Goal: Task Accomplishment & Management: Manage account settings

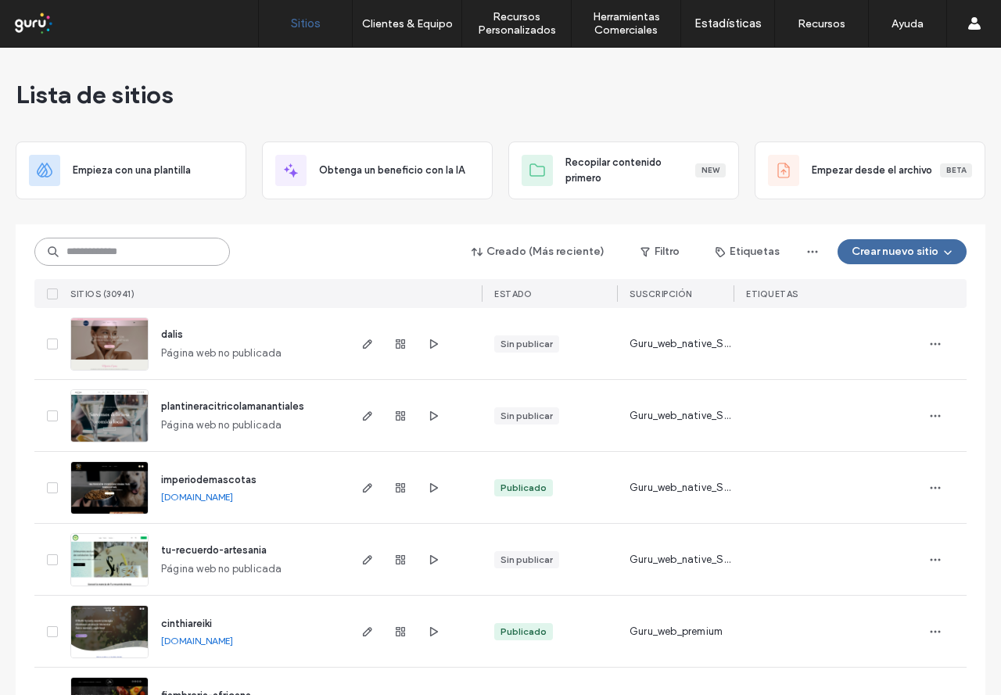
click at [167, 249] on input at bounding box center [132, 252] width 196 height 28
paste input "********"
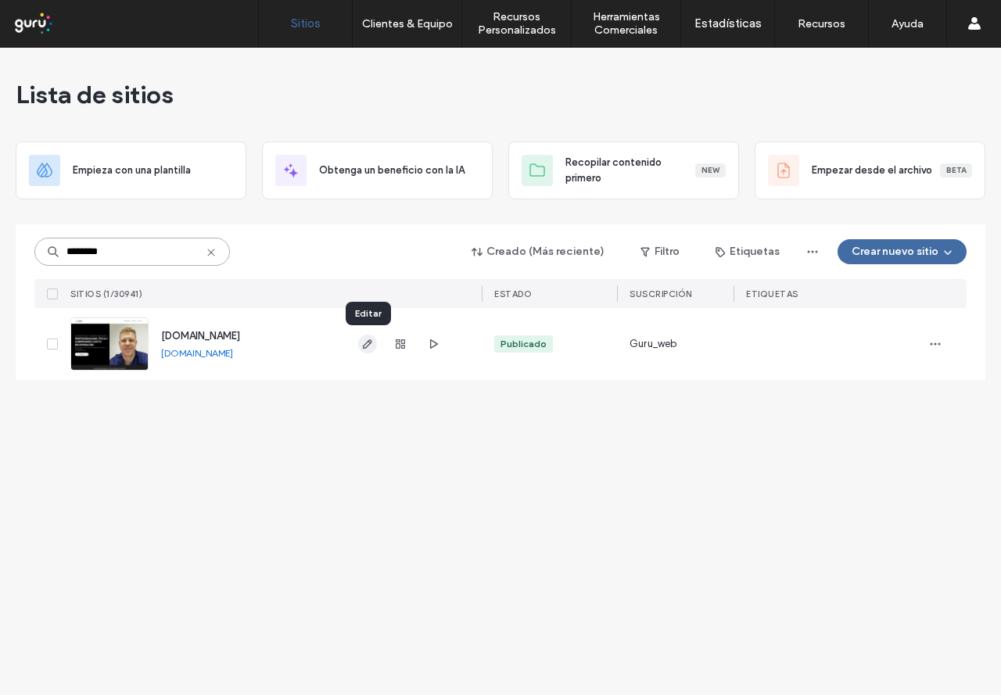
type input "********"
click at [364, 343] on icon "button" at bounding box center [367, 344] width 13 height 13
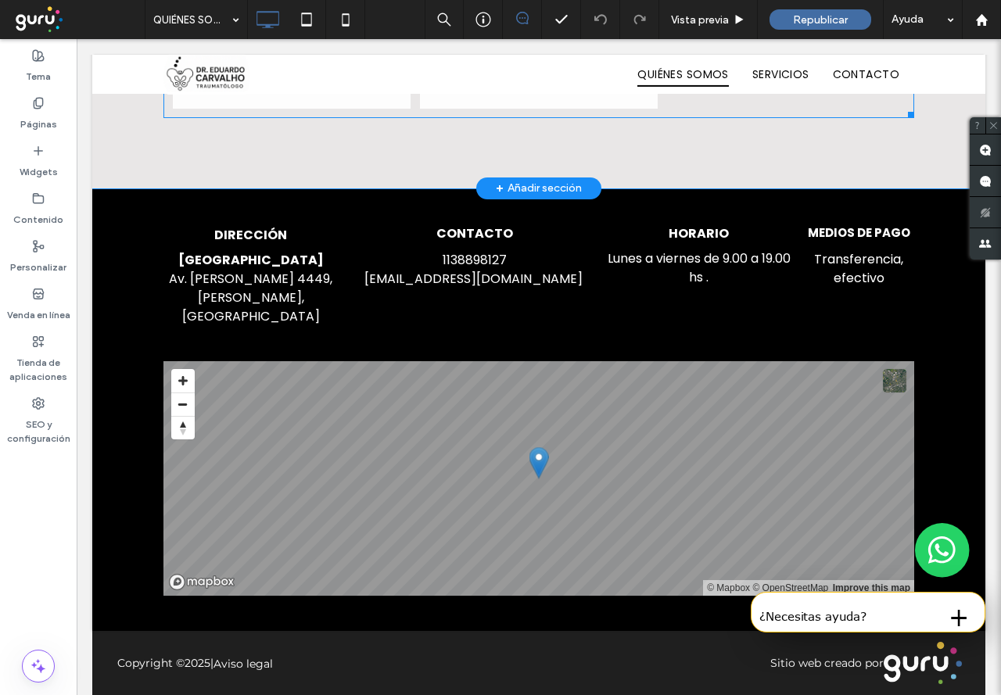
scroll to position [2292, 0]
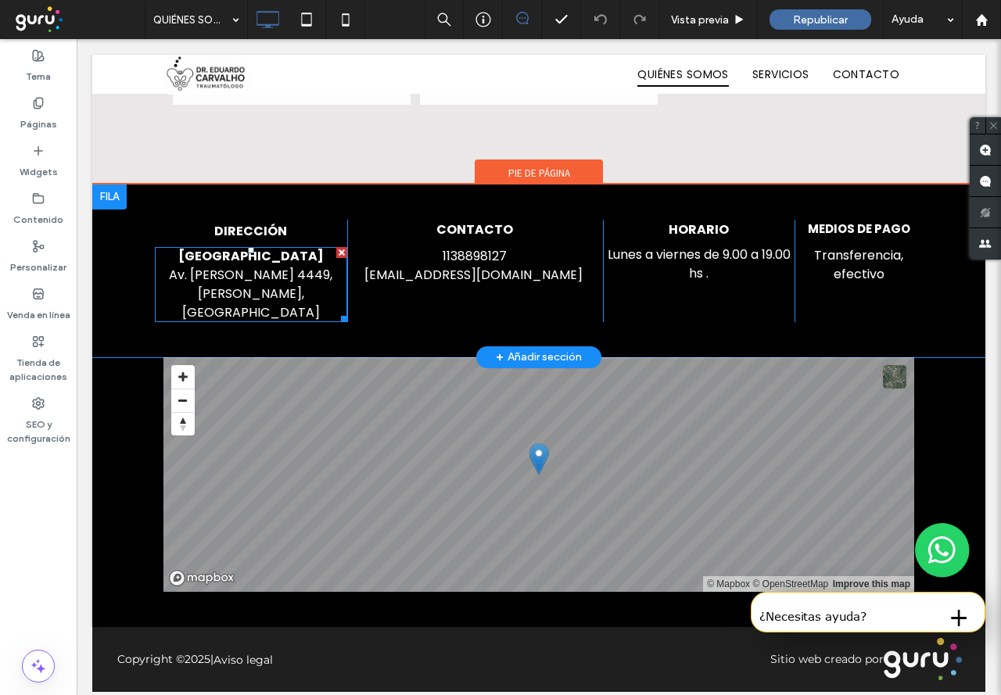
click at [266, 283] on span "Av. [PERSON_NAME][STREET_ADDRESS][PERSON_NAME]" at bounding box center [250, 294] width 163 height 56
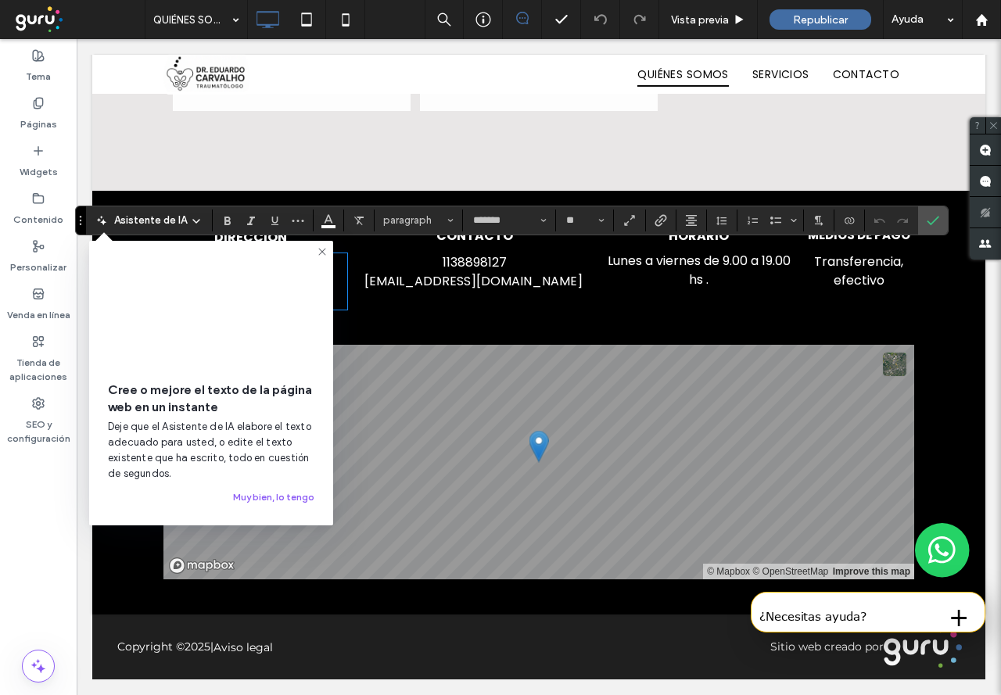
type input "*******"
type input "**"
click at [321, 253] on icon at bounding box center [322, 252] width 13 height 13
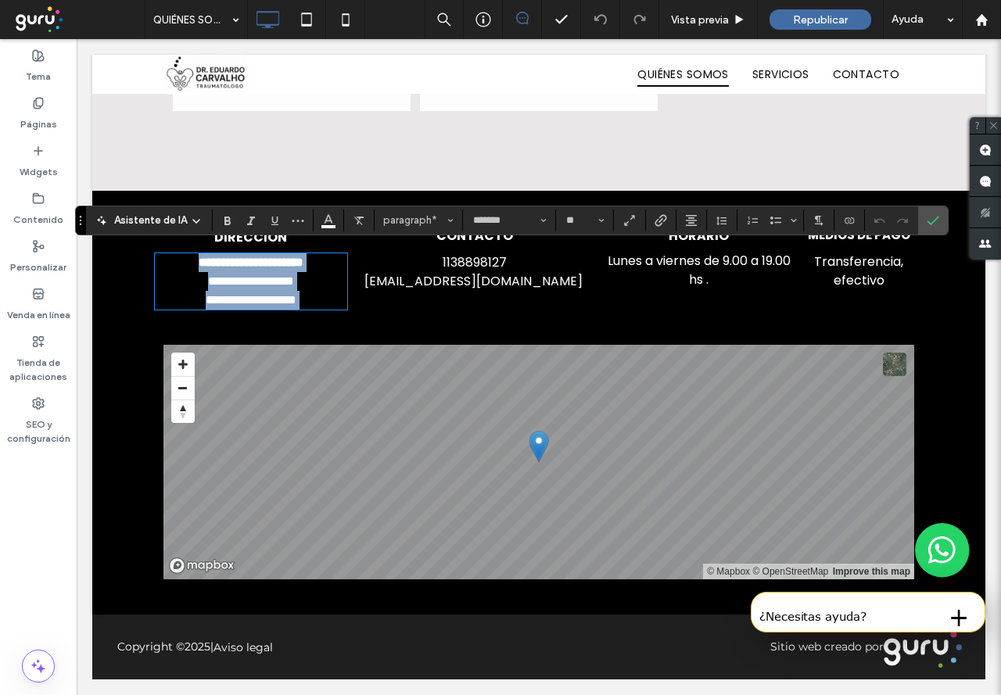
click at [307, 272] on p "**********" at bounding box center [251, 281] width 192 height 56
click at [382, 320] on div "**********" at bounding box center [538, 268] width 893 height 154
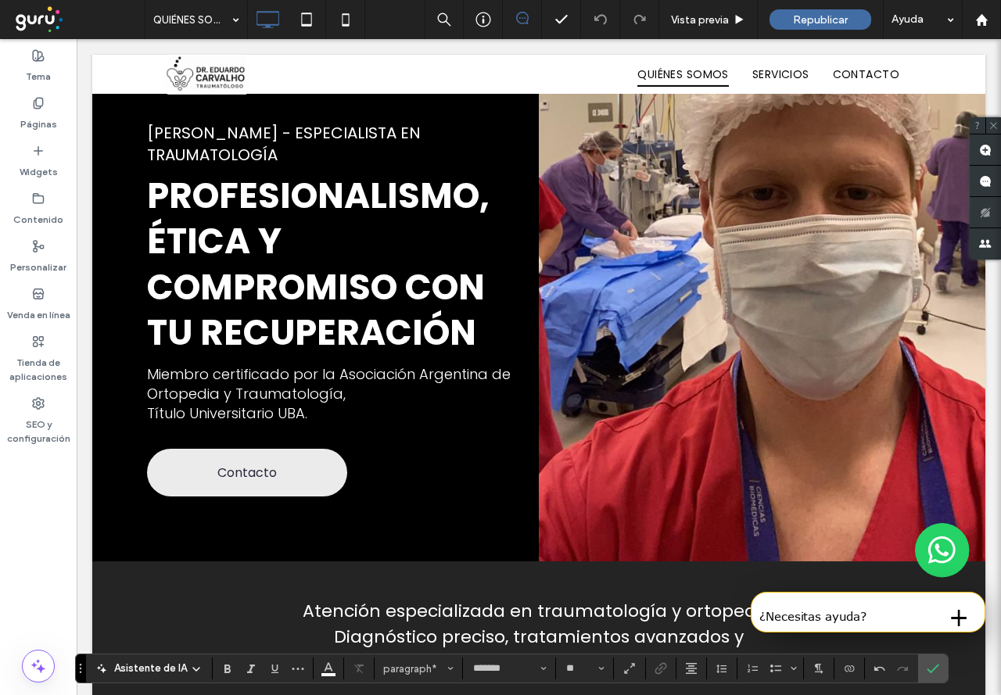
scroll to position [0, 0]
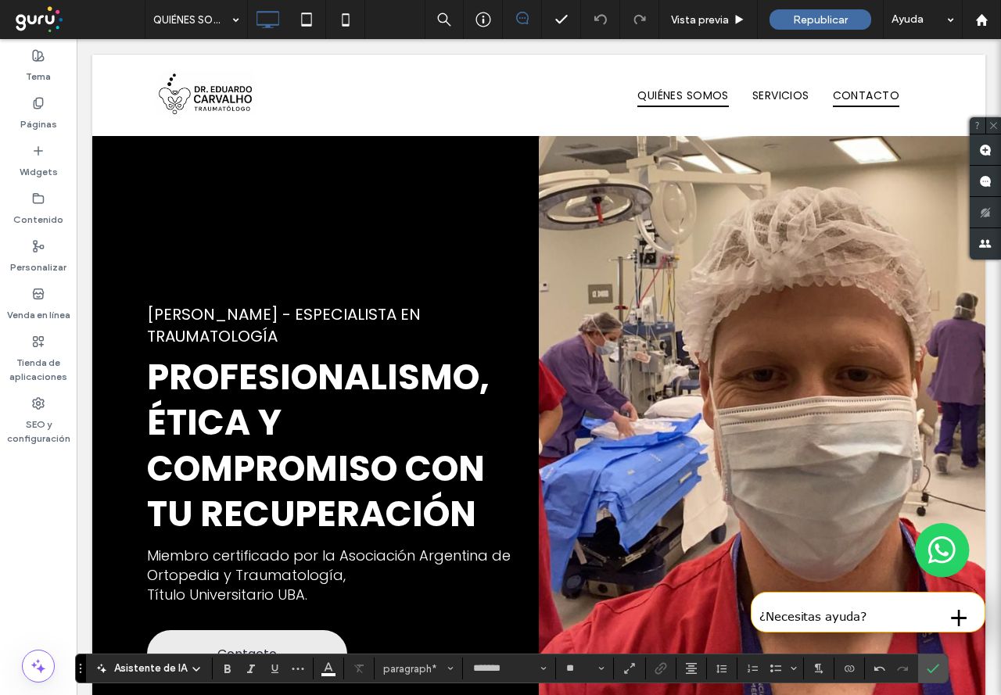
click at [856, 93] on span "CONTACTO" at bounding box center [866, 96] width 66 height 24
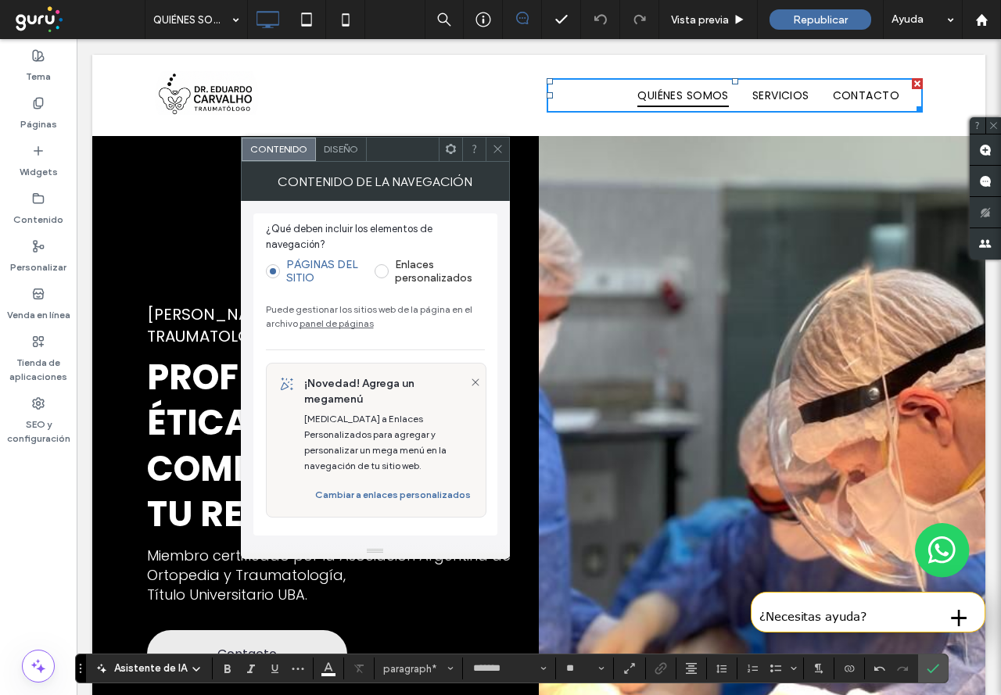
click at [499, 151] on use at bounding box center [498, 149] width 8 height 8
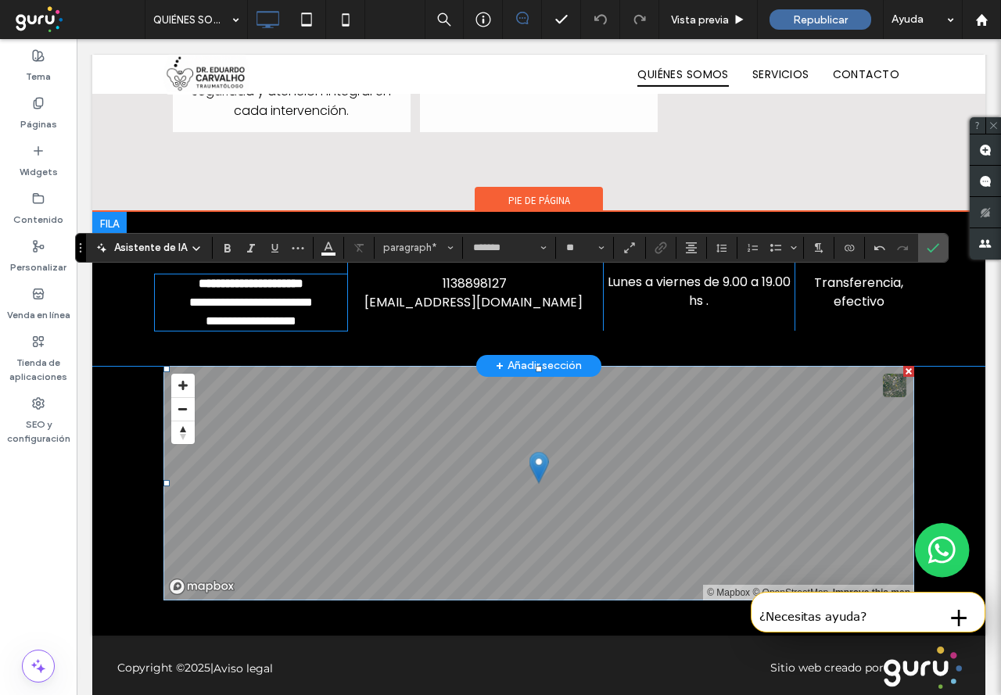
scroll to position [2292, 0]
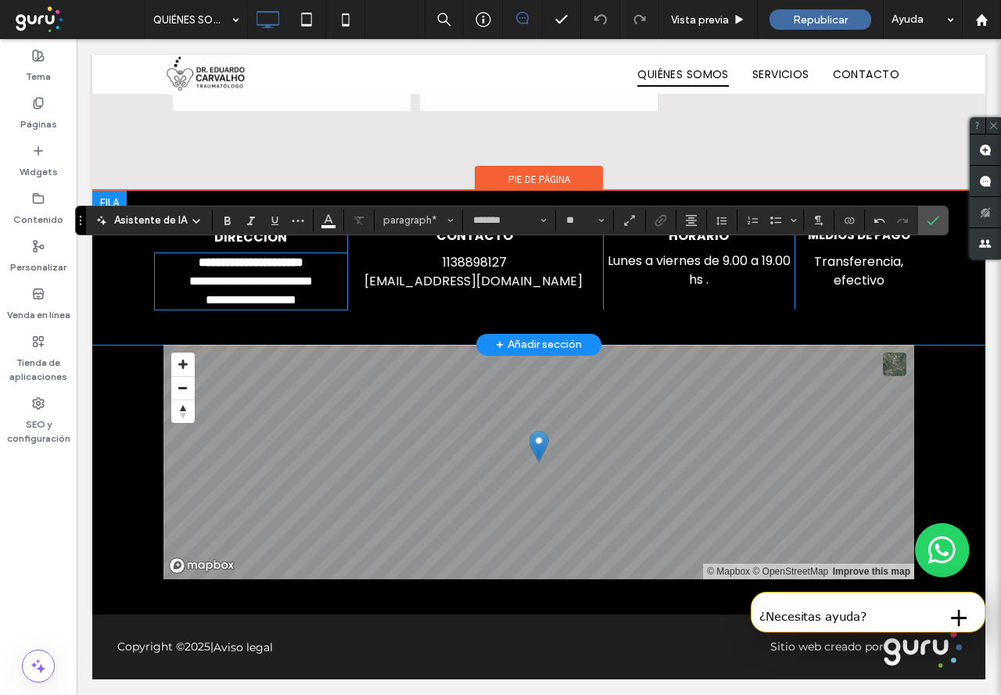
click at [926, 311] on div "**********" at bounding box center [538, 268] width 893 height 154
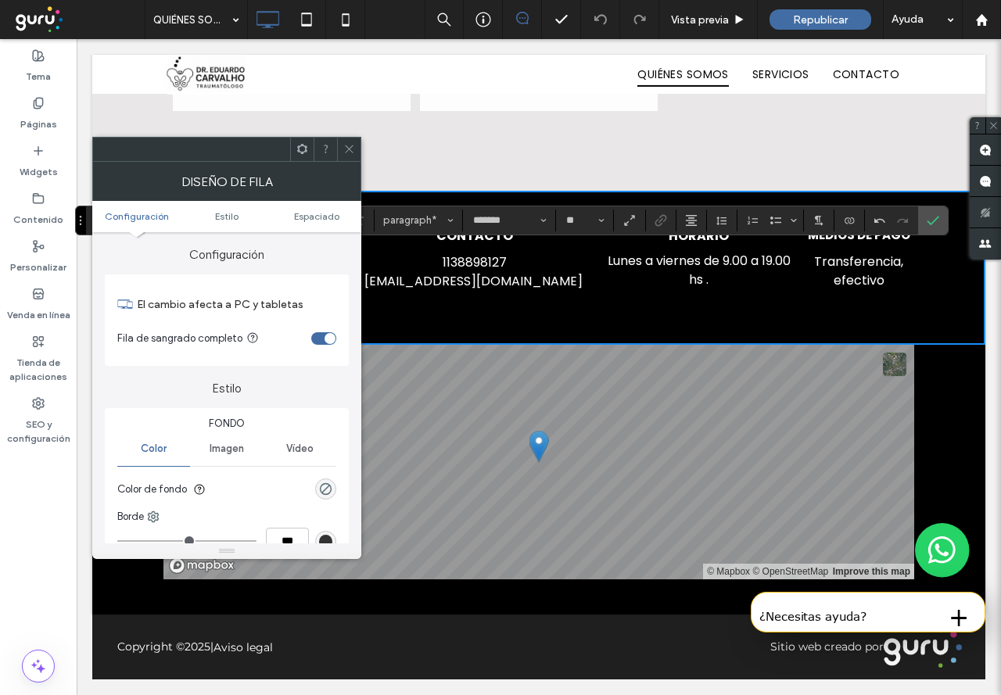
click at [354, 150] on icon at bounding box center [349, 149] width 12 height 12
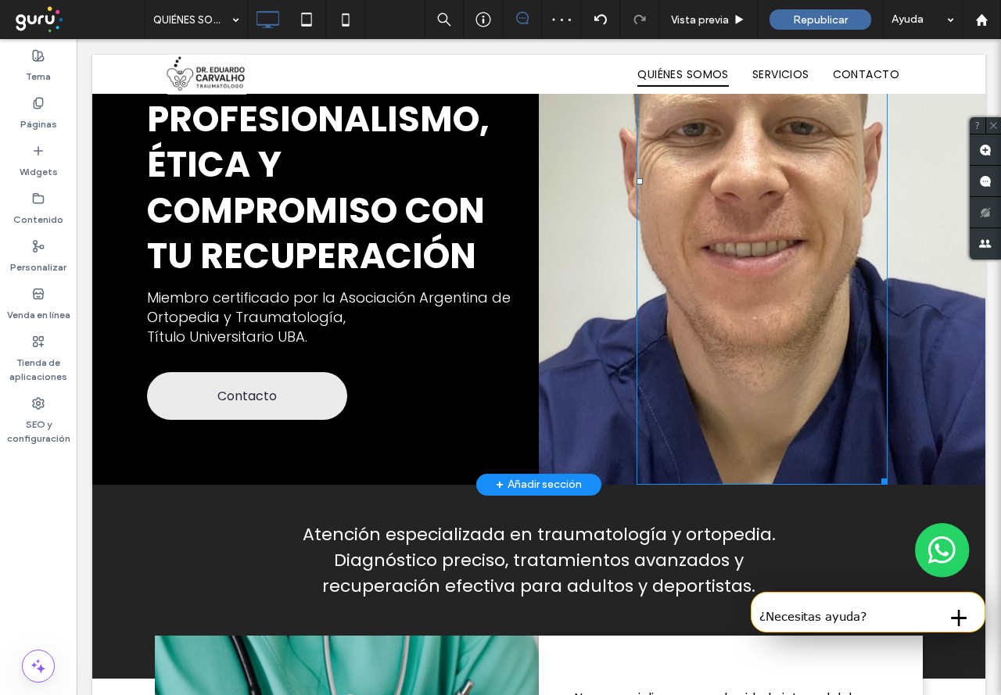
scroll to position [0, 0]
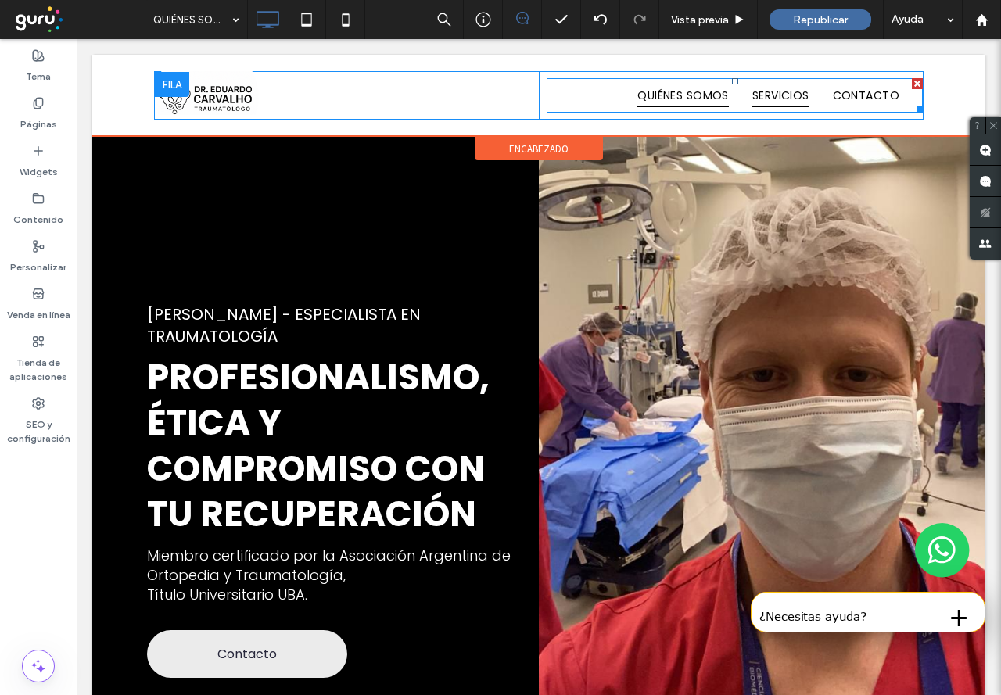
click at [767, 98] on span "SERVICIOS" at bounding box center [780, 96] width 57 height 24
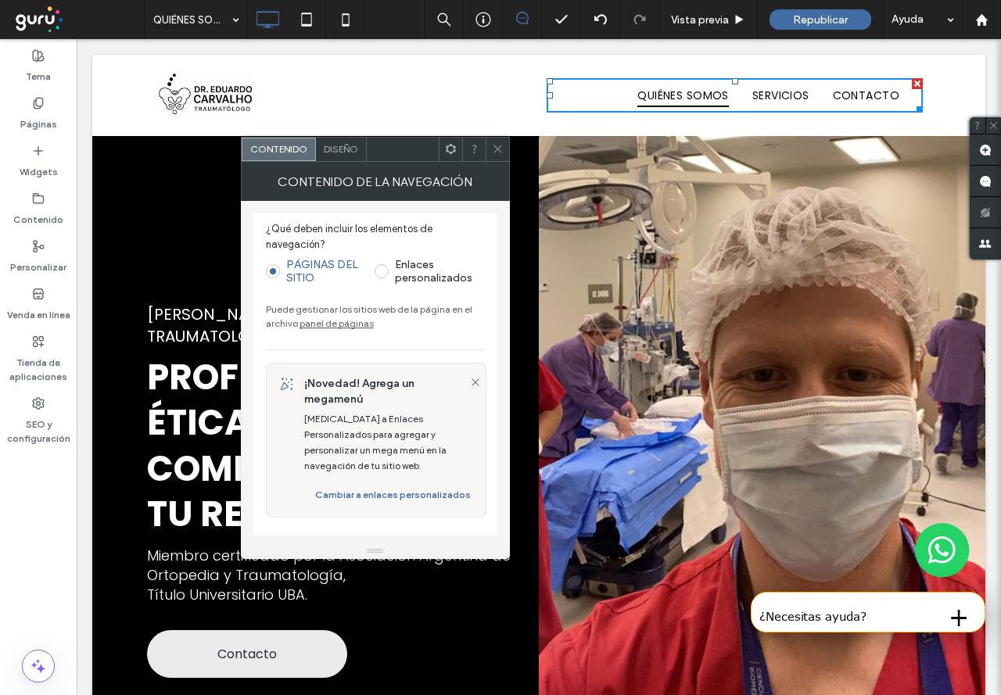
click at [383, 77] on div "Click To Paste" at bounding box center [347, 95] width 384 height 47
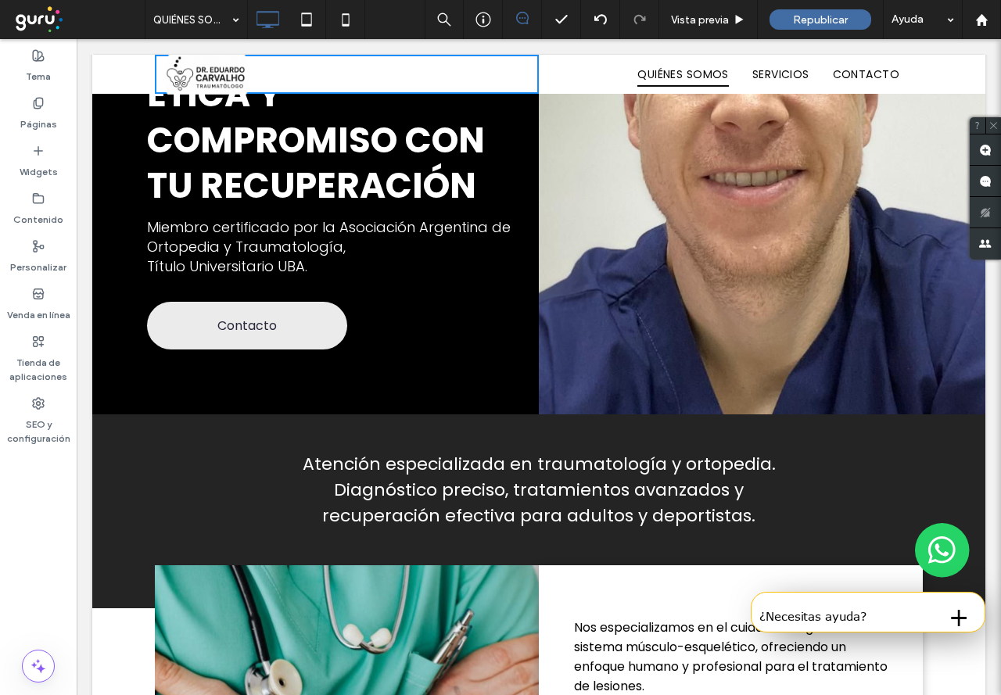
scroll to position [258, 0]
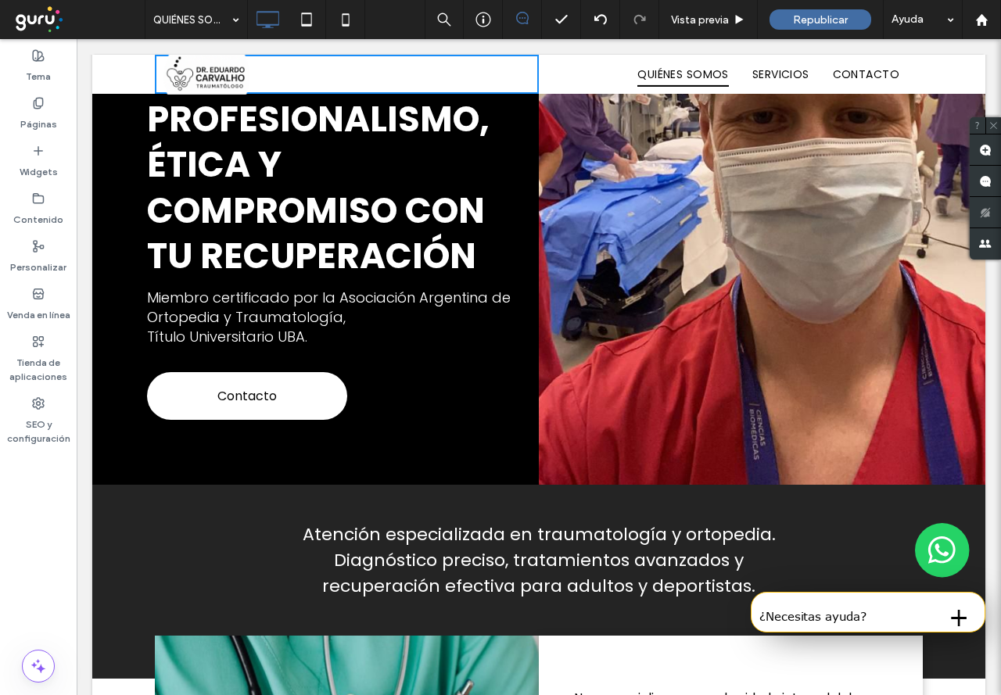
click at [268, 393] on span "Contacto" at bounding box center [246, 396] width 59 height 35
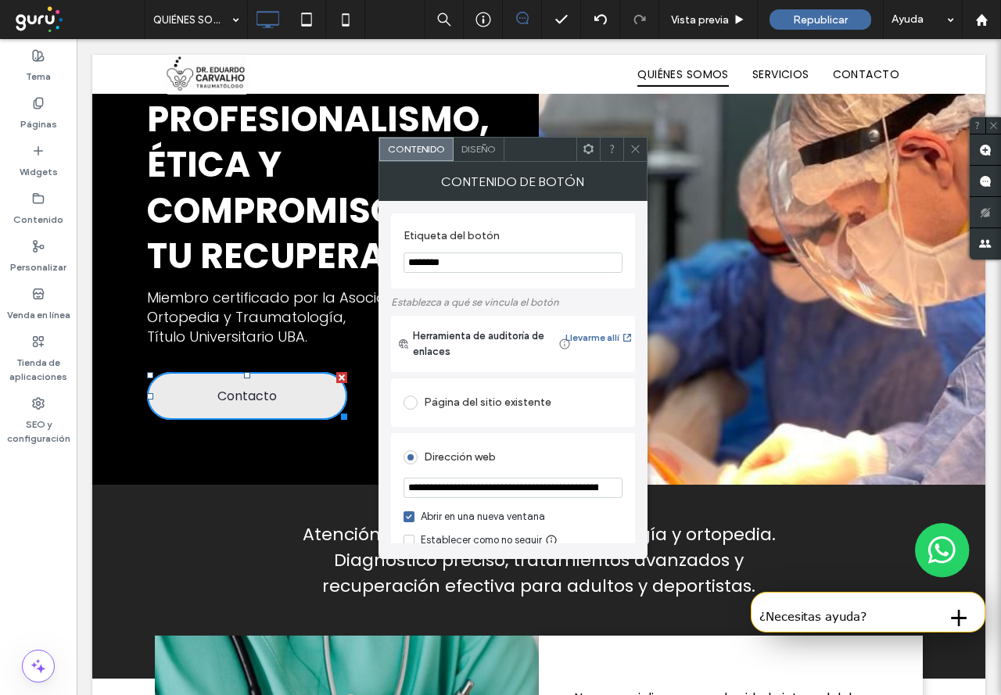
click at [639, 155] on span at bounding box center [636, 149] width 12 height 23
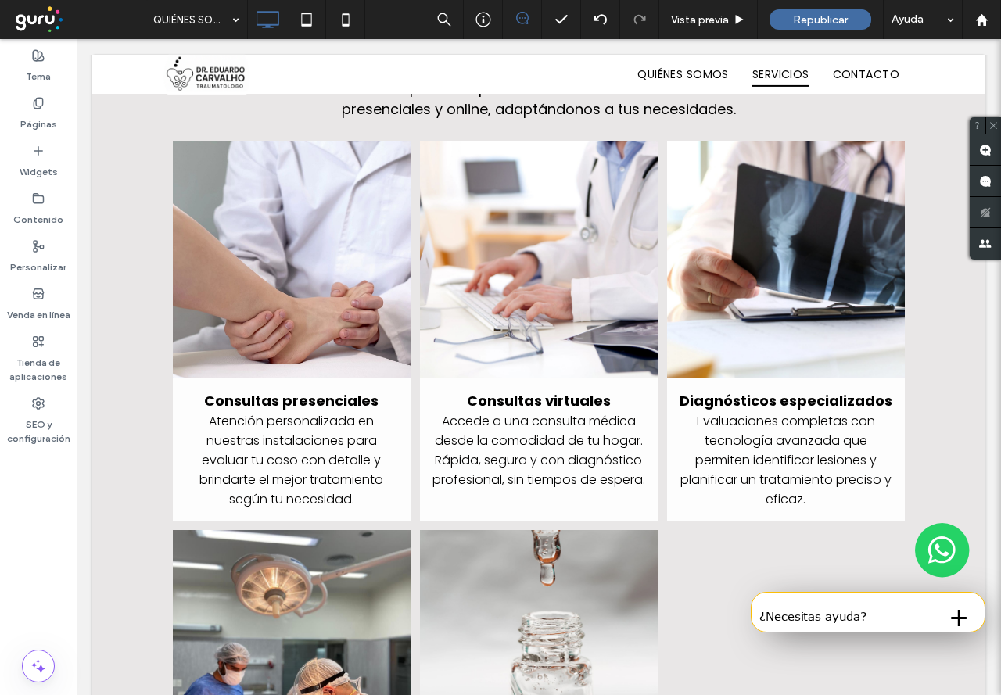
scroll to position [1431, 0]
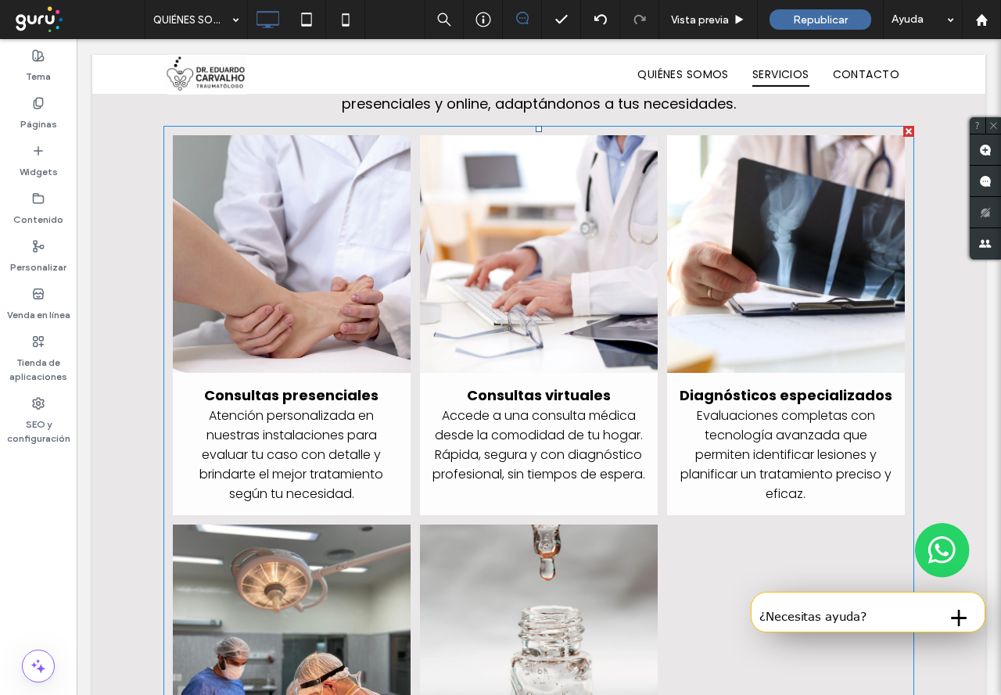
click at [799, 254] on link at bounding box center [786, 254] width 238 height 238
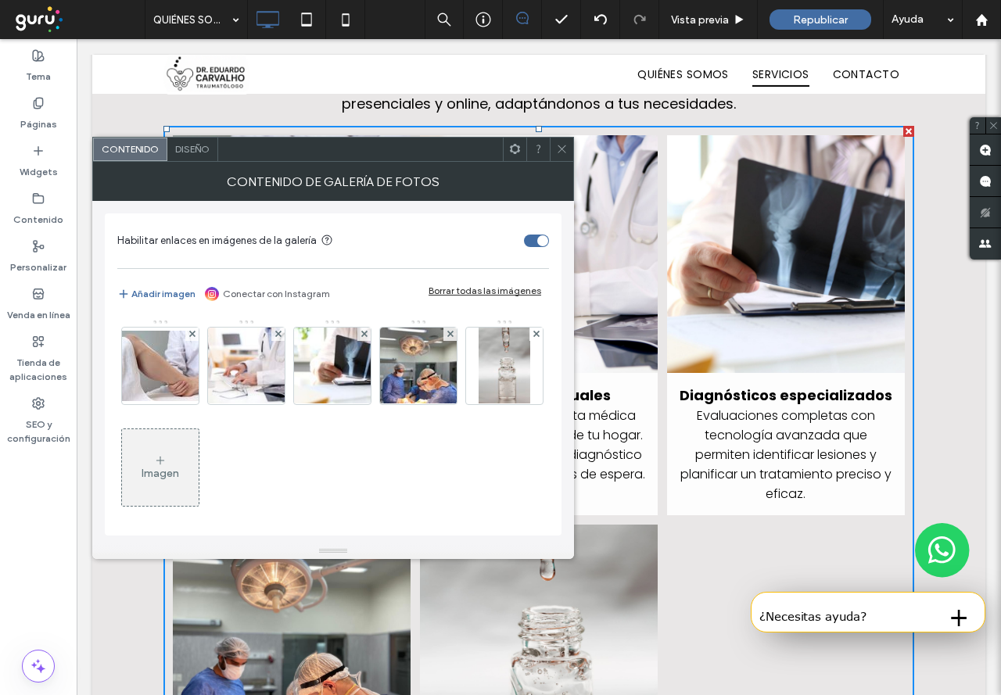
click at [769, 253] on link at bounding box center [786, 254] width 238 height 238
click at [762, 253] on link at bounding box center [786, 254] width 238 height 238
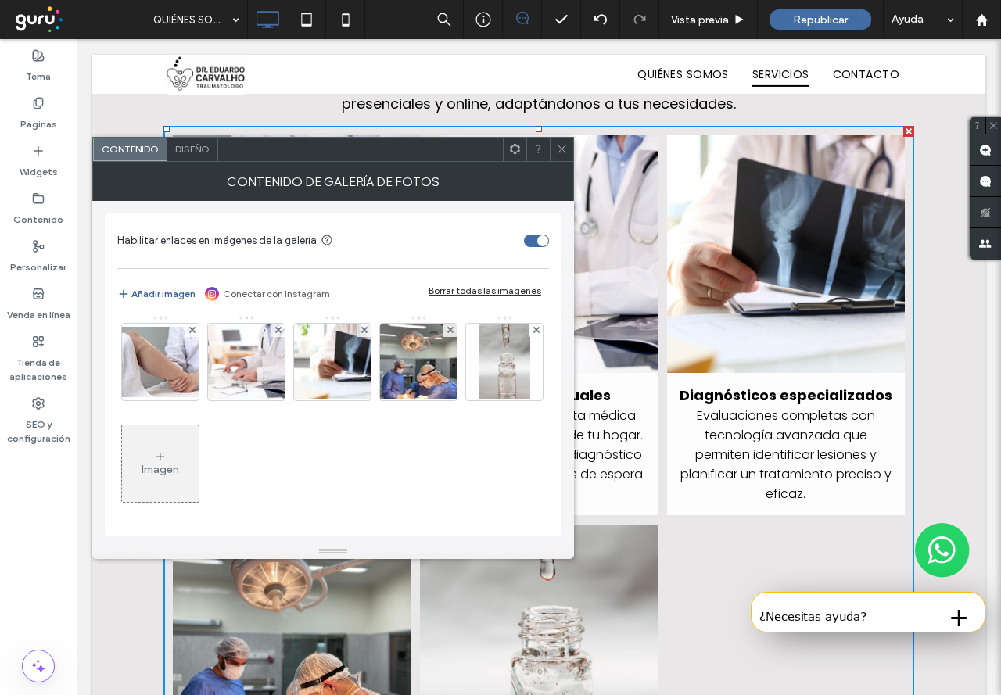
click at [160, 292] on button "Añadir imagen" at bounding box center [156, 294] width 78 height 19
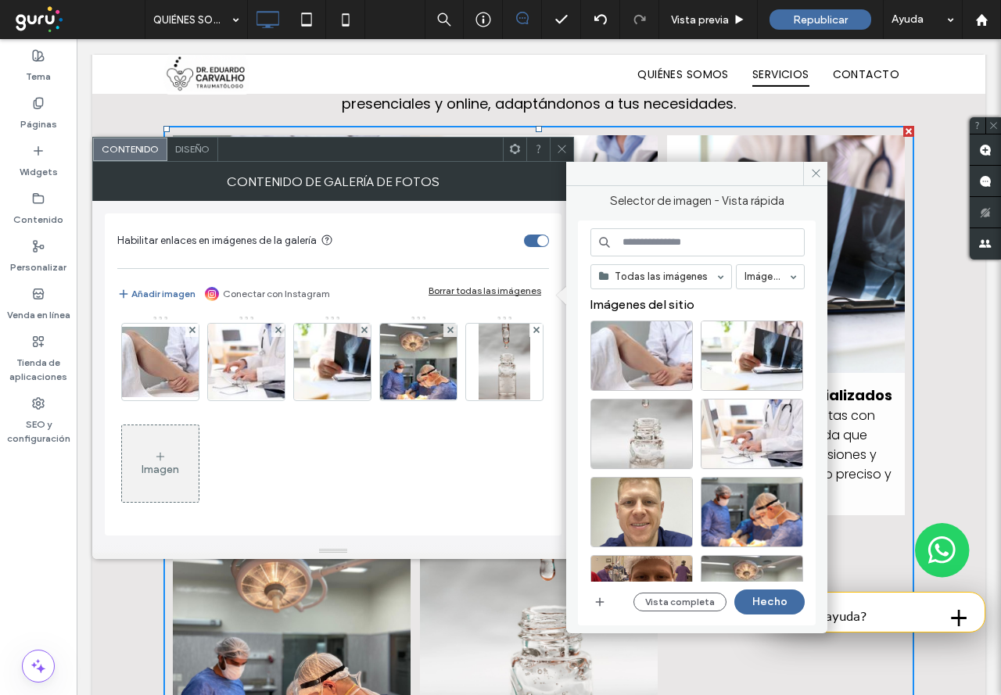
click at [670, 244] on input at bounding box center [698, 242] width 214 height 28
click at [606, 242] on icon at bounding box center [604, 242] width 13 height 13
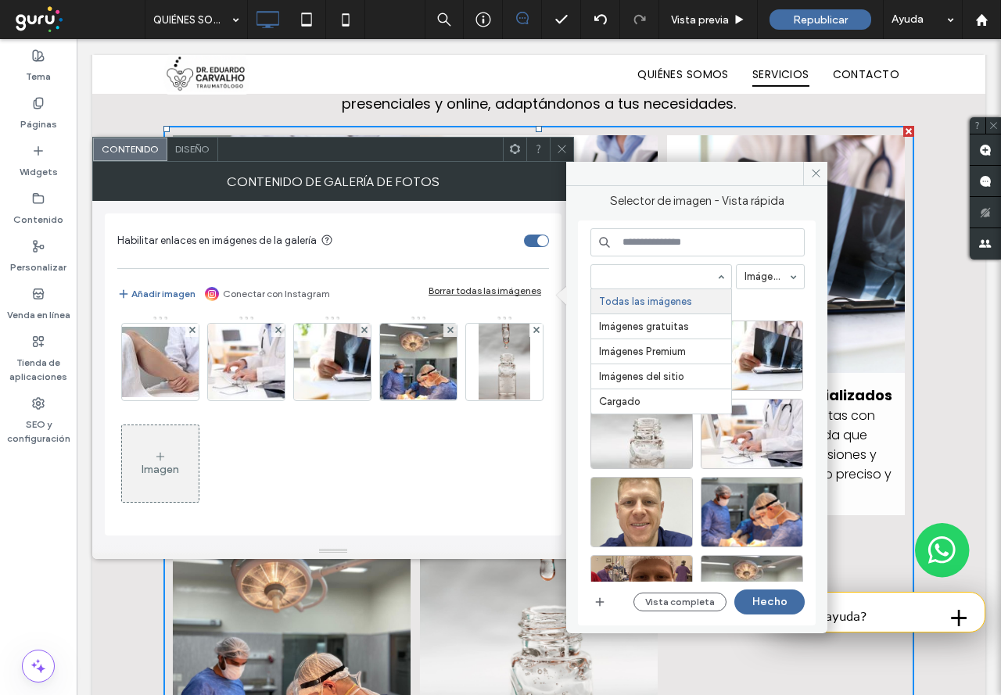
click at [704, 250] on input at bounding box center [698, 242] width 214 height 28
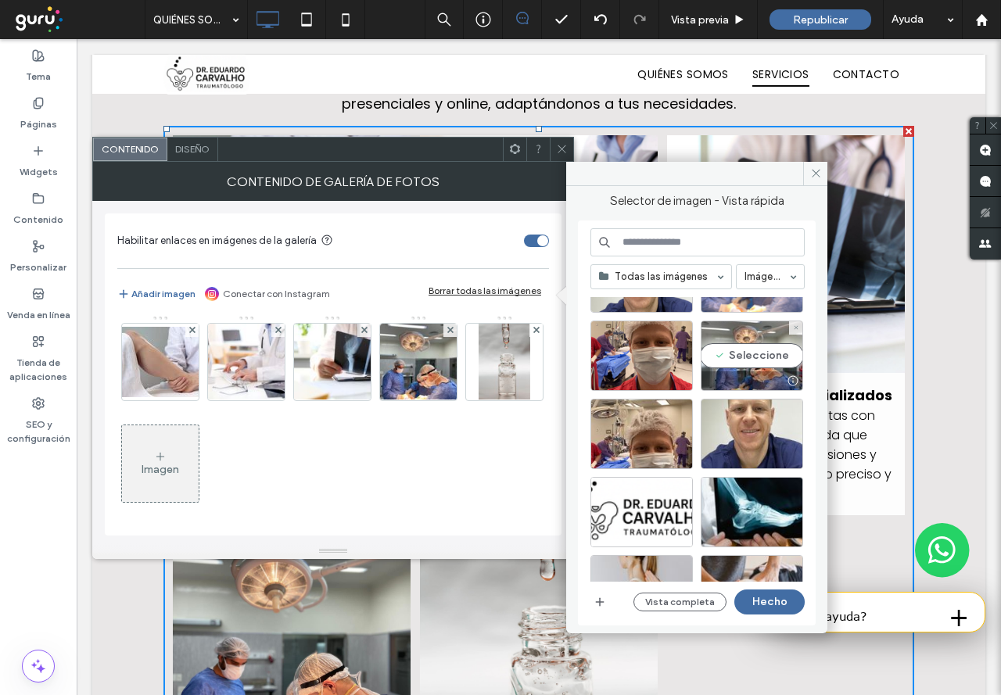
scroll to position [313, 0]
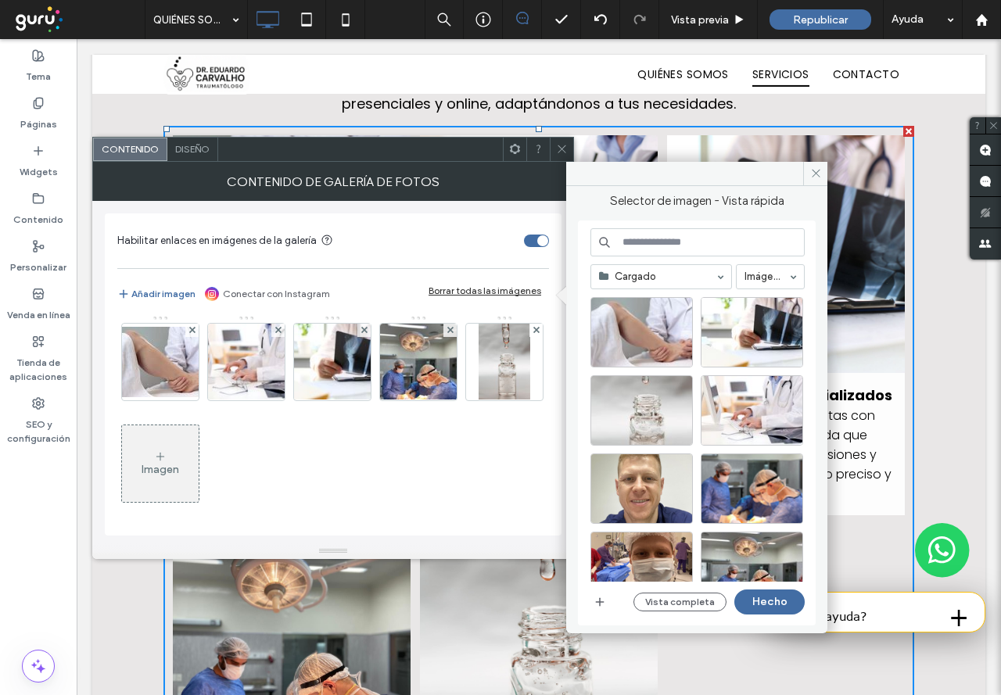
click at [656, 270] on div at bounding box center [661, 276] width 140 height 23
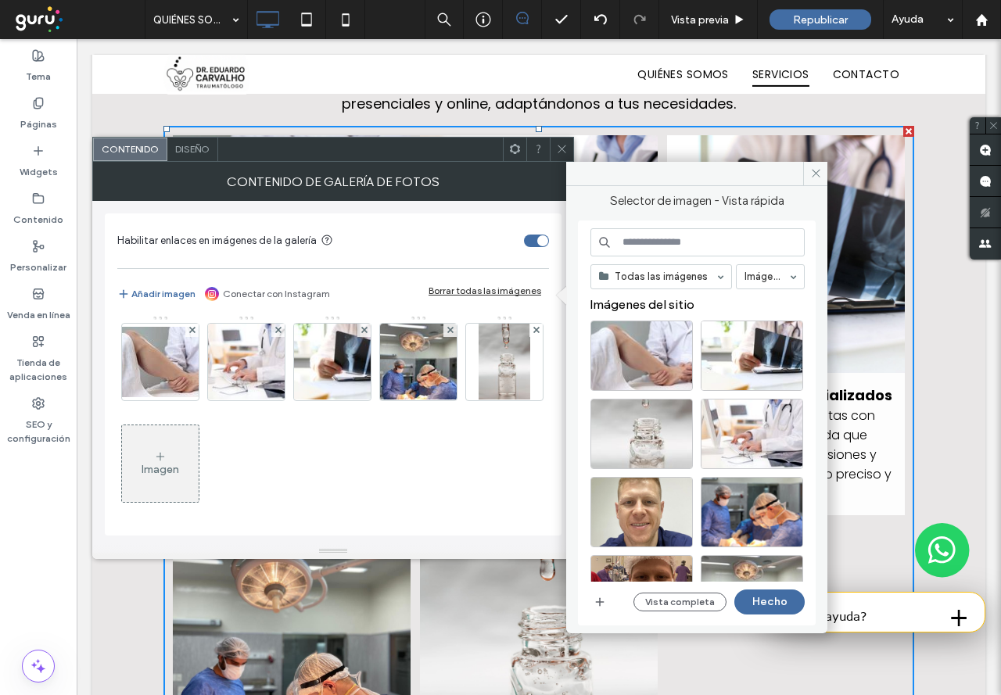
click at [642, 243] on input at bounding box center [698, 242] width 214 height 28
click at [599, 602] on use "button" at bounding box center [600, 602] width 9 height 9
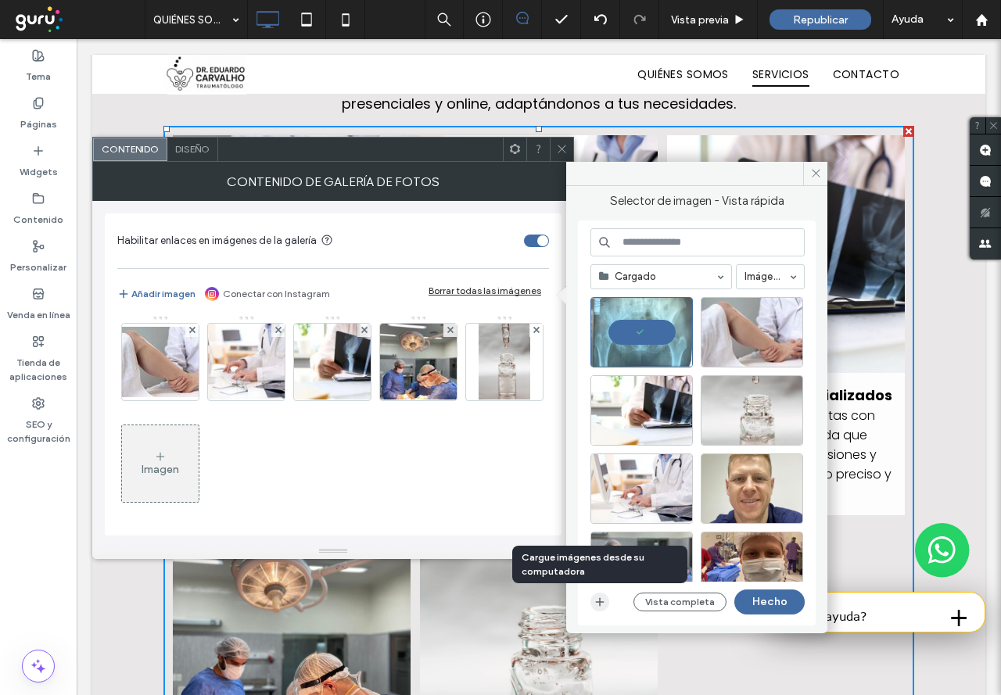
click at [600, 604] on use "button" at bounding box center [600, 602] width 9 height 9
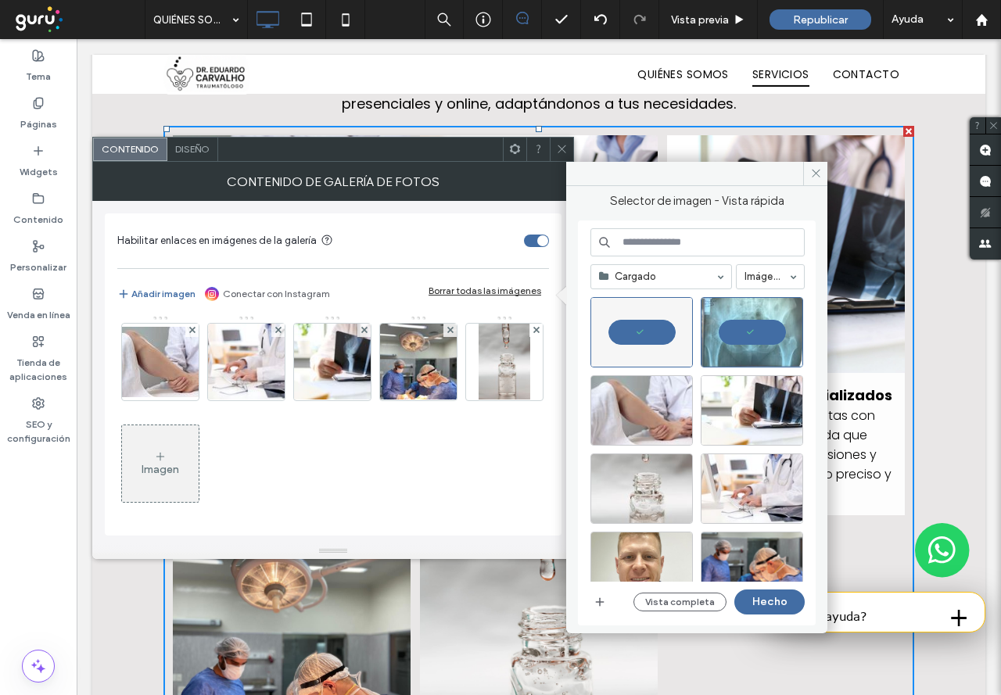
click at [562, 150] on icon at bounding box center [562, 149] width 12 height 12
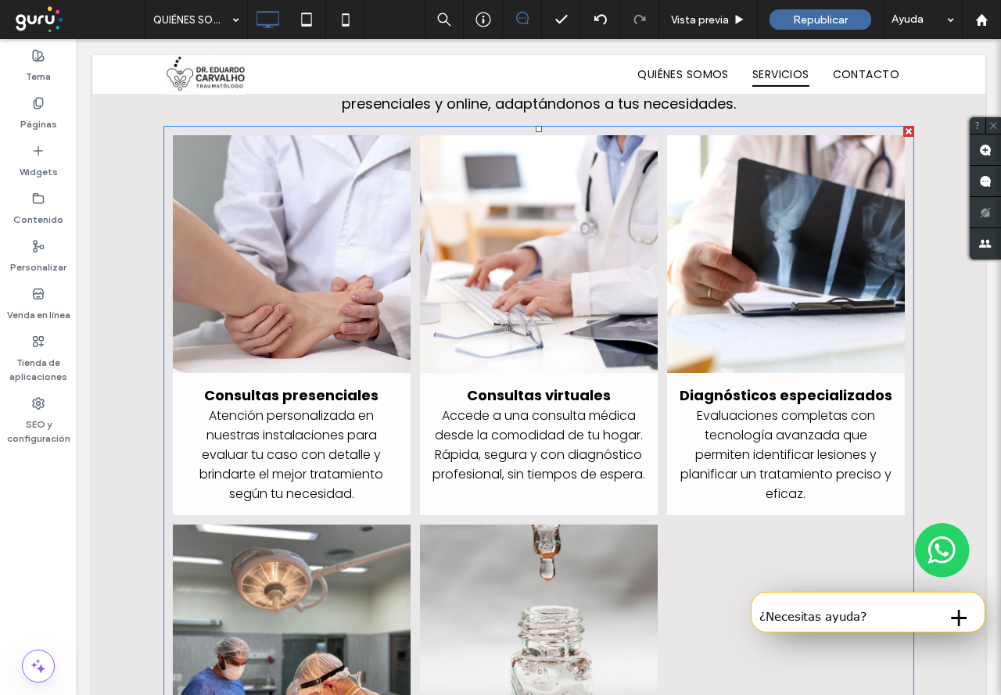
click at [814, 252] on link at bounding box center [786, 254] width 238 height 238
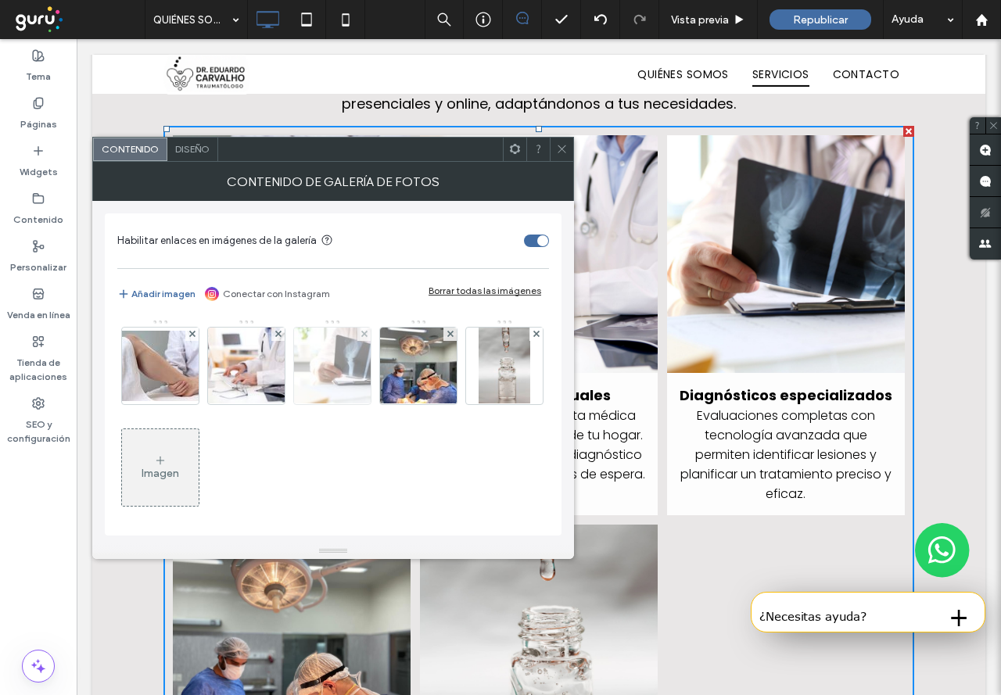
click at [325, 368] on img at bounding box center [332, 366] width 115 height 77
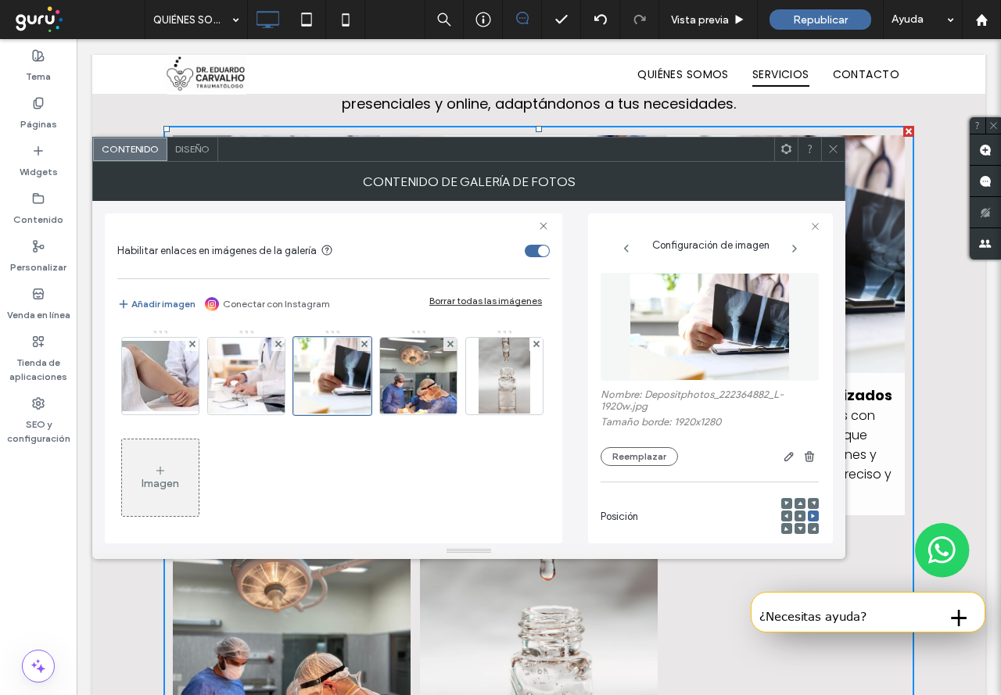
scroll to position [0, 0]
click at [708, 323] on img at bounding box center [710, 329] width 161 height 108
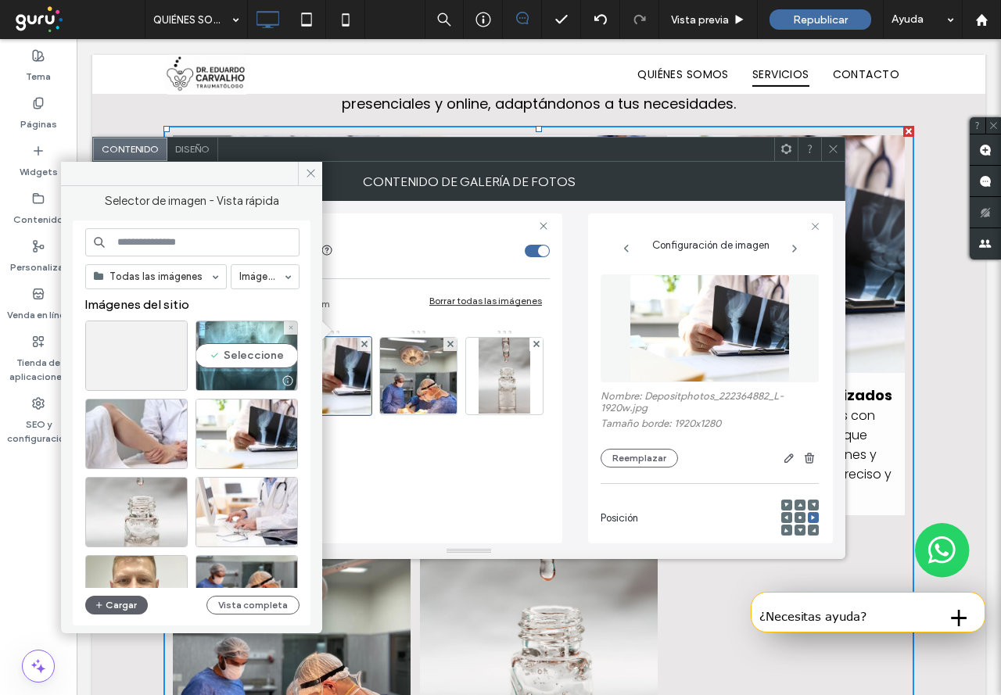
click at [250, 359] on div "Seleccione" at bounding box center [247, 356] width 102 height 70
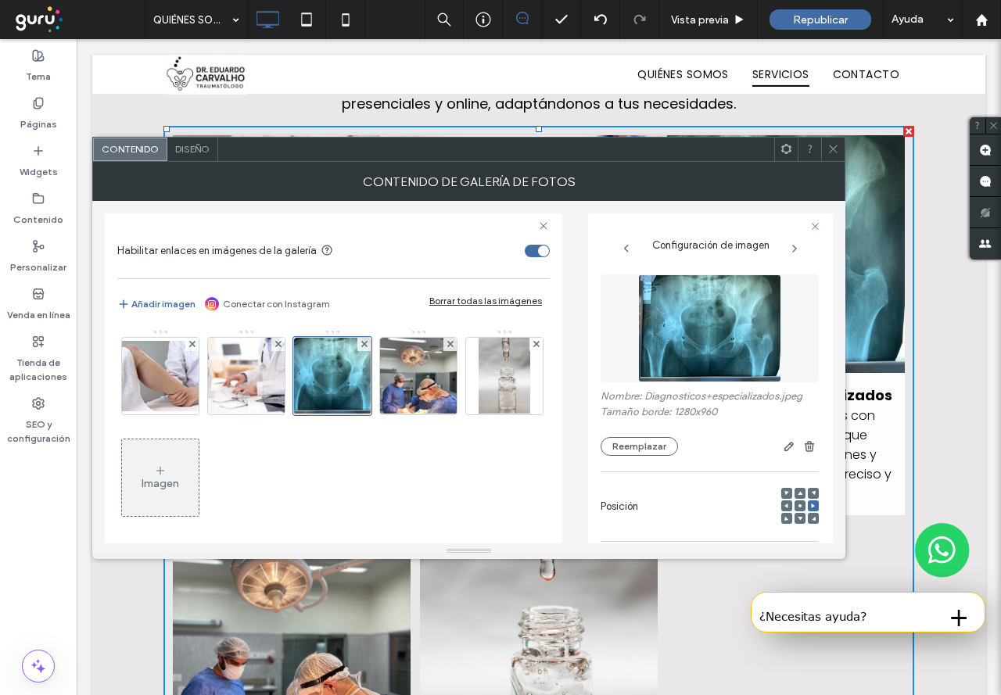
click at [831, 157] on span at bounding box center [834, 149] width 12 height 23
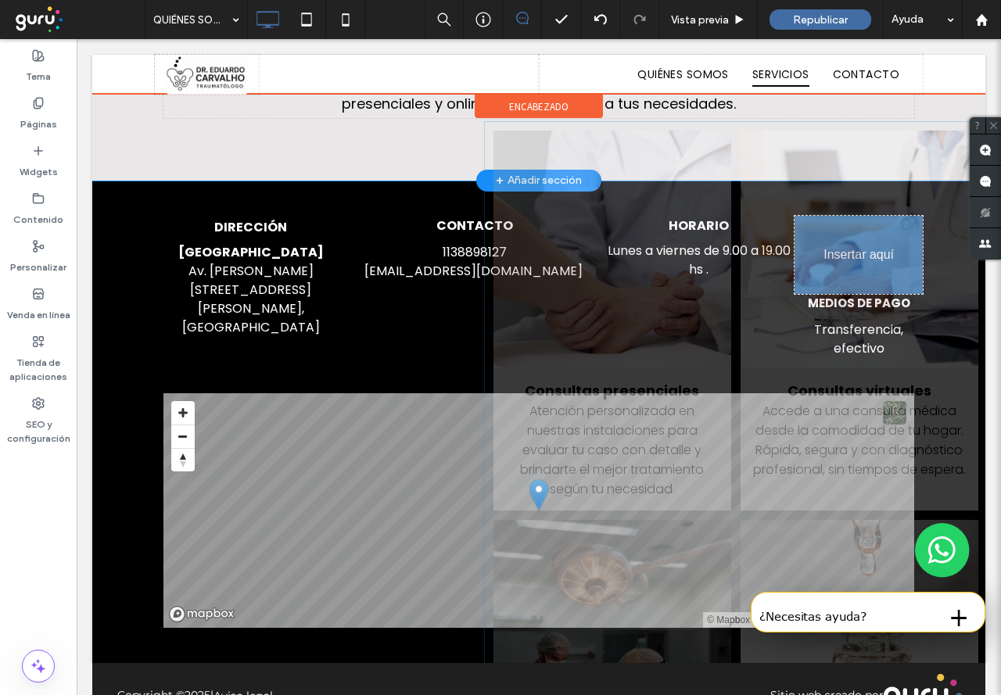
scroll to position [1427, 0]
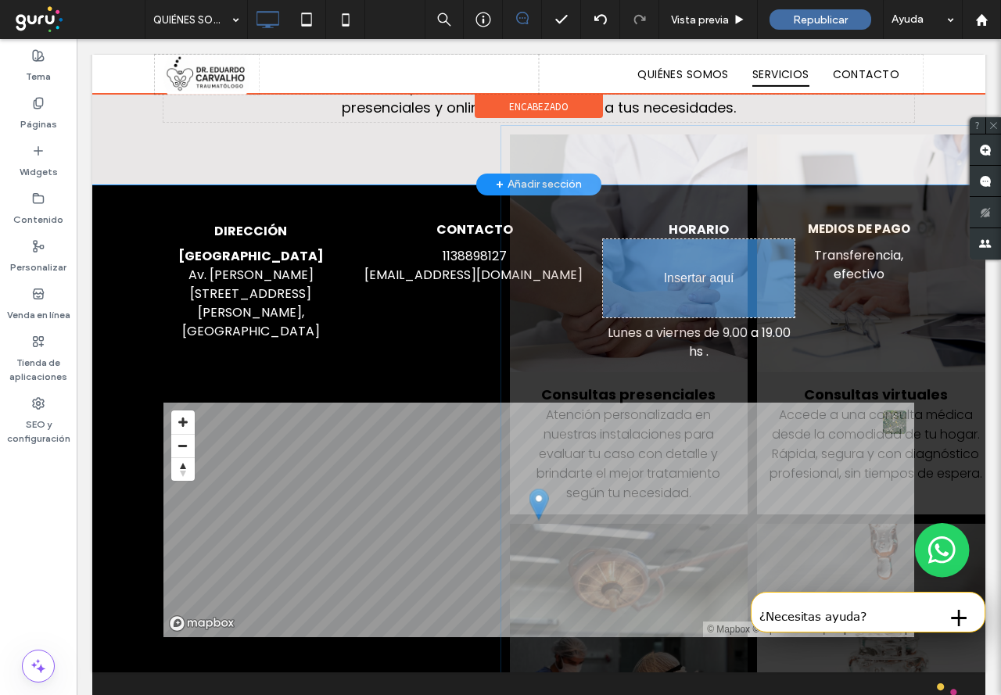
drag, startPoint x: 721, startPoint y: 292, endPoint x: 771, endPoint y: 291, distance: 50.1
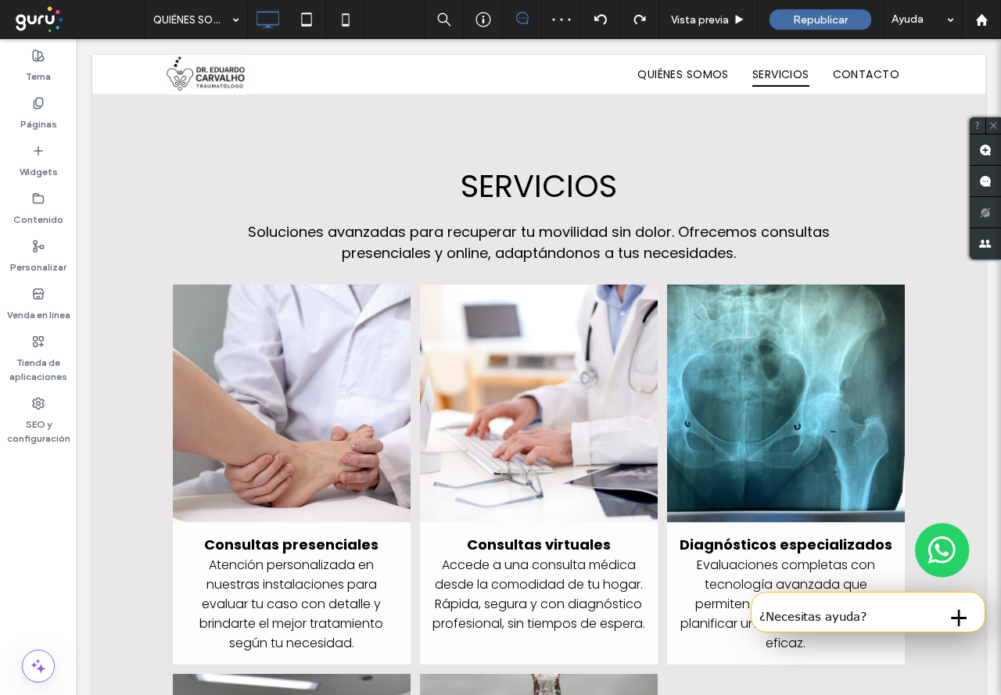
scroll to position [1275, 0]
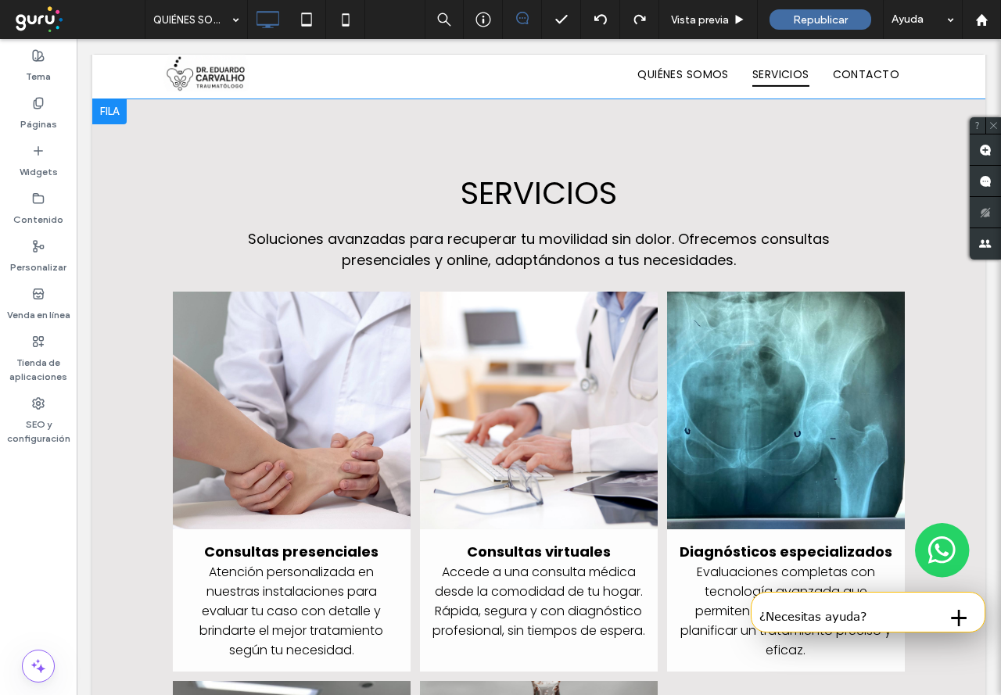
click at [773, 407] on link at bounding box center [786, 411] width 238 height 238
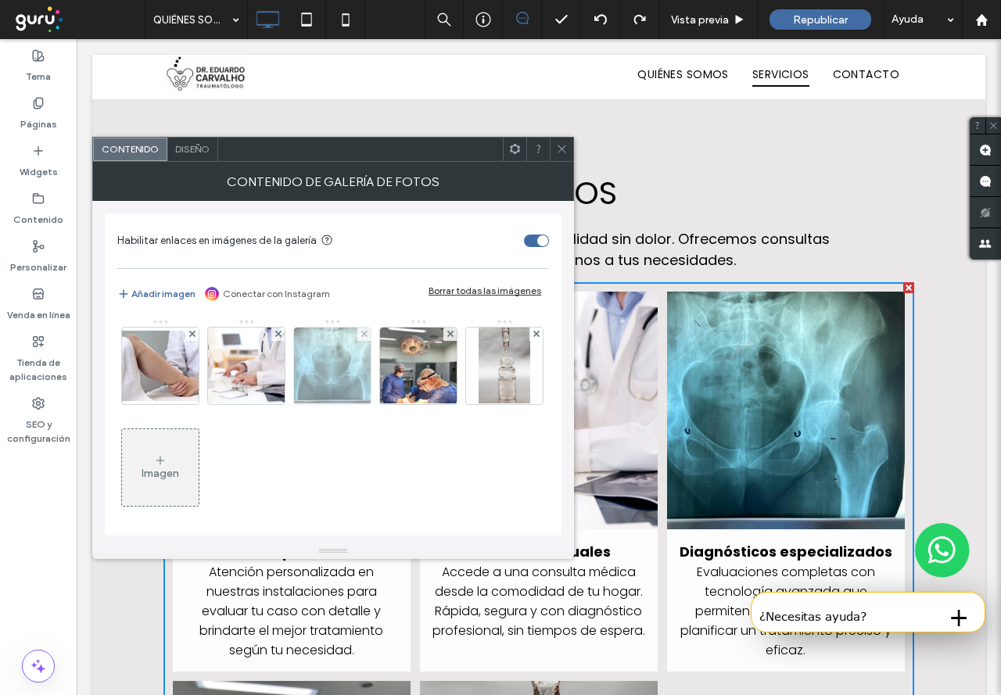
click at [326, 368] on img at bounding box center [333, 366] width 102 height 77
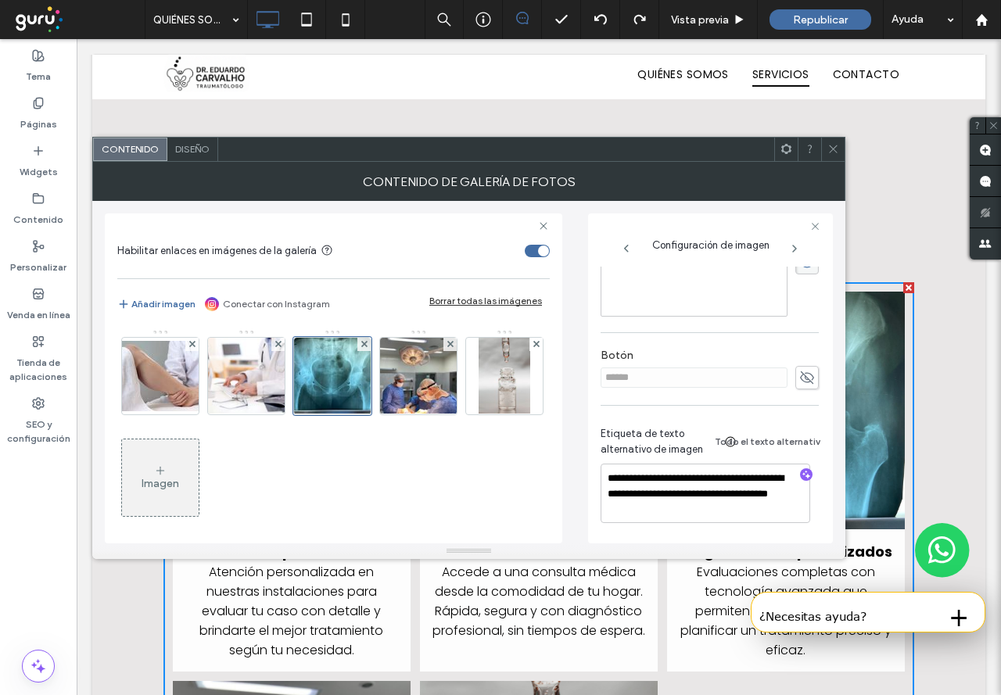
scroll to position [182, 0]
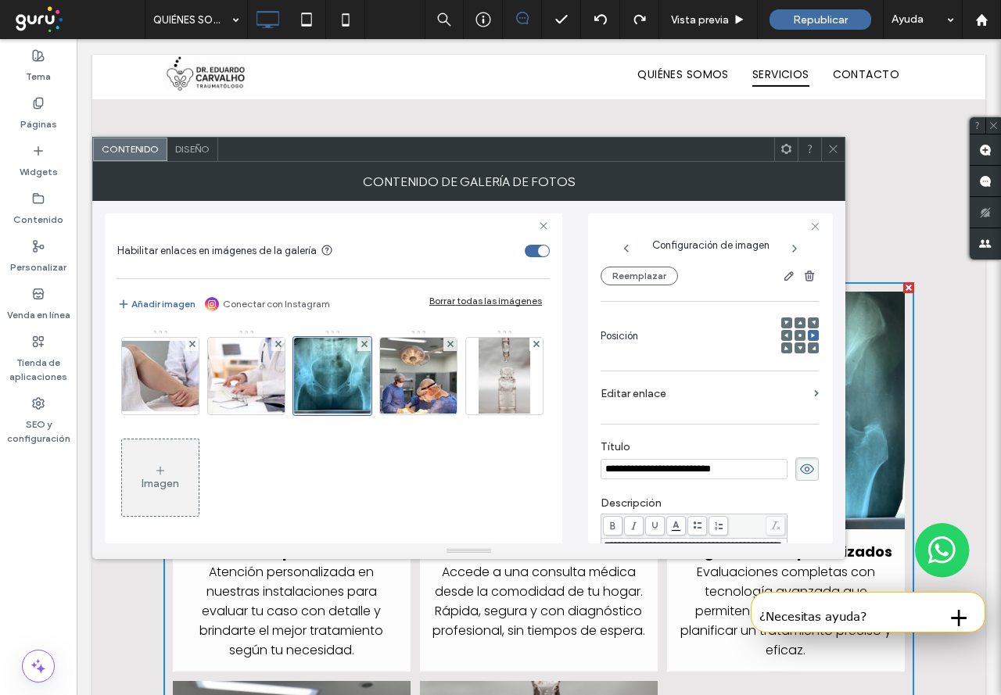
click at [795, 333] on div at bounding box center [800, 335] width 11 height 11
click at [798, 337] on icon at bounding box center [800, 335] width 5 height 5
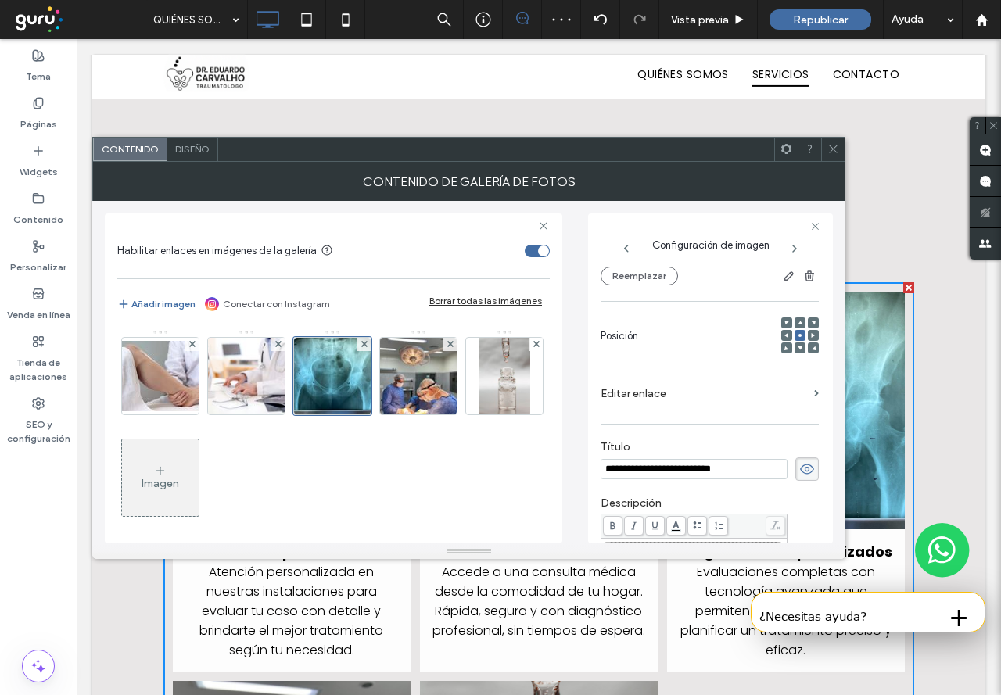
click at [835, 149] on icon at bounding box center [834, 149] width 12 height 12
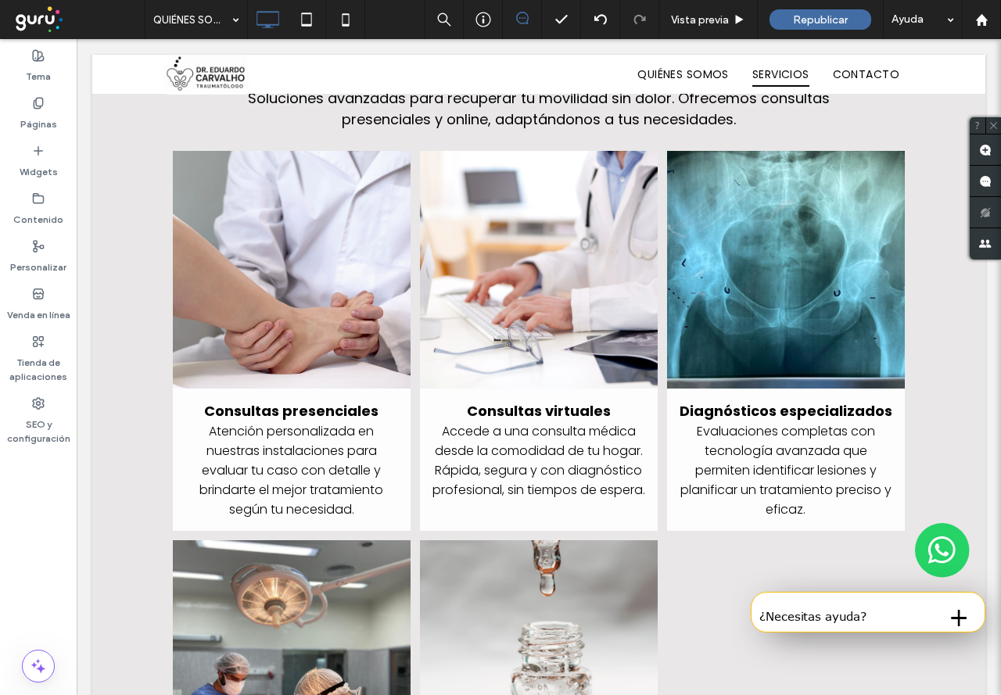
scroll to position [1353, 0]
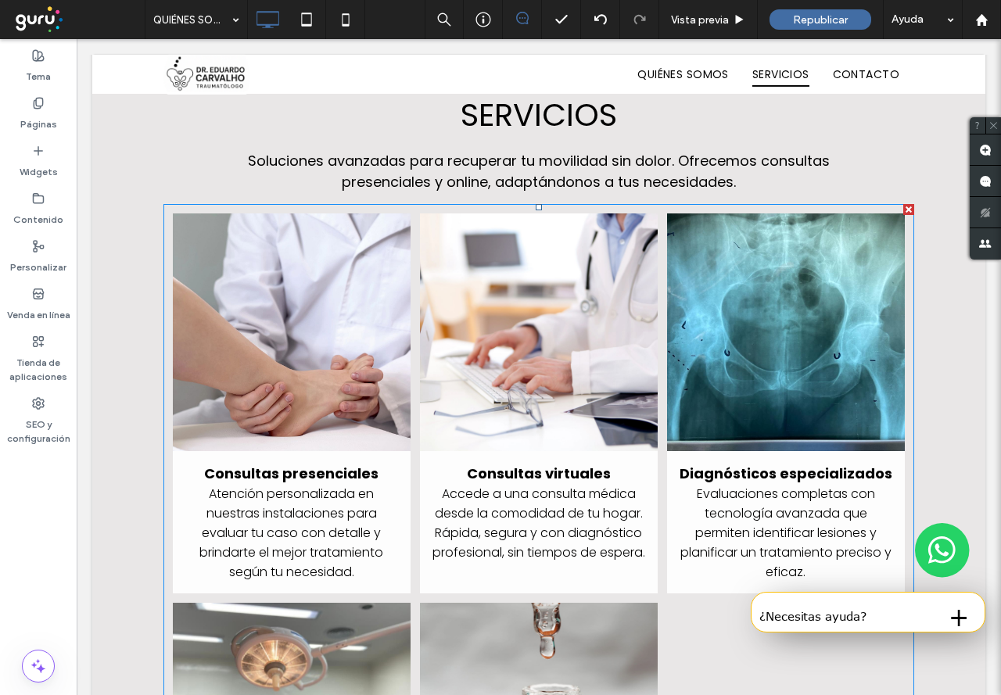
click at [845, 375] on link at bounding box center [786, 333] width 238 height 238
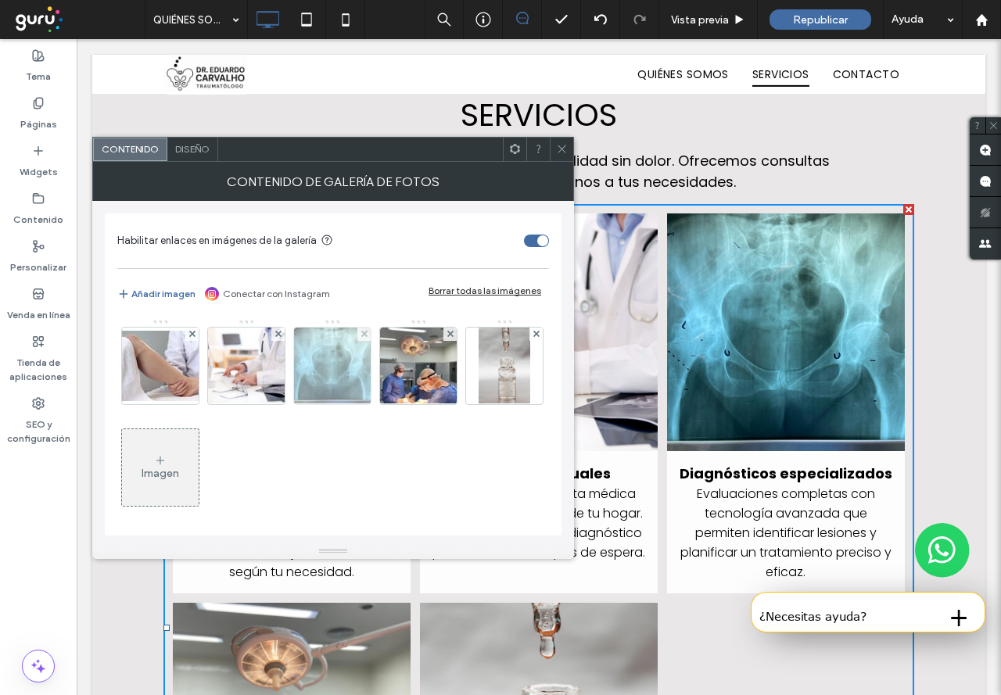
click at [324, 361] on img at bounding box center [333, 366] width 102 height 77
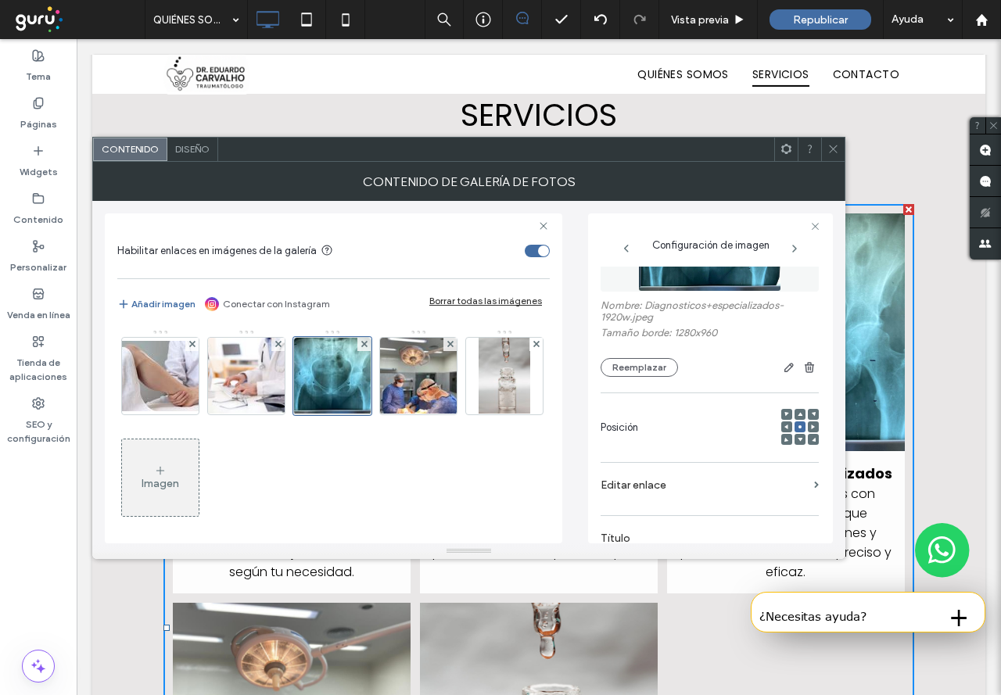
scroll to position [89, 0]
click at [798, 415] on icon at bounding box center [800, 416] width 5 height 5
click at [834, 147] on icon at bounding box center [834, 149] width 12 height 12
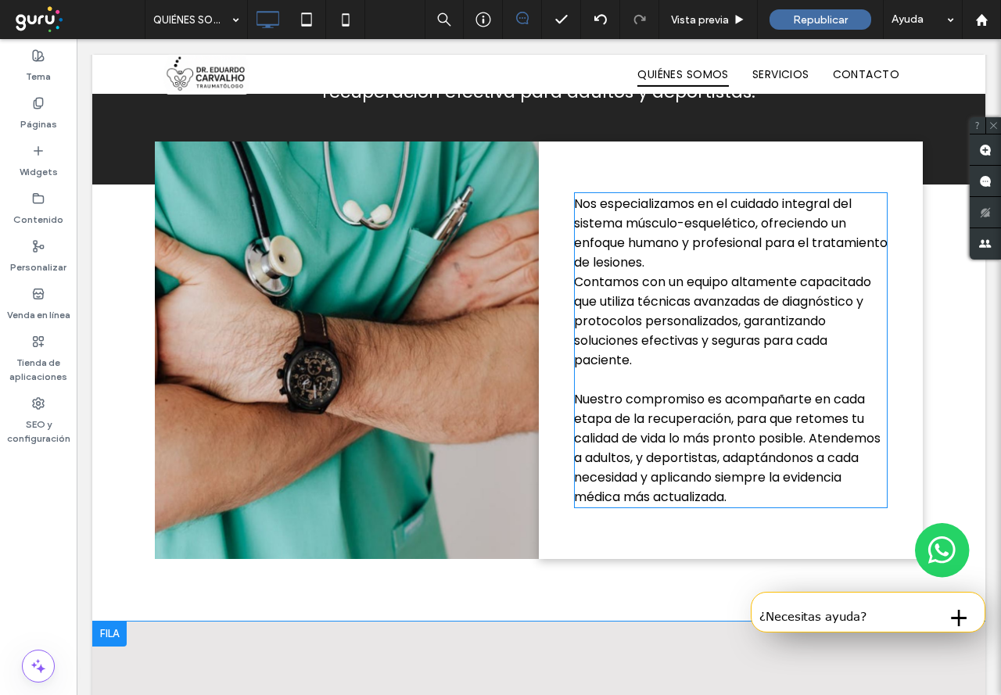
scroll to position [727, 0]
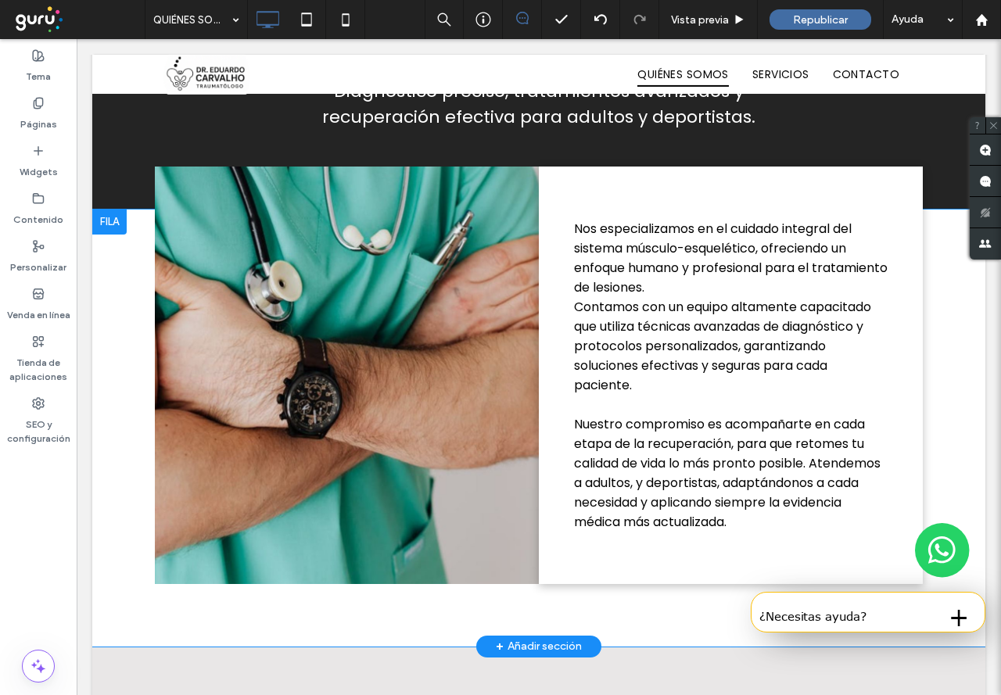
click at [332, 365] on div "Click To Paste" at bounding box center [347, 376] width 384 height 418
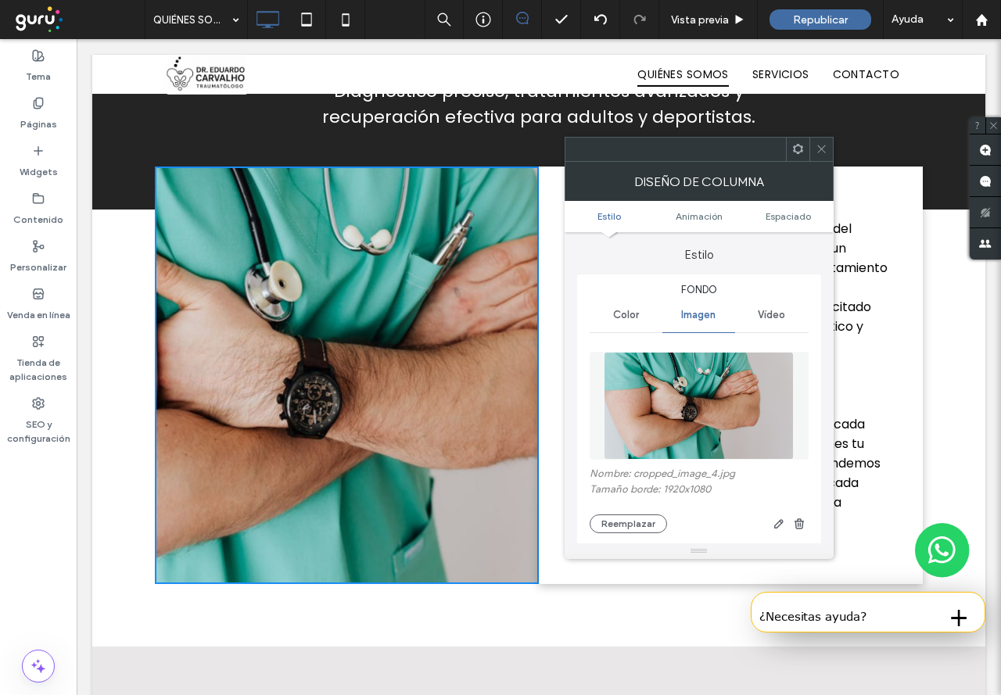
click at [709, 410] on img at bounding box center [699, 406] width 191 height 108
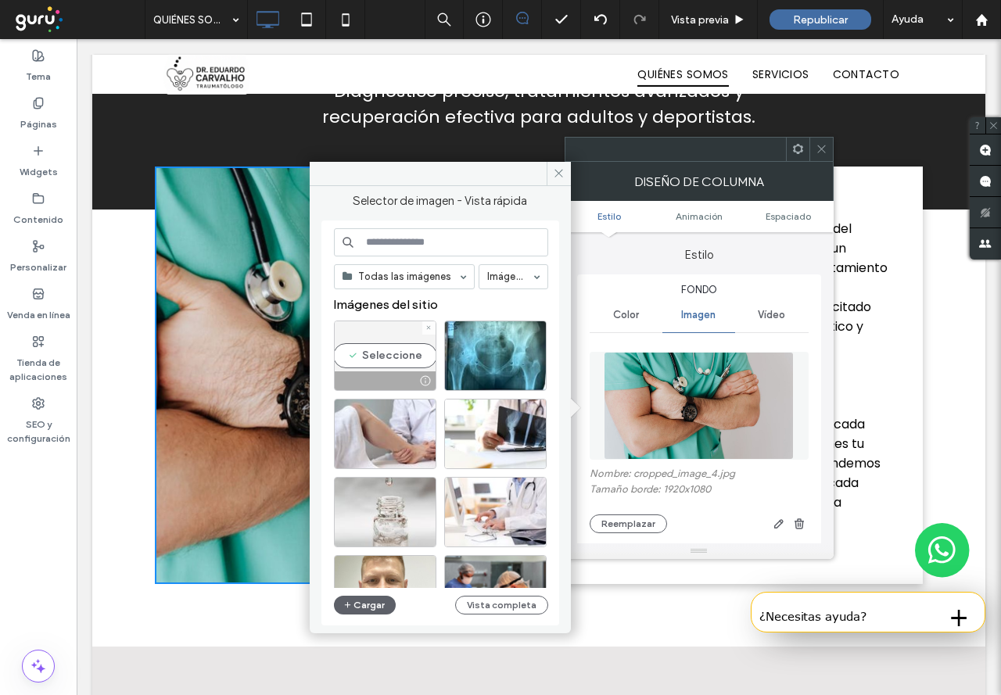
click at [386, 355] on div "Seleccione" at bounding box center [385, 356] width 102 height 70
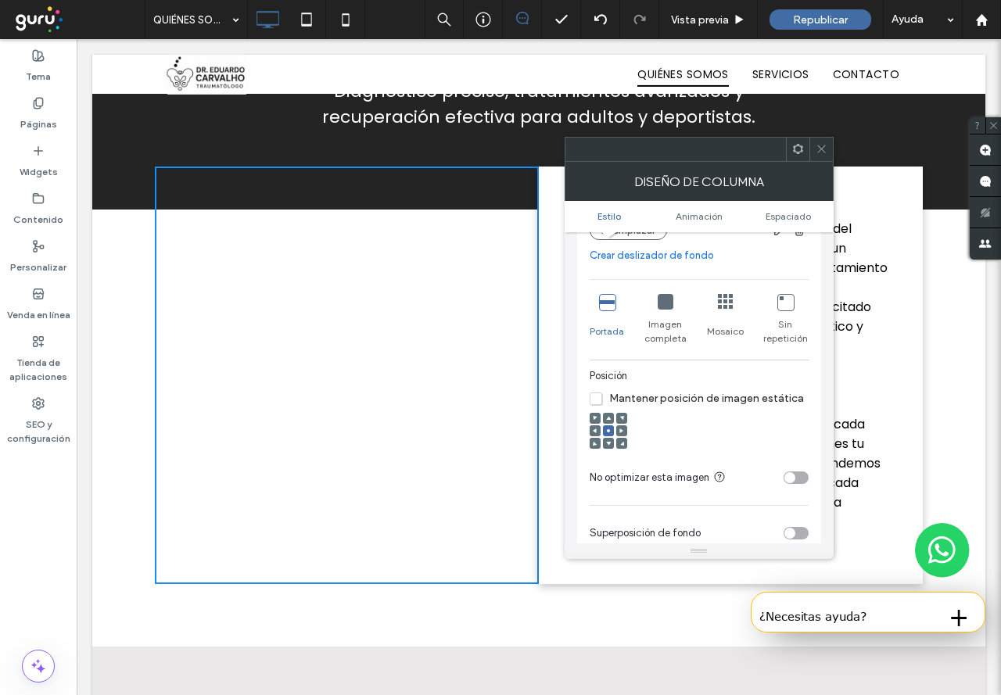
scroll to position [313, 0]
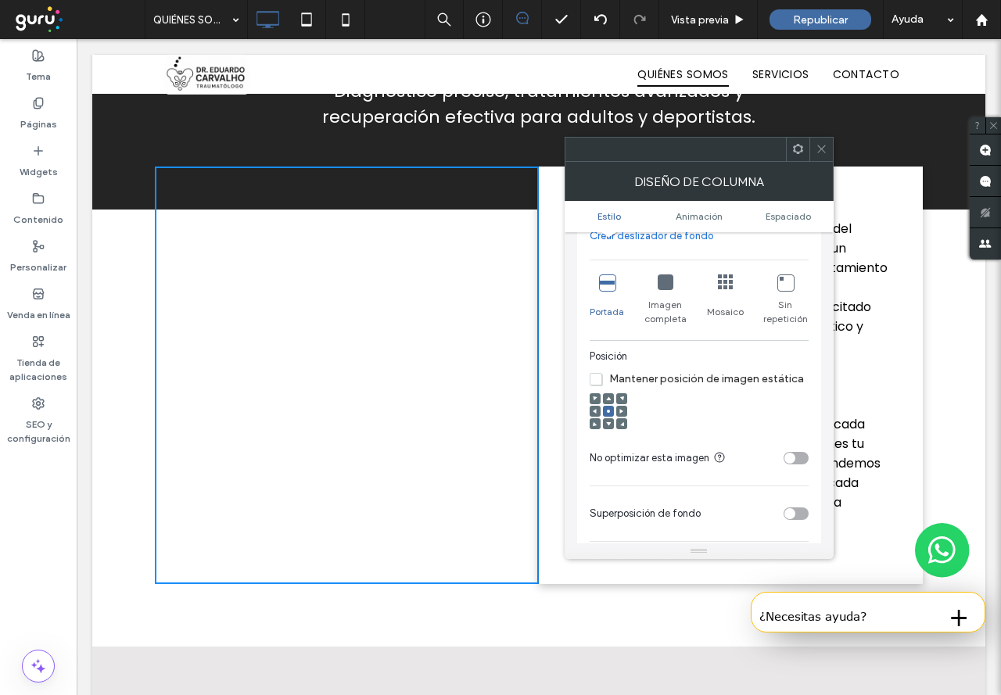
click at [609, 399] on use at bounding box center [608, 399] width 5 height 4
click at [346, 542] on div "Click To Paste" at bounding box center [347, 376] width 384 height 418
drag, startPoint x: 350, startPoint y: 465, endPoint x: 357, endPoint y: 530, distance: 64.6
click at [357, 530] on div "Click To Paste" at bounding box center [347, 376] width 384 height 418
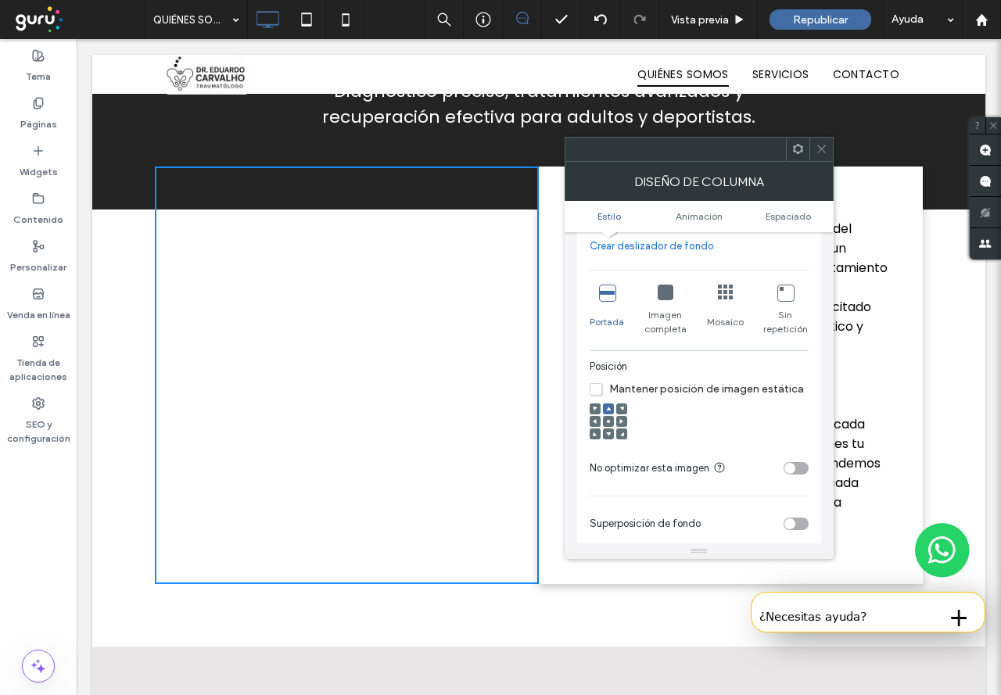
scroll to position [391, 0]
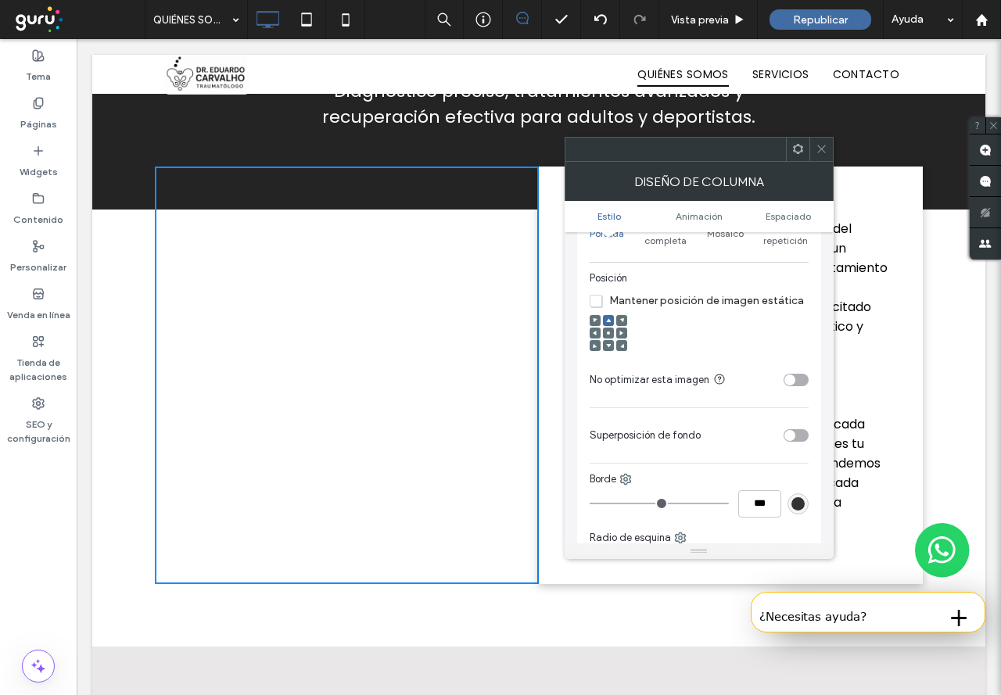
type input "*"
type input "***"
type input "*"
type input "***"
type input "*"
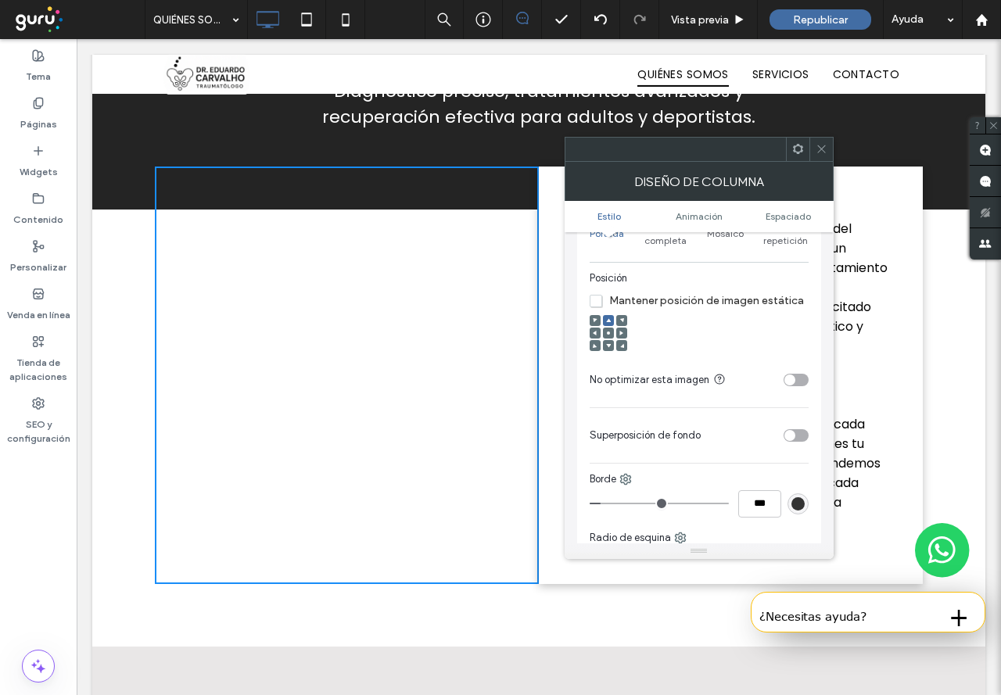
type input "***"
type input "*"
type input "***"
type input "*"
type input "***"
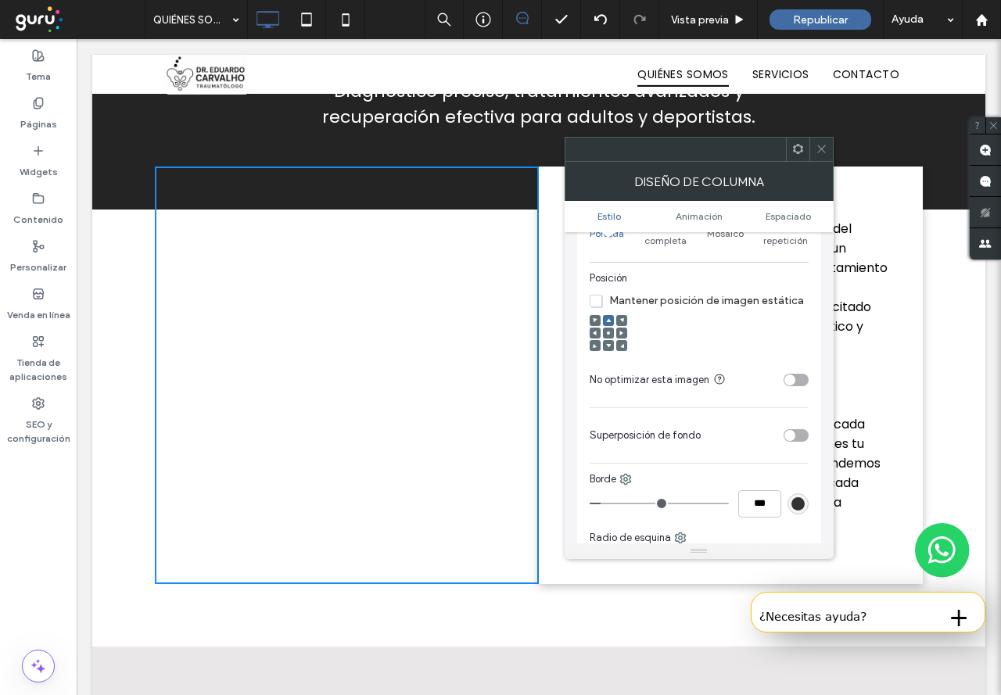
type input "*"
type input "***"
type input "*"
type input "***"
drag, startPoint x: 598, startPoint y: 504, endPoint x: 629, endPoint y: 505, distance: 30.5
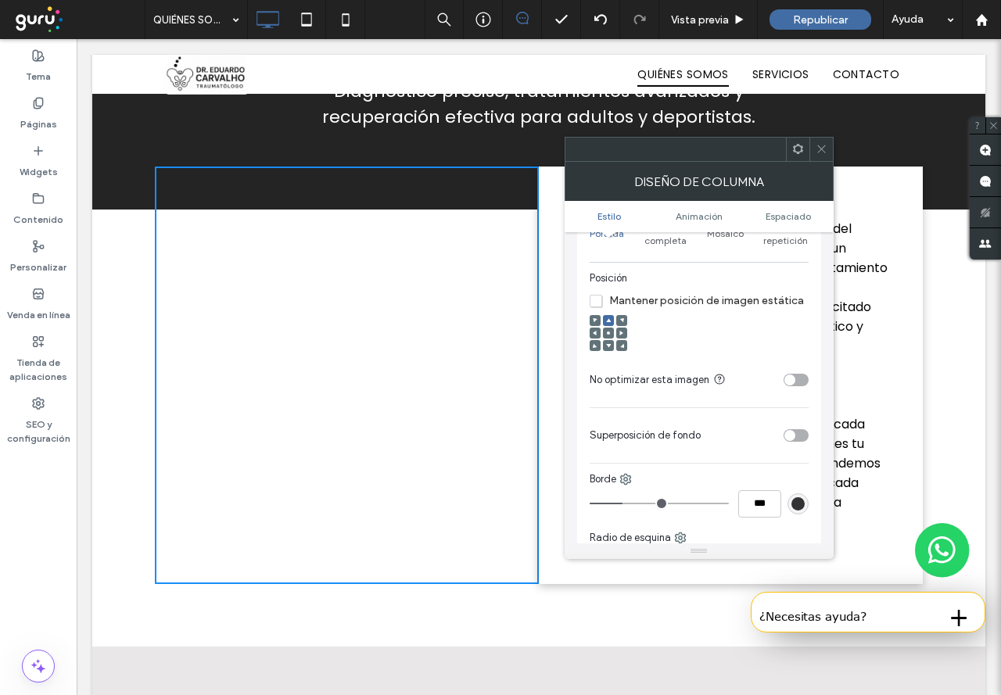
click at [629, 504] on input "range" at bounding box center [659, 504] width 139 height 2
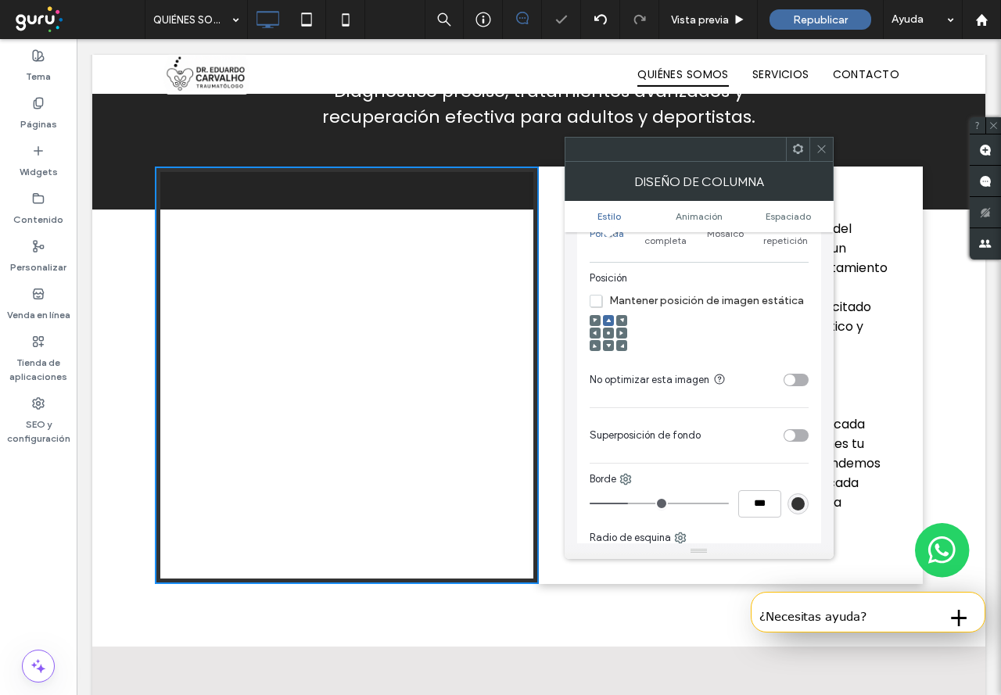
type input "*"
type input "***"
type input "*"
type input "***"
type input "*"
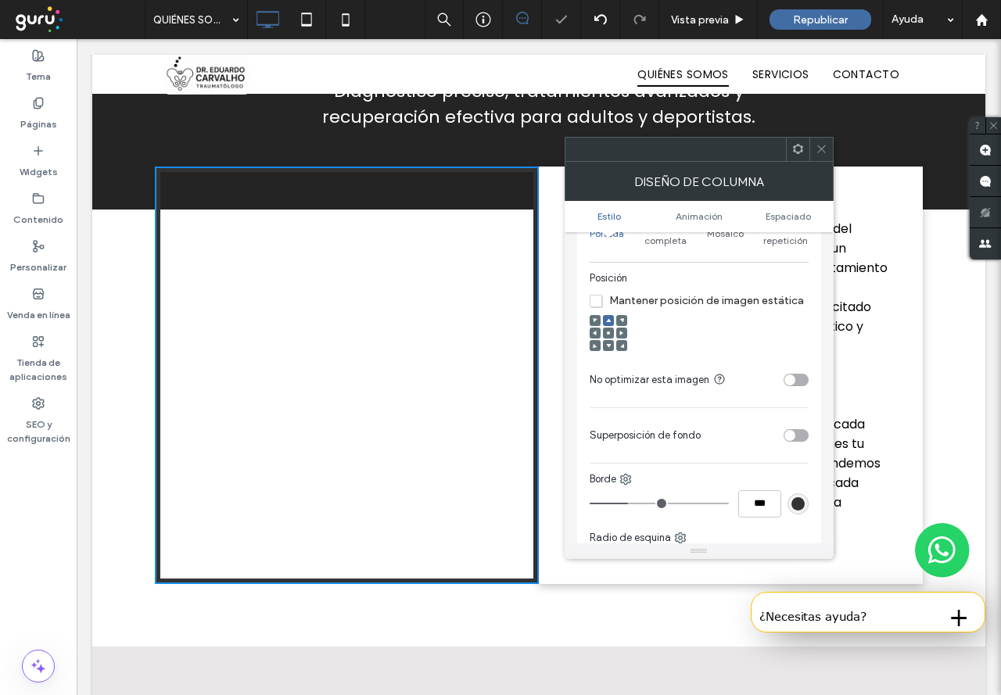
type input "***"
type input "*"
type input "***"
type input "*"
type input "***"
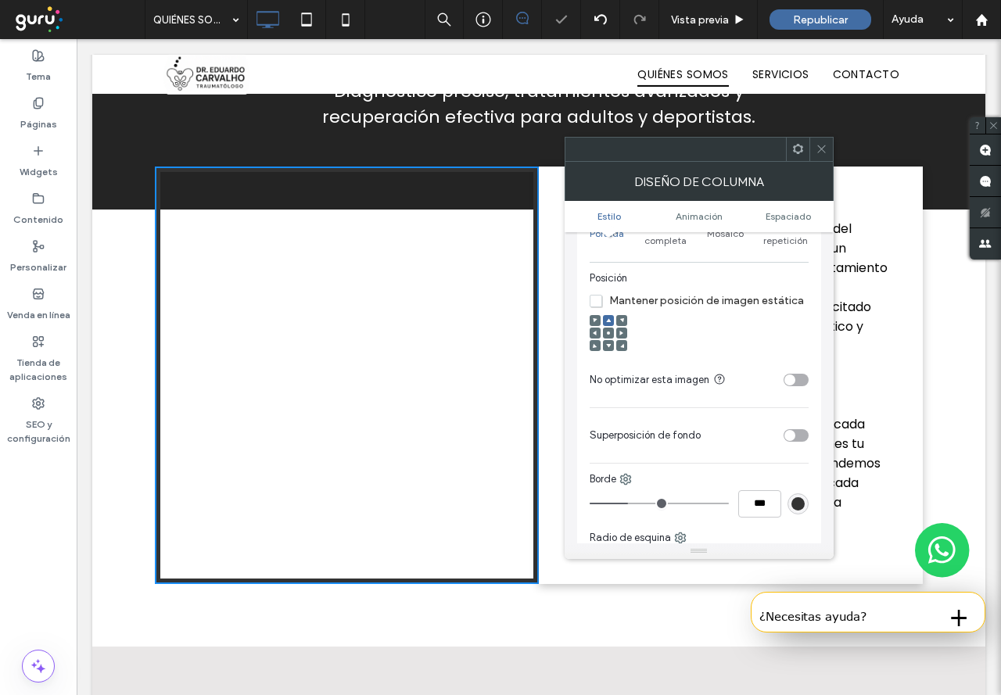
type input "*"
type input "***"
drag, startPoint x: 629, startPoint y: 505, endPoint x: 577, endPoint y: 505, distance: 51.6
type input "*"
click at [590, 504] on input "range" at bounding box center [659, 504] width 139 height 2
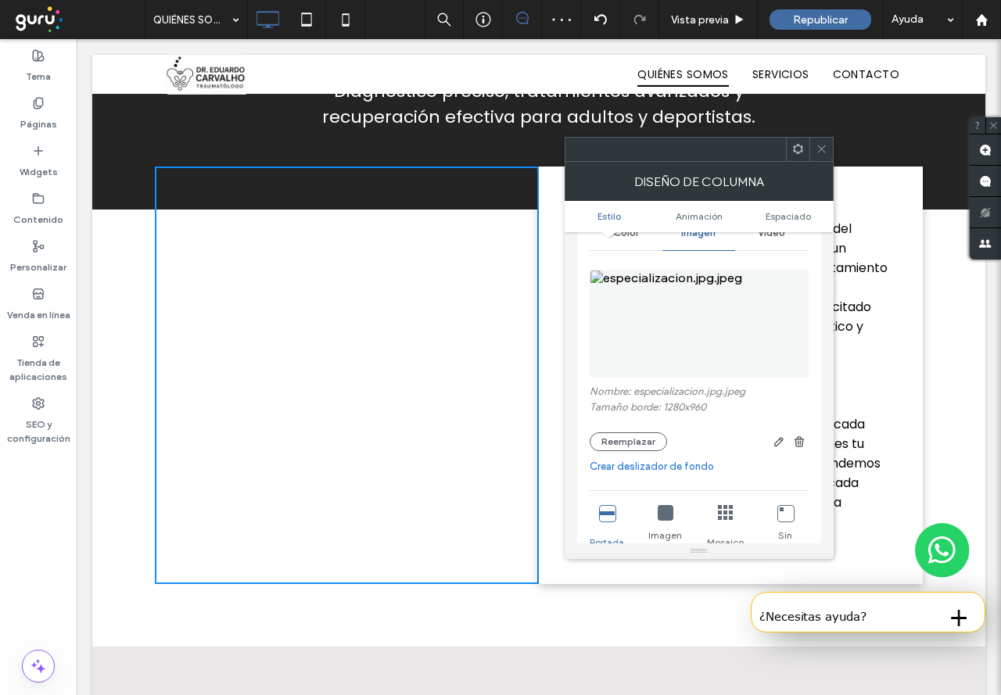
scroll to position [78, 0]
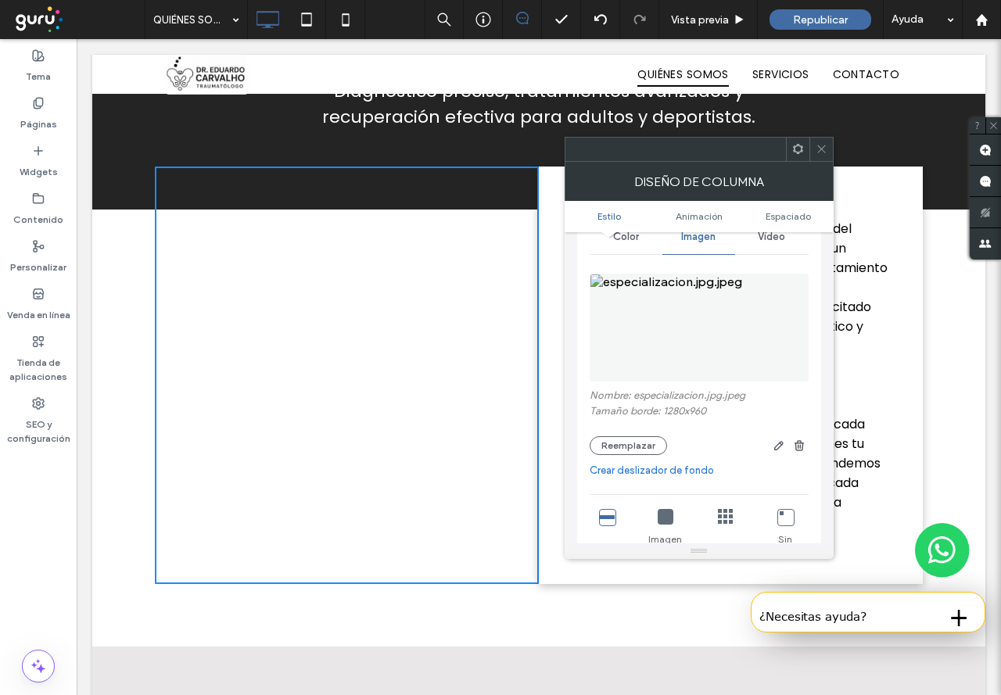
click at [665, 518] on icon at bounding box center [666, 517] width 16 height 16
click at [320, 419] on div "Click To Paste" at bounding box center [347, 376] width 384 height 418
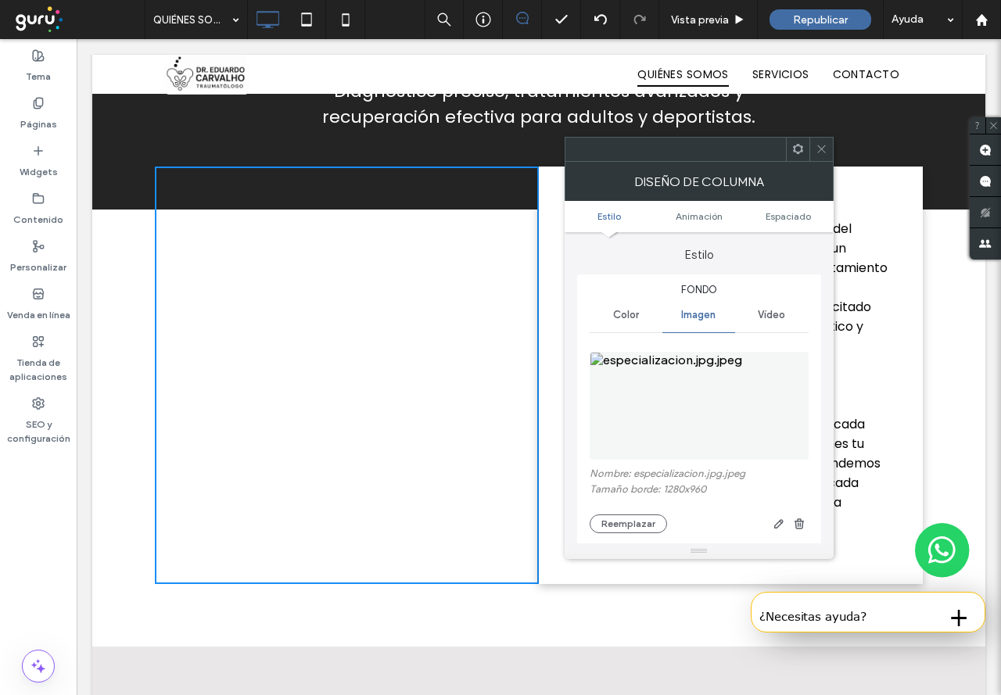
click at [264, 365] on div "Click To Paste" at bounding box center [347, 376] width 384 height 418
click at [820, 149] on icon at bounding box center [822, 149] width 12 height 12
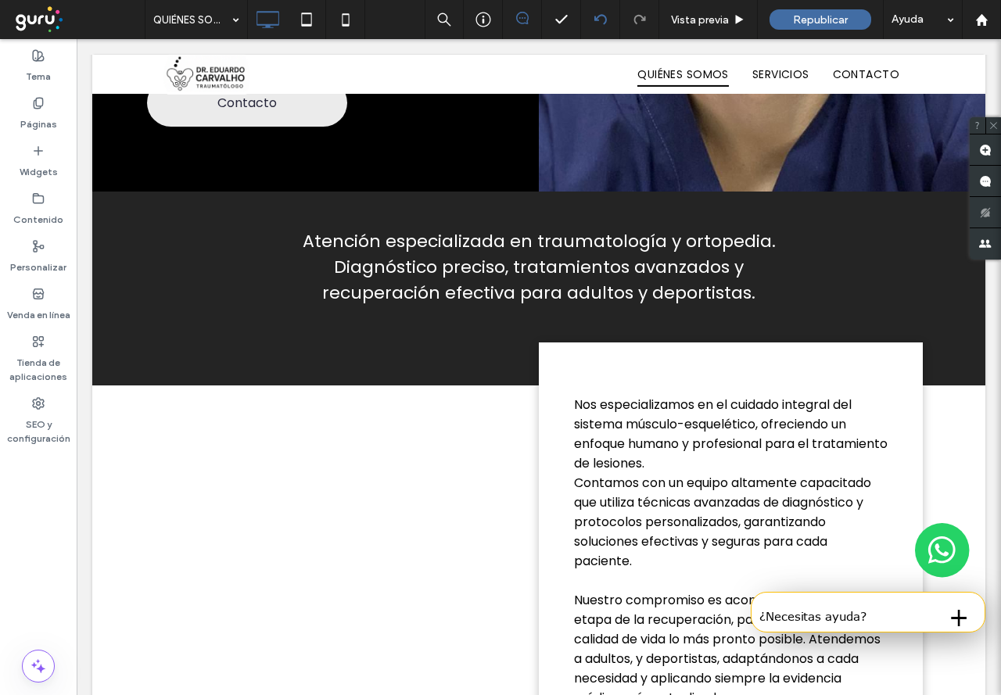
scroll to position [571, 0]
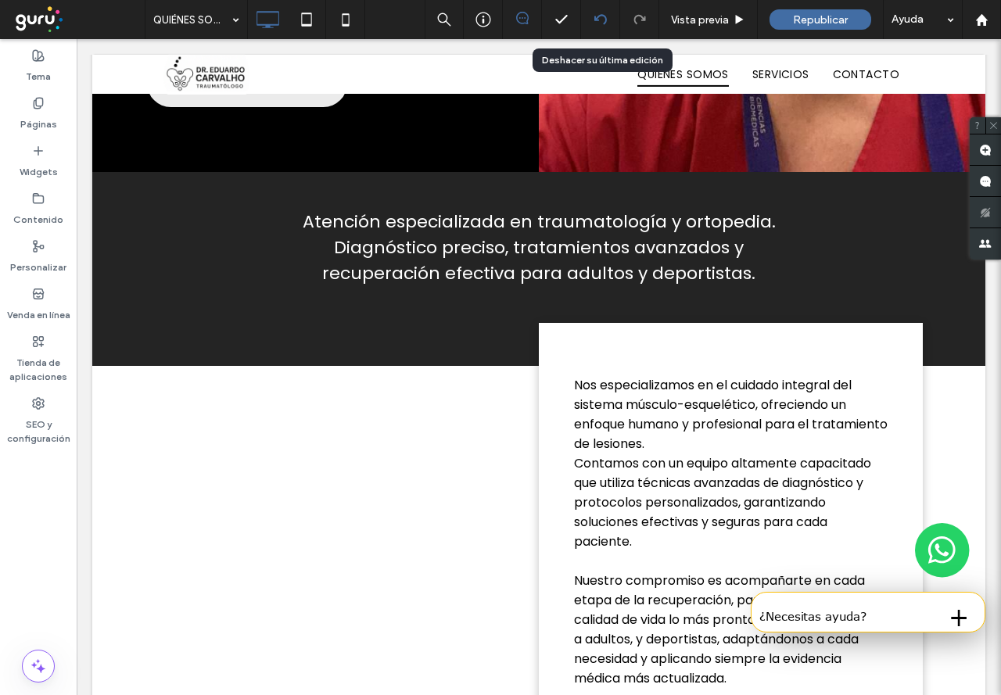
click at [598, 16] on use at bounding box center [600, 19] width 13 height 10
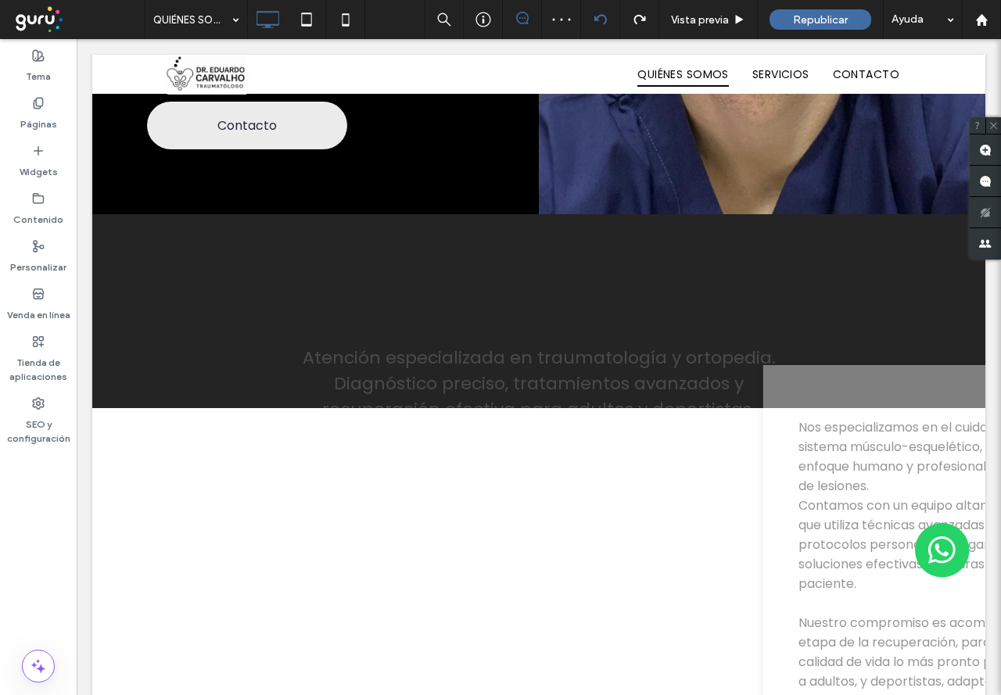
scroll to position [782, 0]
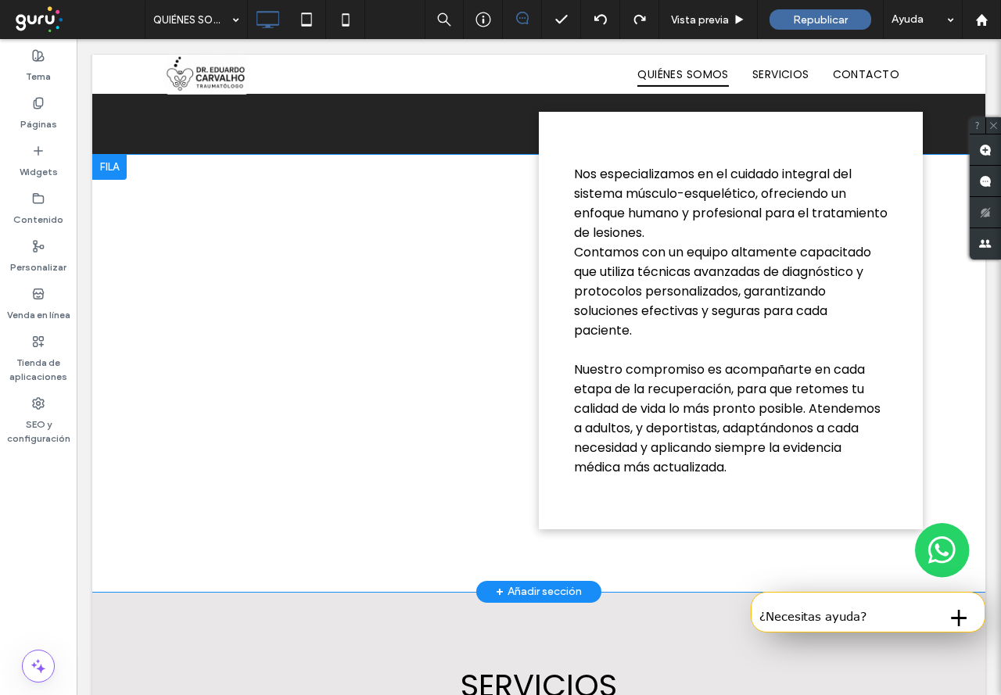
click at [373, 255] on div "Click To Paste" at bounding box center [347, 321] width 384 height 418
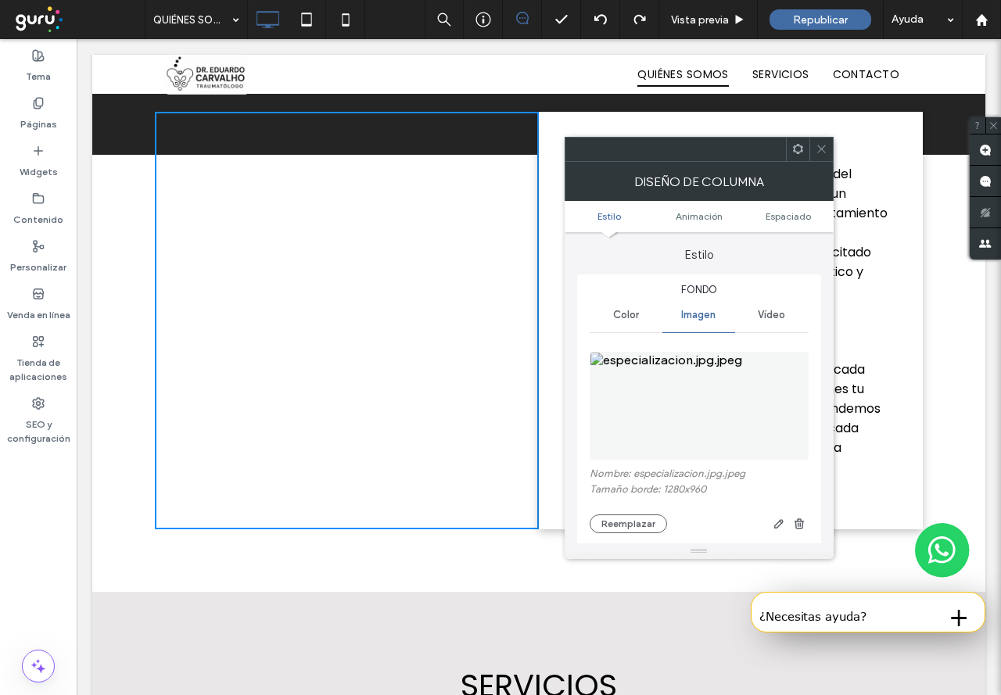
click at [373, 255] on div "Click To Paste" at bounding box center [347, 321] width 384 height 418
click at [694, 216] on span "Animación" at bounding box center [699, 216] width 47 height 12
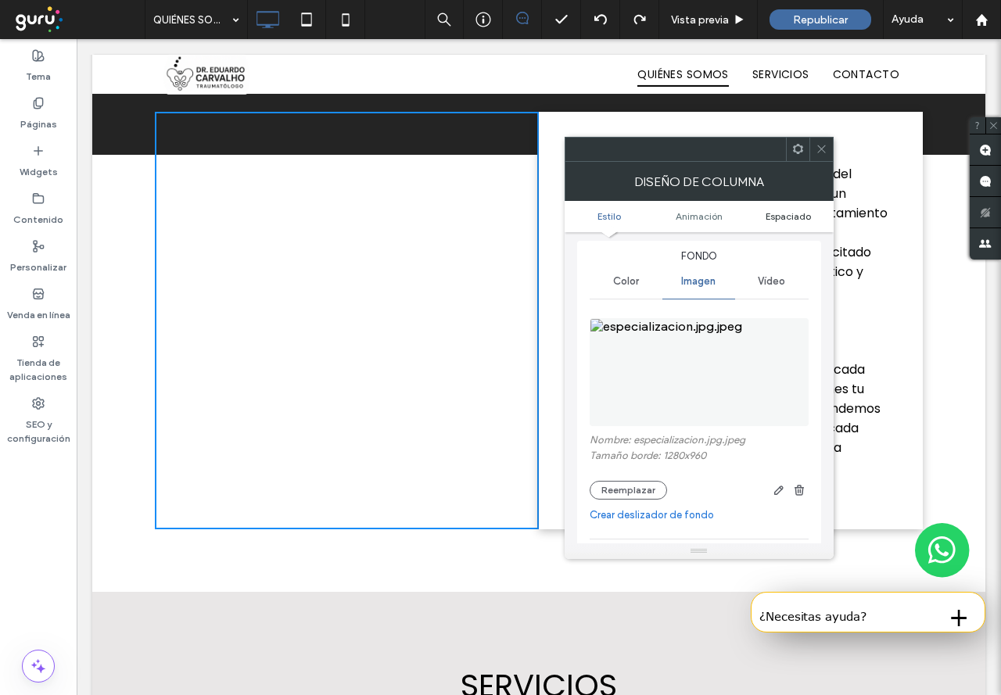
scroll to position [0, 0]
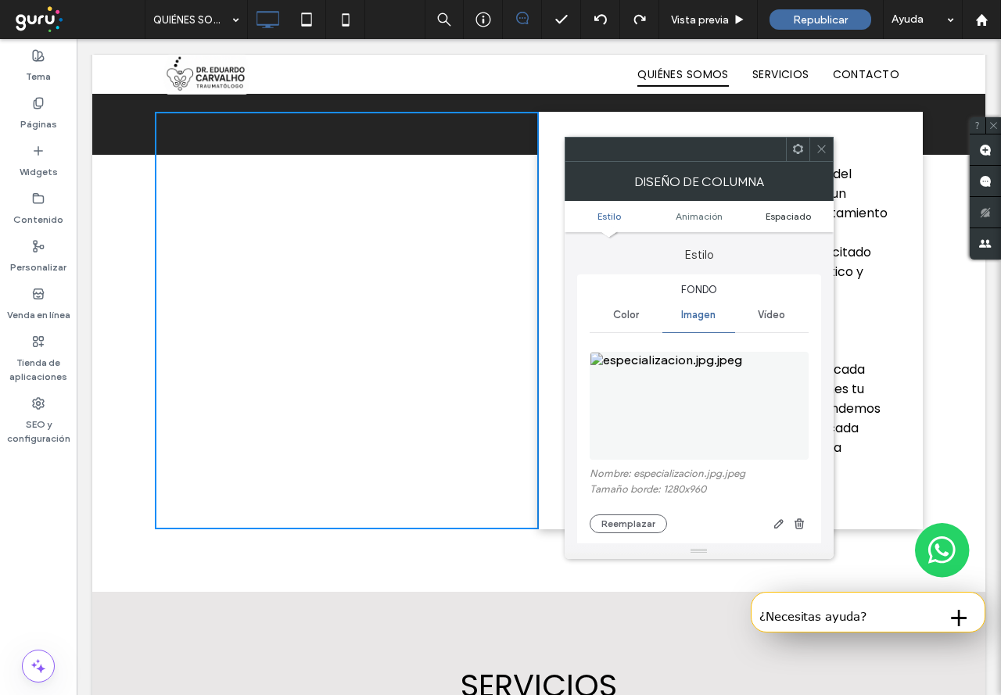
click at [786, 217] on span "Espaciado" at bounding box center [788, 216] width 45 height 12
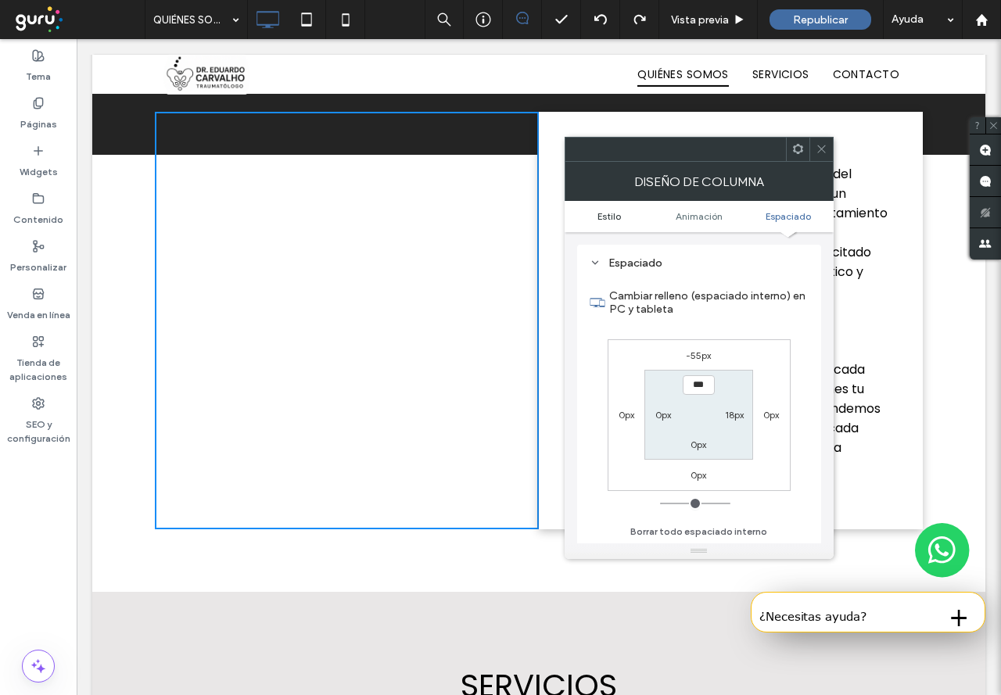
click at [614, 216] on span "Estilo" at bounding box center [609, 216] width 23 height 12
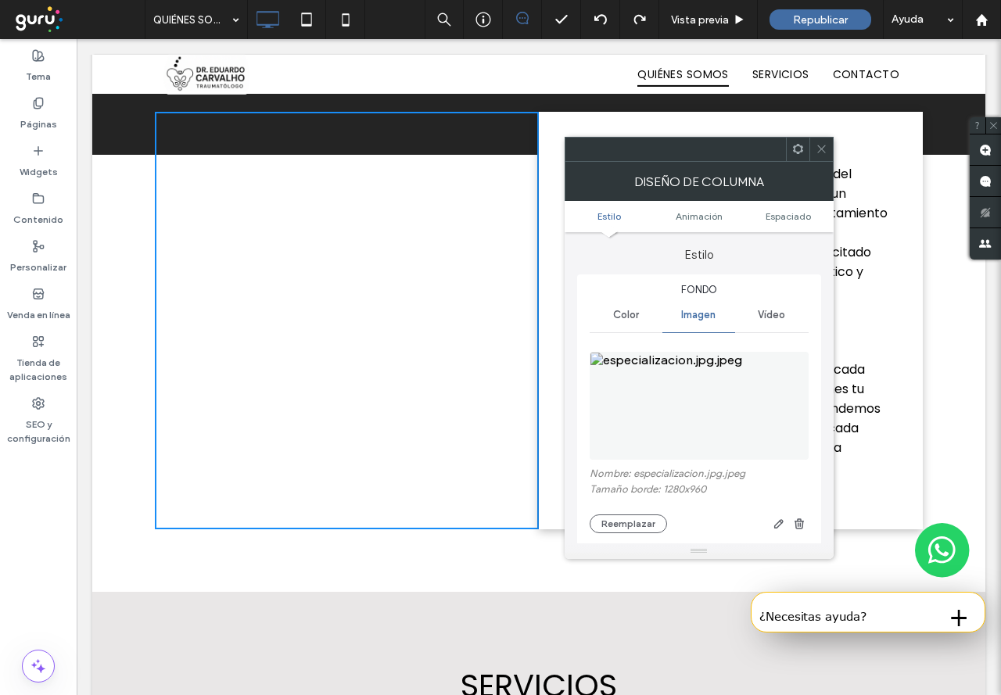
click at [306, 249] on div "Click To Paste" at bounding box center [347, 321] width 384 height 418
click at [681, 407] on img at bounding box center [699, 406] width 219 height 108
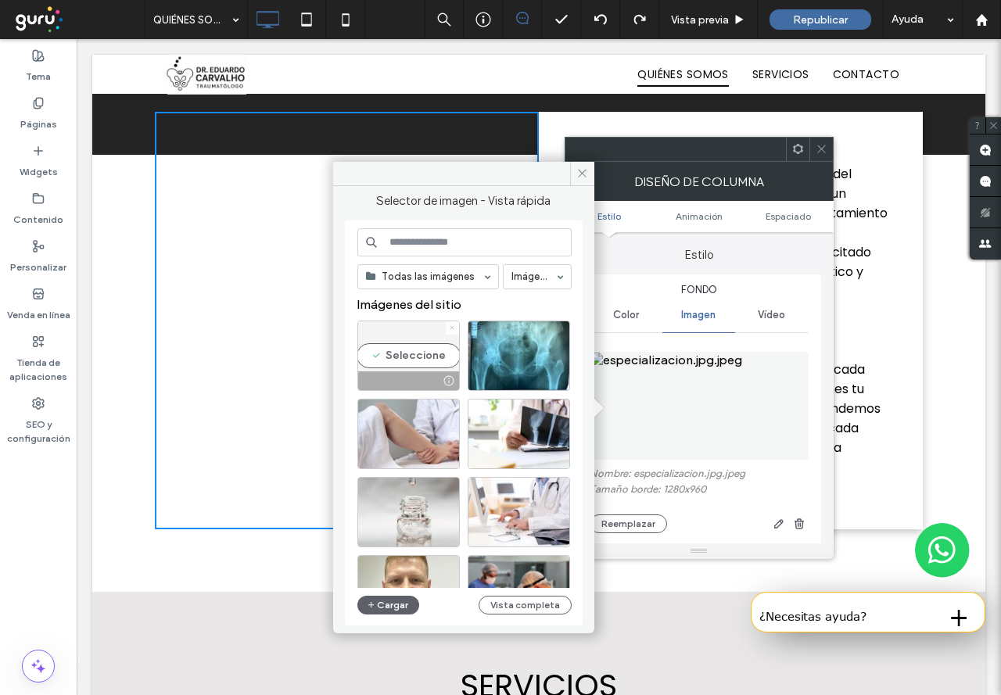
click at [450, 325] on icon at bounding box center [452, 328] width 6 height 6
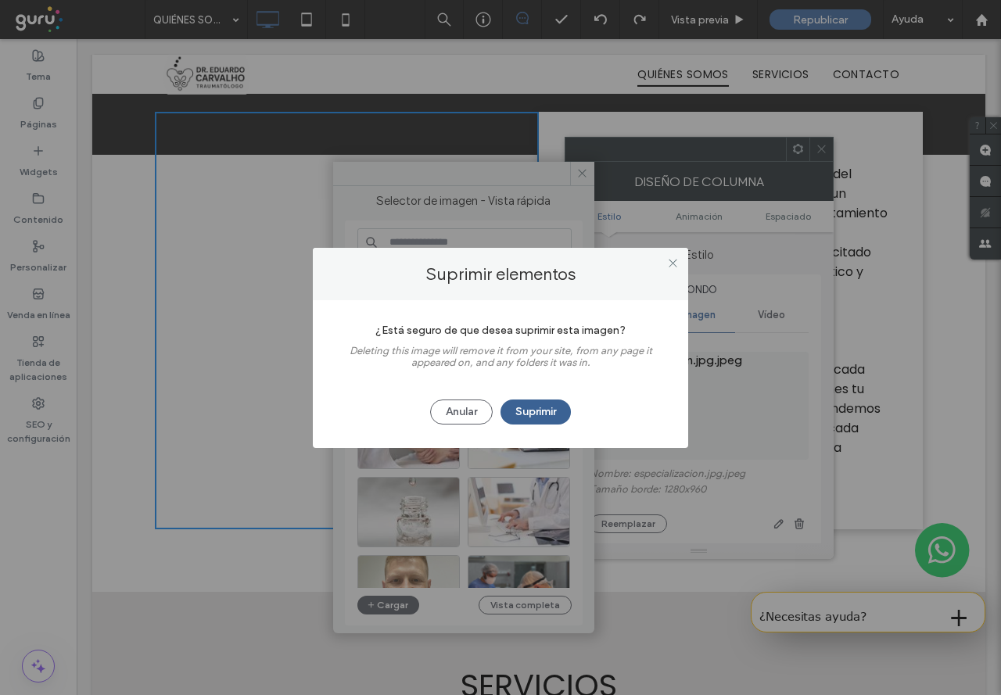
click at [541, 407] on button "Suprimir" at bounding box center [536, 412] width 70 height 25
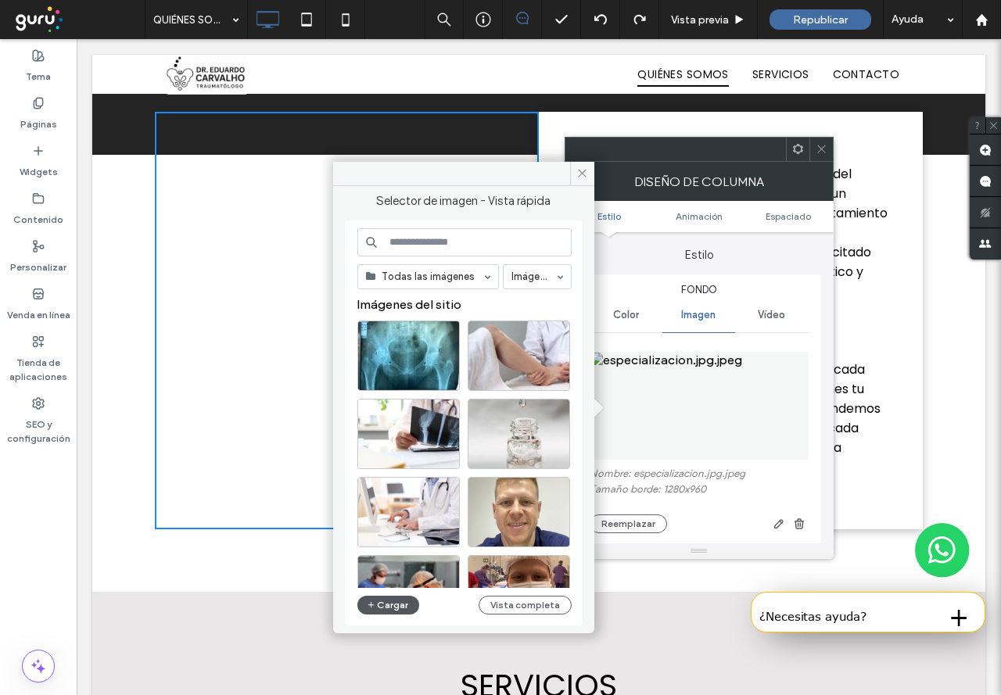
click at [380, 604] on button "Cargar" at bounding box center [388, 605] width 63 height 19
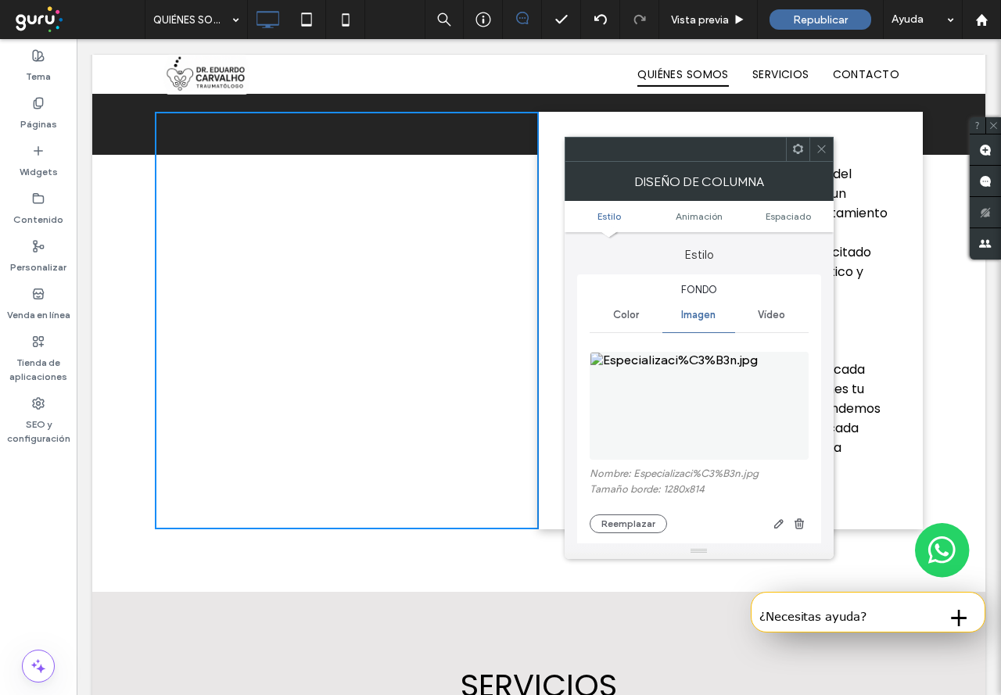
drag, startPoint x: 388, startPoint y: 334, endPoint x: 417, endPoint y: 335, distance: 28.9
click at [417, 335] on div "Click To Paste" at bounding box center [347, 321] width 384 height 418
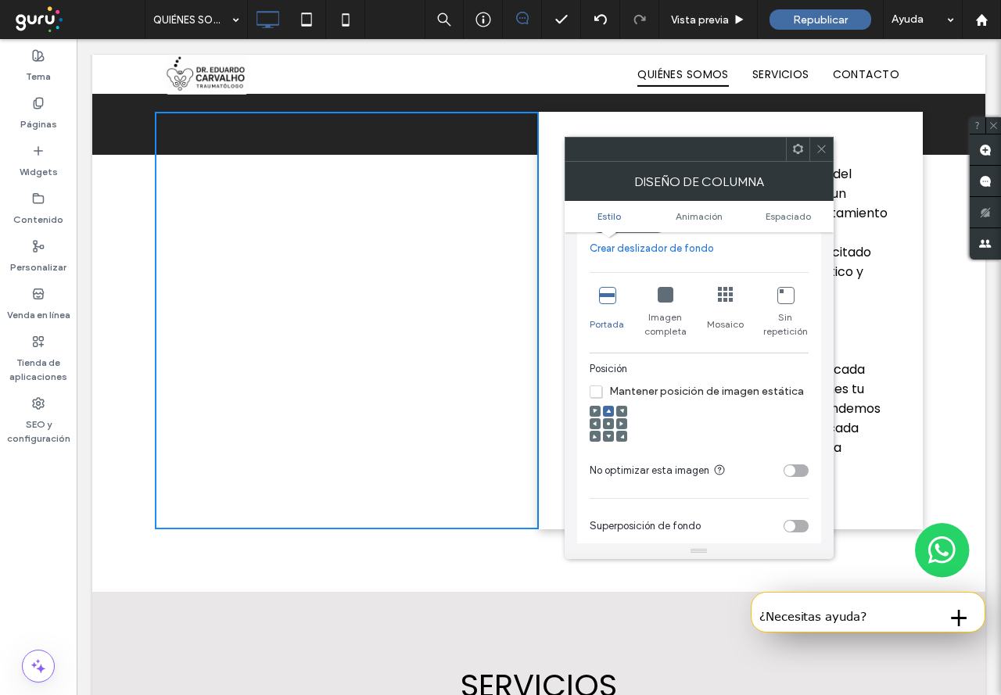
scroll to position [313, 0]
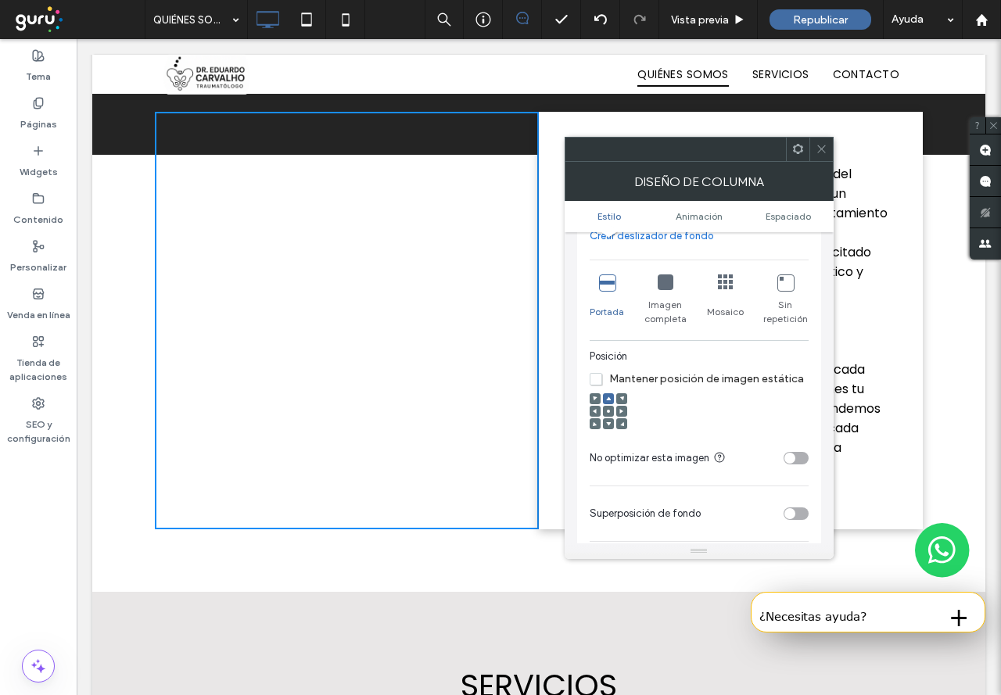
click at [721, 285] on icon at bounding box center [726, 283] width 16 height 16
drag, startPoint x: 444, startPoint y: 365, endPoint x: 503, endPoint y: 303, distance: 85.2
click at [503, 303] on div "Click To Paste" at bounding box center [347, 321] width 384 height 418
click at [611, 284] on icon at bounding box center [607, 283] width 16 height 16
click at [594, 406] on span at bounding box center [595, 411] width 5 height 11
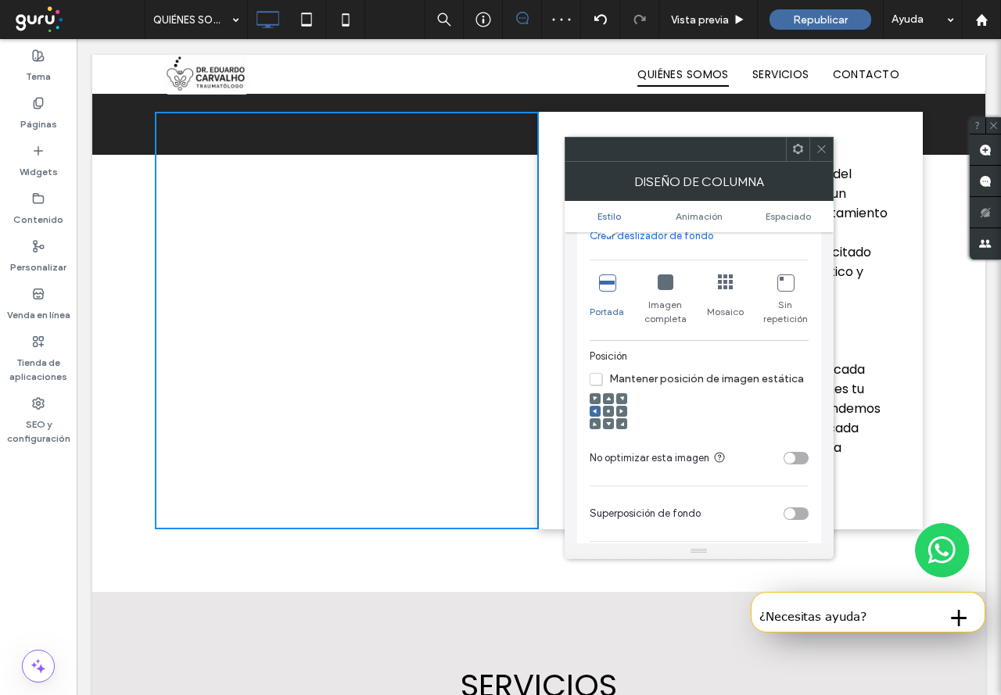
click at [609, 410] on use at bounding box center [608, 411] width 3 height 3
click at [590, 412] on div at bounding box center [595, 411] width 11 height 11
click at [594, 412] on use at bounding box center [595, 411] width 4 height 5
click at [607, 409] on icon at bounding box center [608, 411] width 5 height 5
drag, startPoint x: 380, startPoint y: 440, endPoint x: 451, endPoint y: 437, distance: 71.2
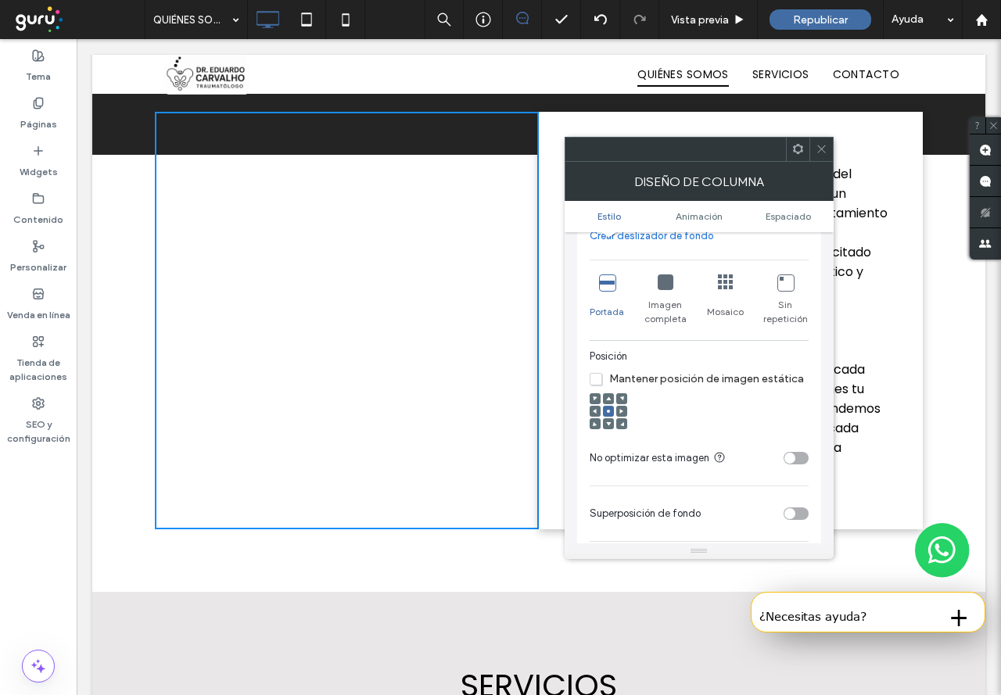
click at [451, 437] on div "Click To Paste" at bounding box center [347, 321] width 384 height 418
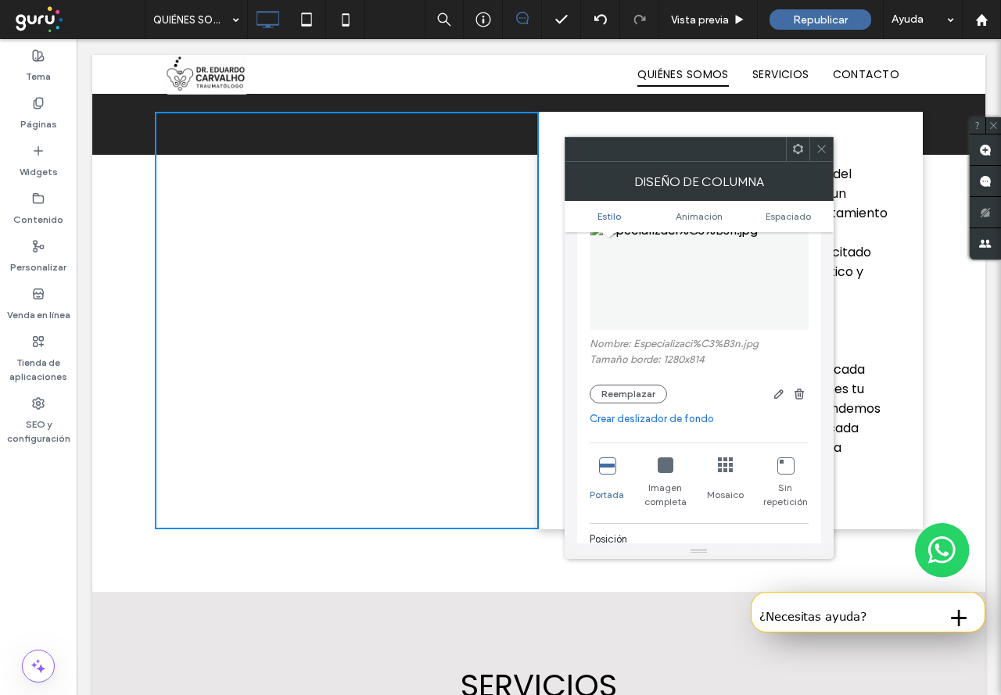
scroll to position [156, 0]
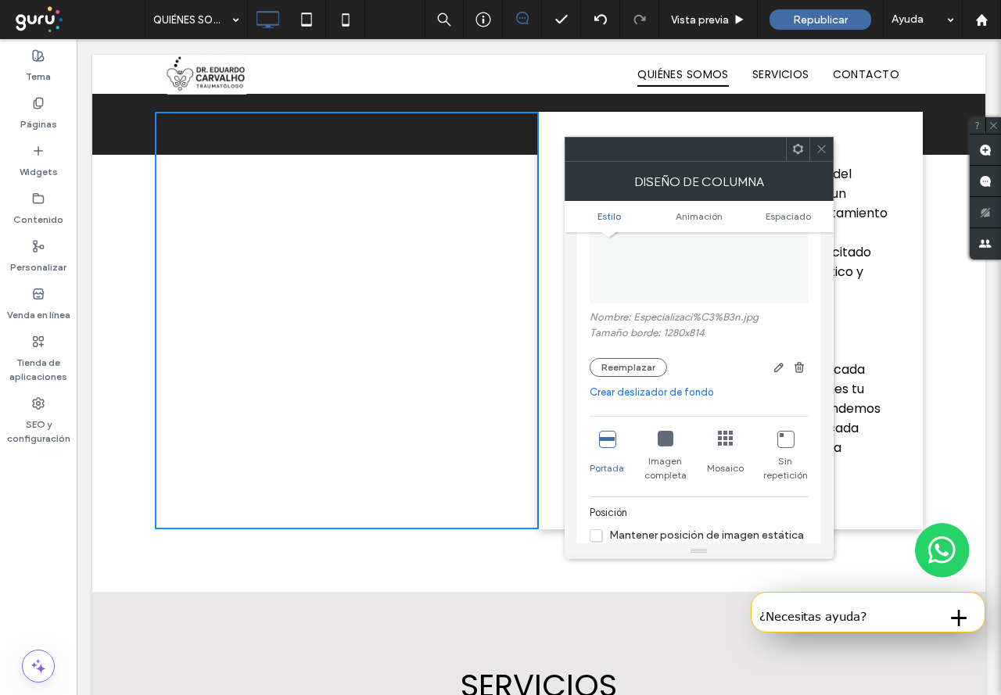
click at [785, 443] on icon at bounding box center [785, 439] width 16 height 16
drag, startPoint x: 307, startPoint y: 433, endPoint x: 395, endPoint y: 390, distance: 97.6
click at [395, 390] on div "Click To Paste" at bounding box center [347, 321] width 384 height 418
click at [602, 451] on div "Portada" at bounding box center [607, 457] width 34 height 64
click at [656, 468] on span "Imagen completa" at bounding box center [665, 468] width 45 height 28
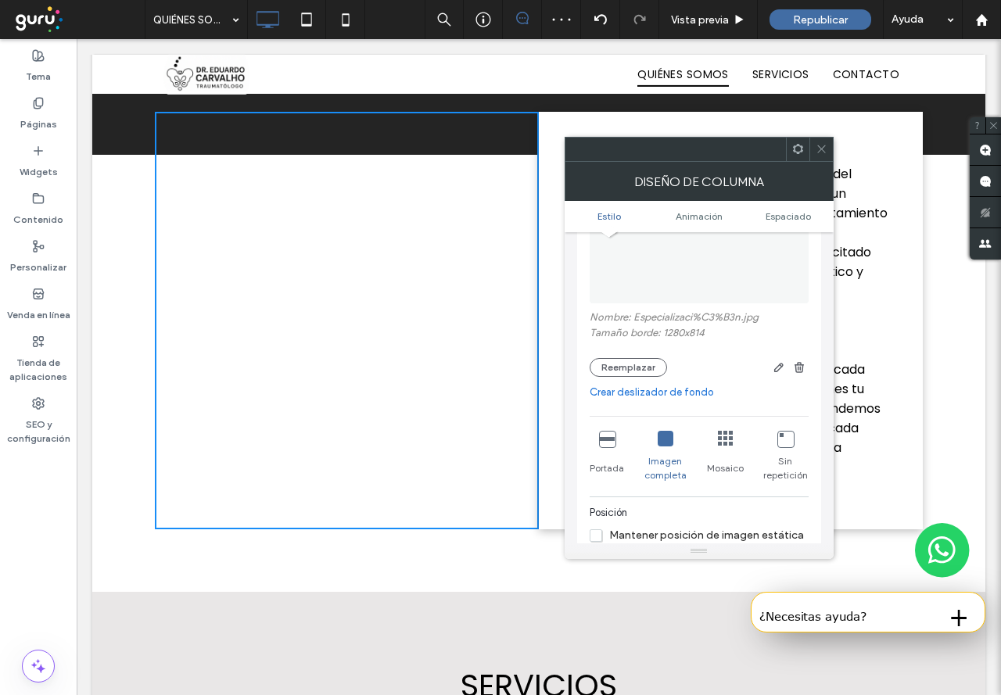
click at [611, 447] on icon at bounding box center [607, 439] width 16 height 16
drag, startPoint x: 354, startPoint y: 457, endPoint x: 384, endPoint y: 436, distance: 36.7
click at [384, 436] on div "Click To Paste" at bounding box center [347, 321] width 384 height 418
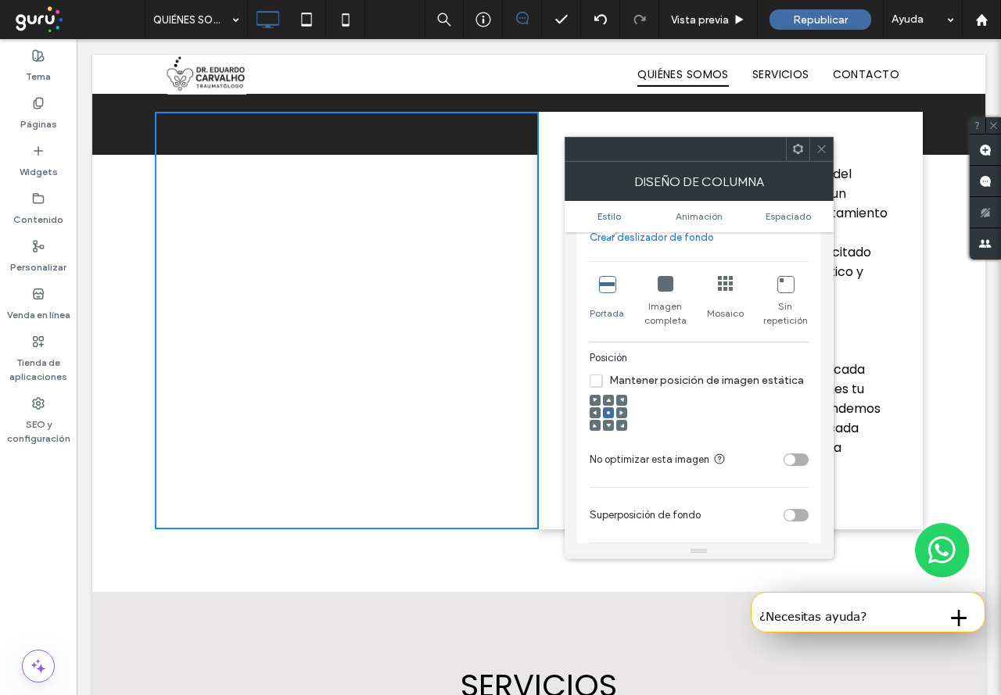
scroll to position [313, 0]
click at [597, 409] on icon at bounding box center [595, 411] width 5 height 5
click at [820, 152] on icon at bounding box center [822, 149] width 12 height 12
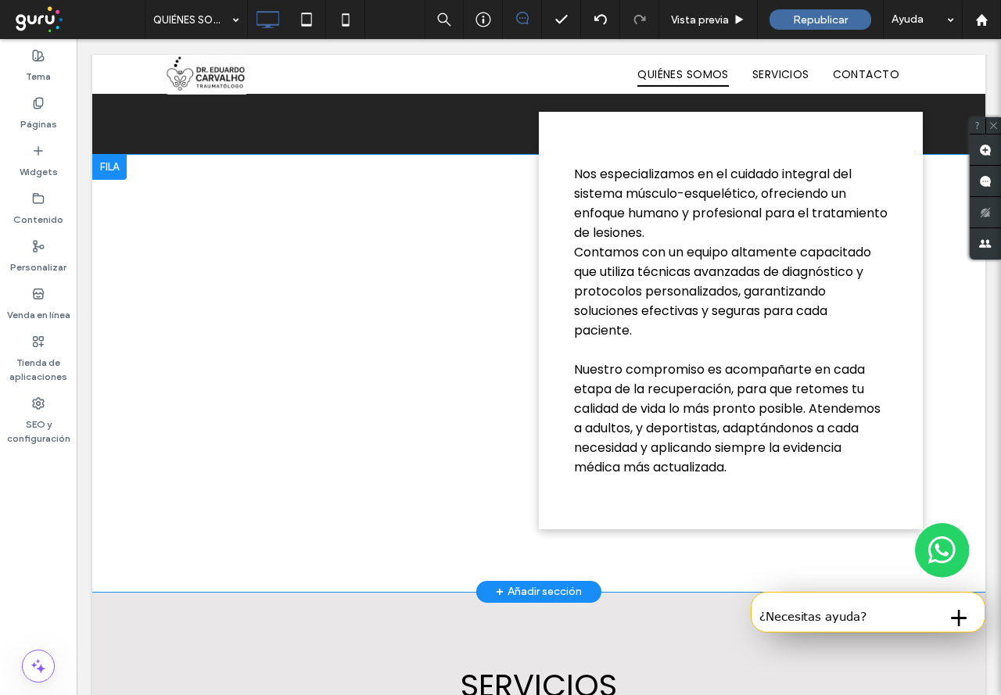
click at [372, 321] on div "Click To Paste" at bounding box center [347, 321] width 384 height 418
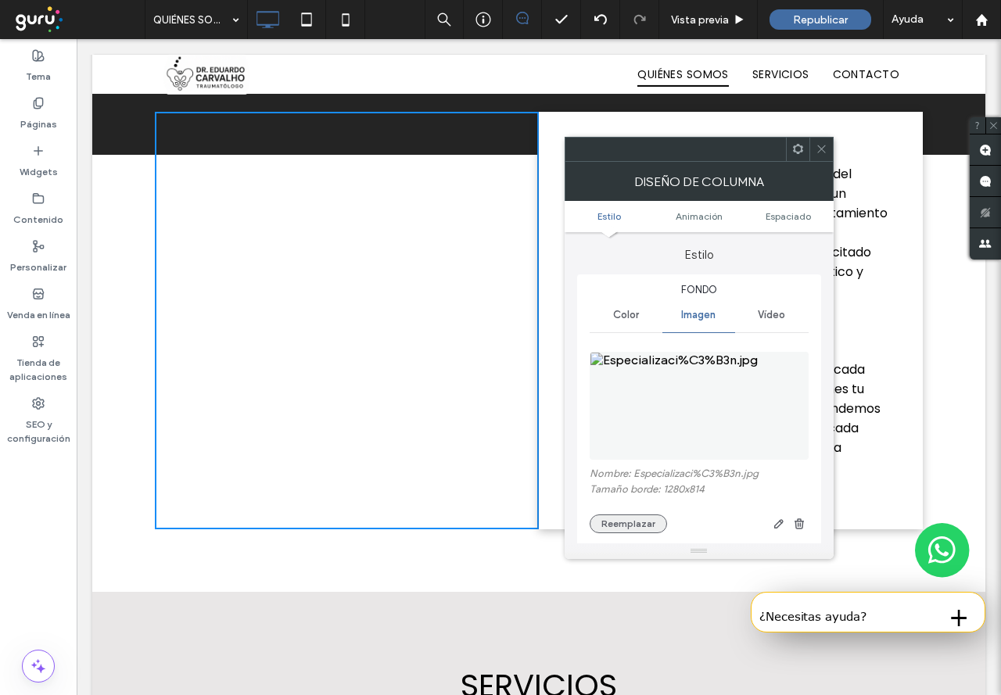
click at [620, 522] on button "Reemplazar" at bounding box center [628, 524] width 77 height 19
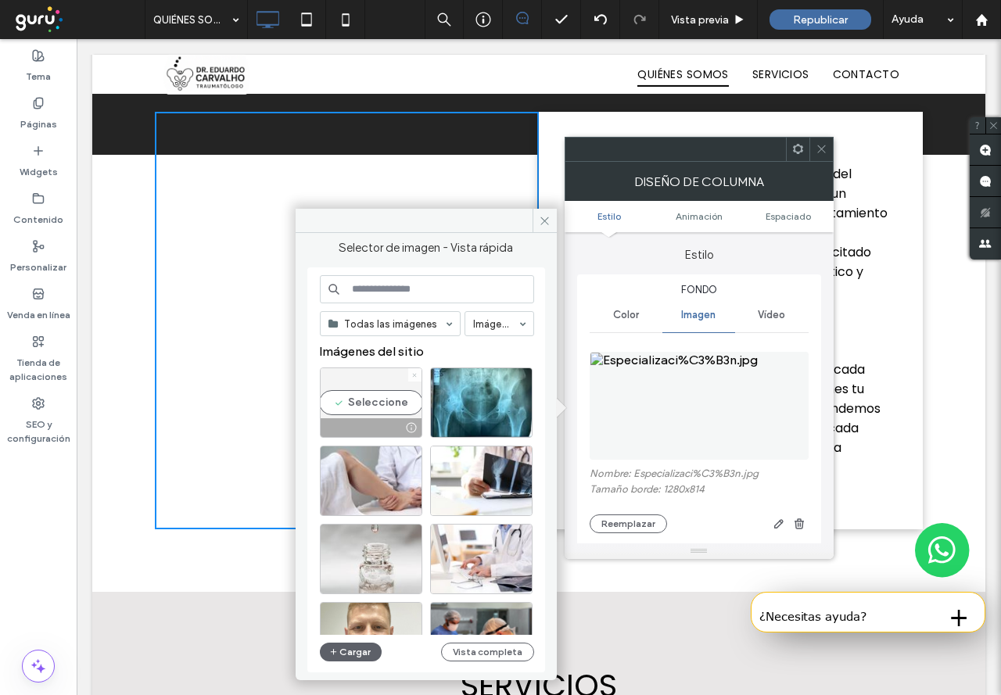
click at [413, 374] on icon at bounding box center [414, 375] width 6 height 6
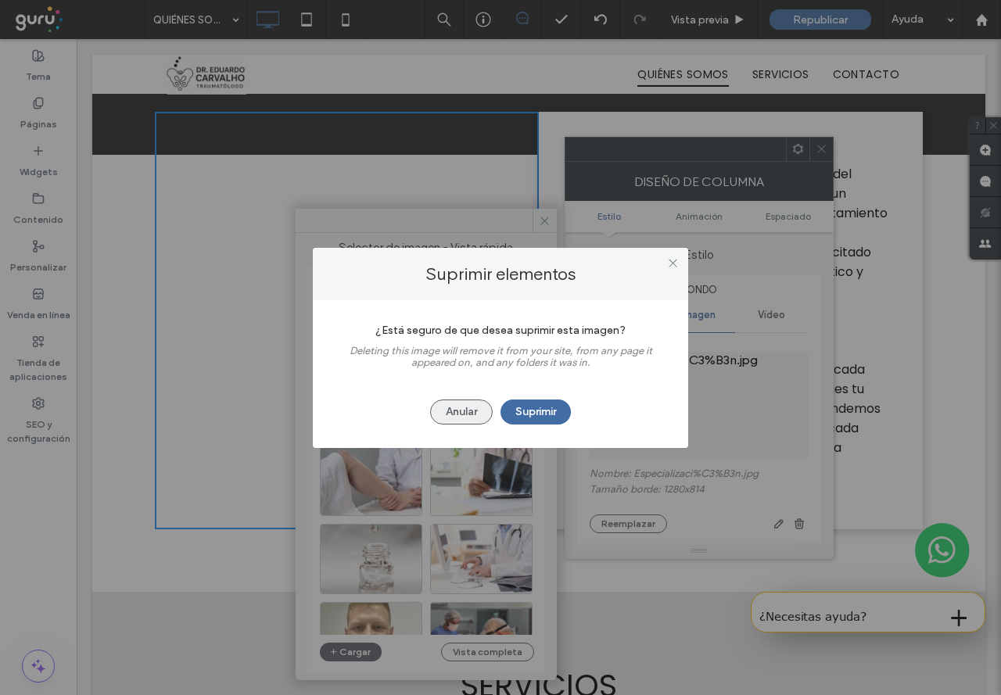
click at [459, 410] on button "Anular" at bounding box center [461, 412] width 63 height 25
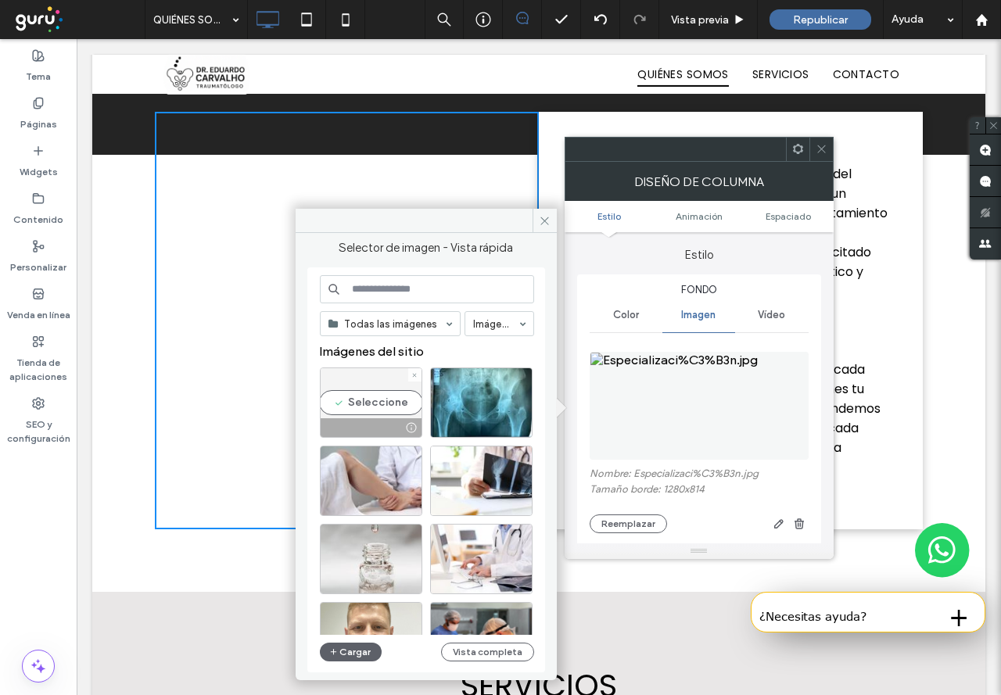
click at [411, 375] on div at bounding box center [414, 374] width 13 height 13
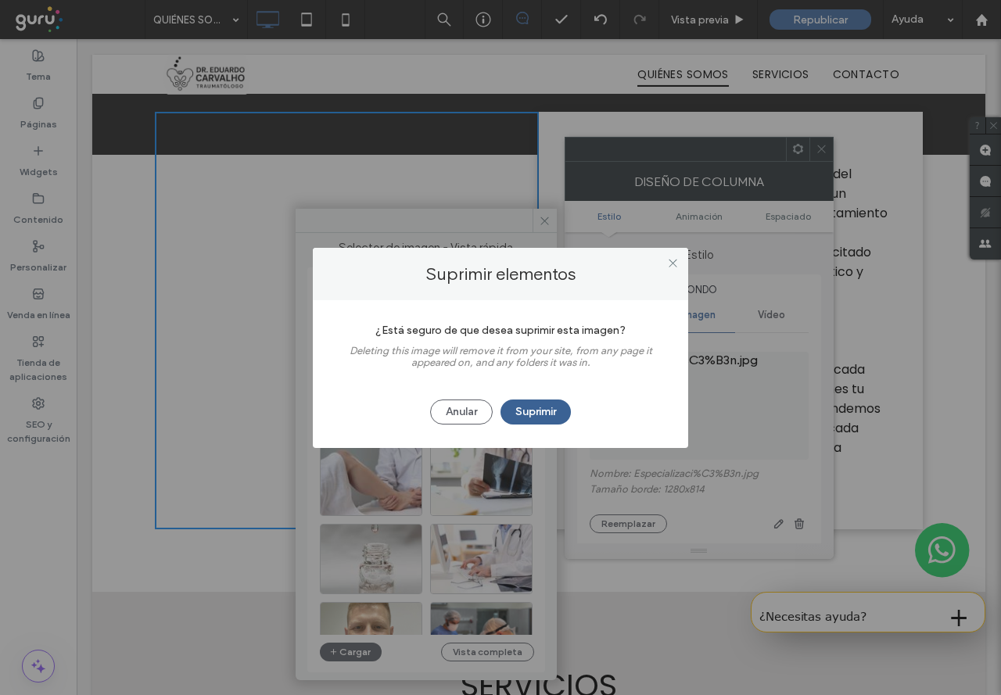
click at [547, 415] on button "Suprimir" at bounding box center [536, 412] width 70 height 25
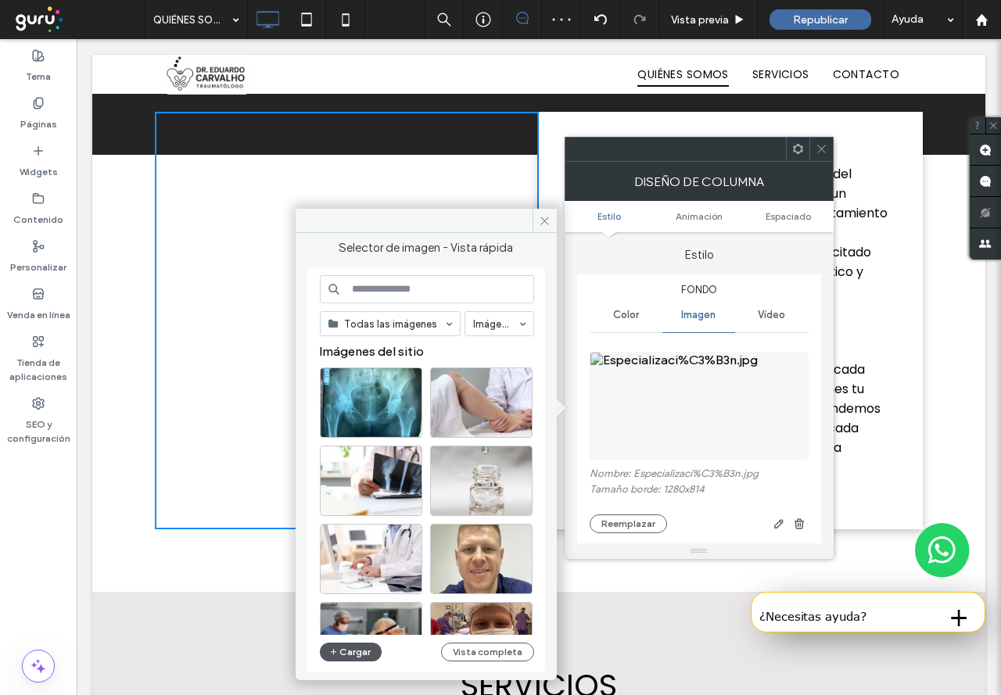
click at [350, 653] on button "Cargar" at bounding box center [351, 652] width 63 height 19
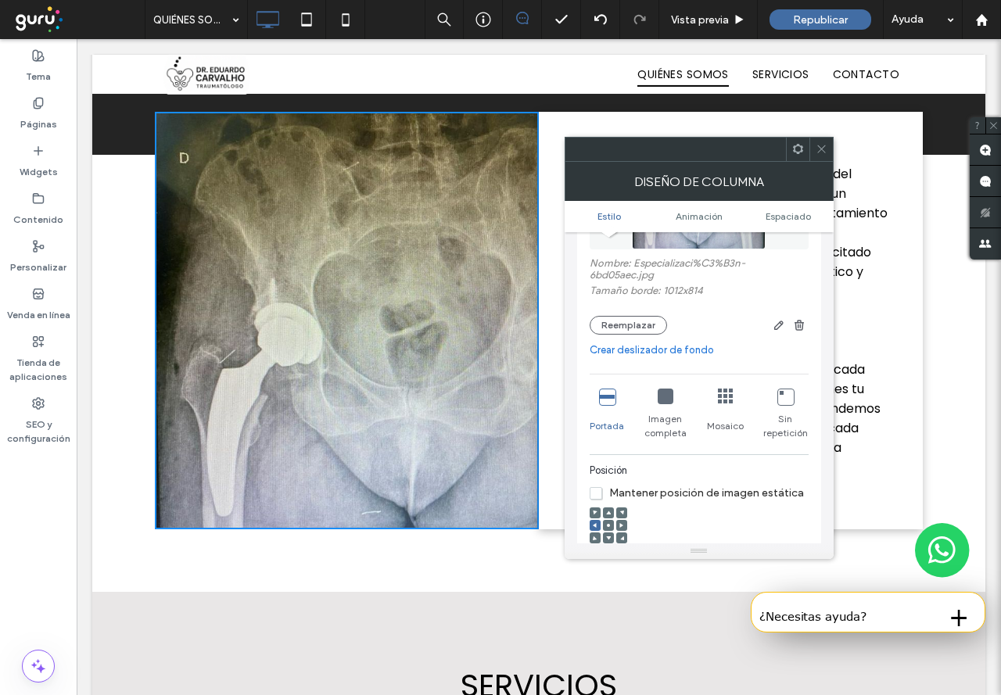
scroll to position [235, 0]
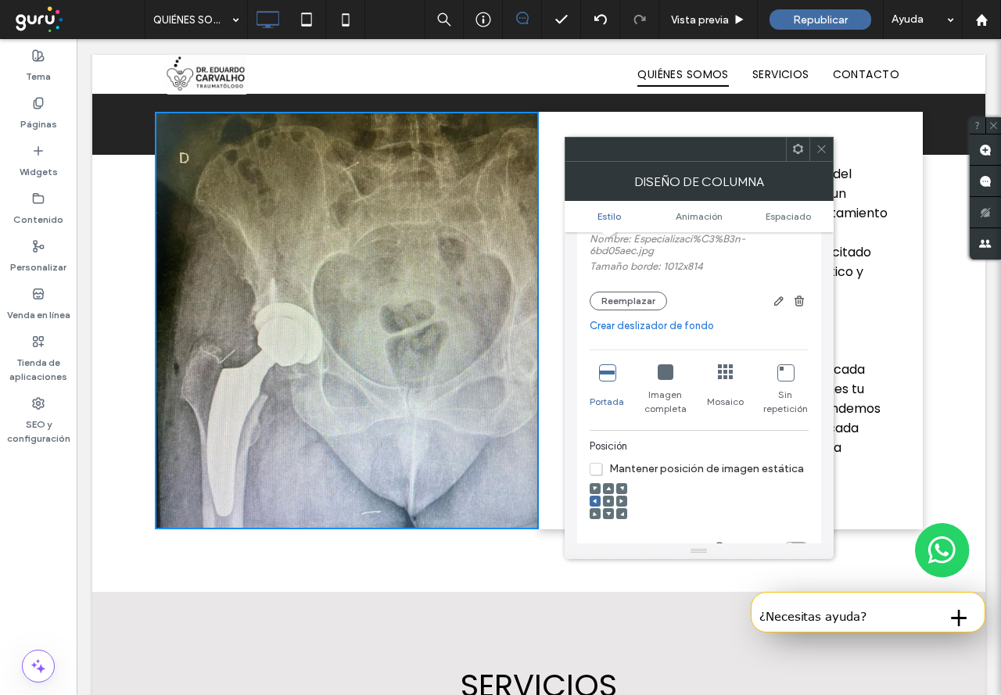
click at [609, 499] on icon at bounding box center [608, 501] width 5 height 5
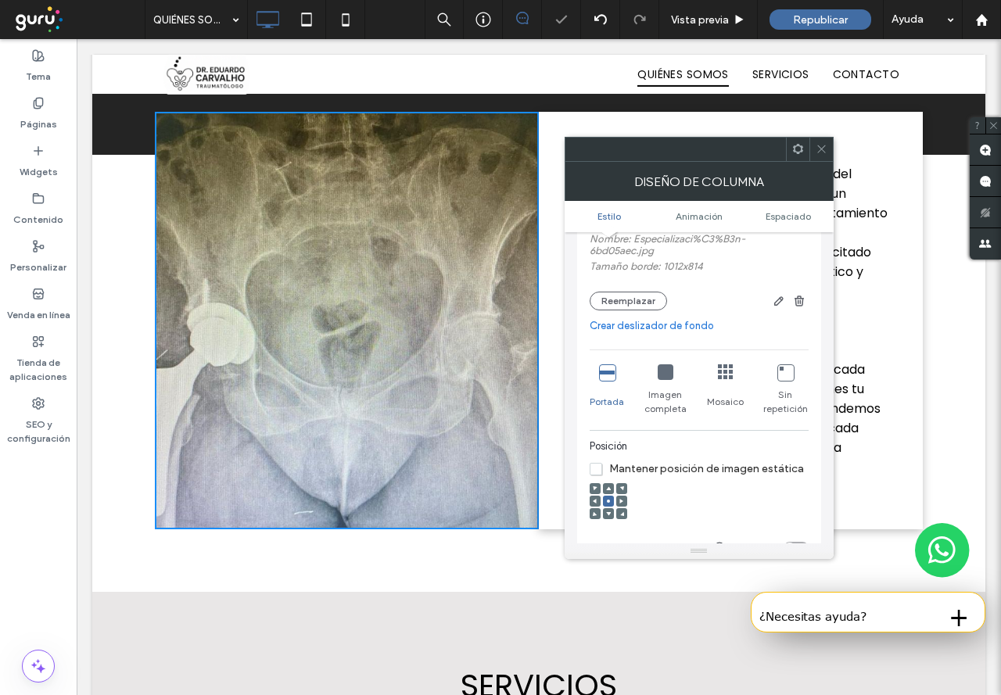
click at [593, 497] on span at bounding box center [595, 501] width 5 height 11
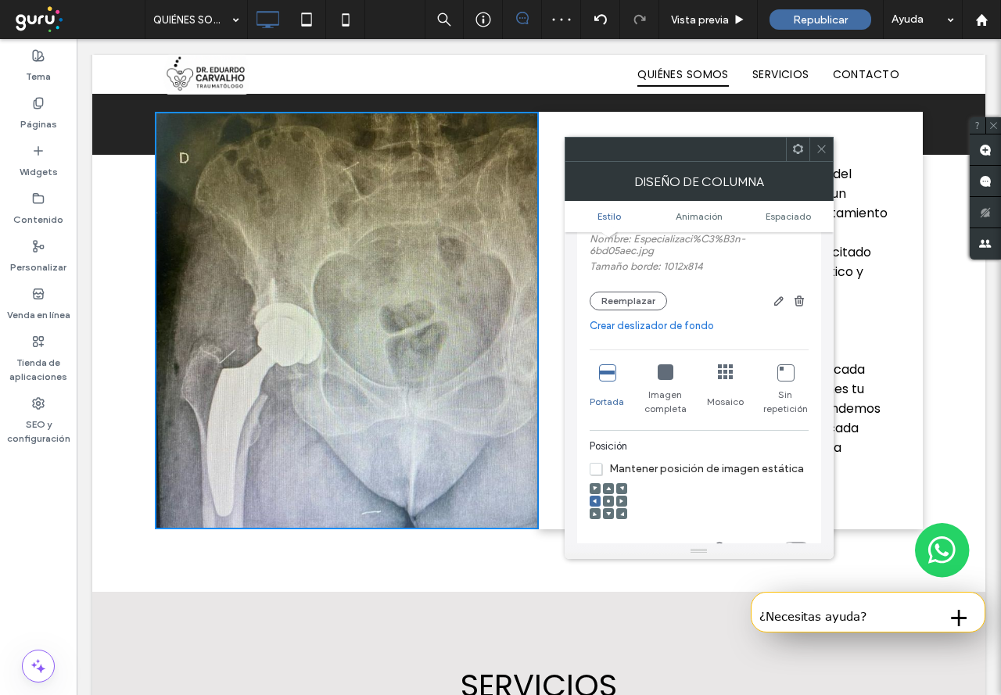
click at [820, 150] on icon at bounding box center [822, 149] width 12 height 12
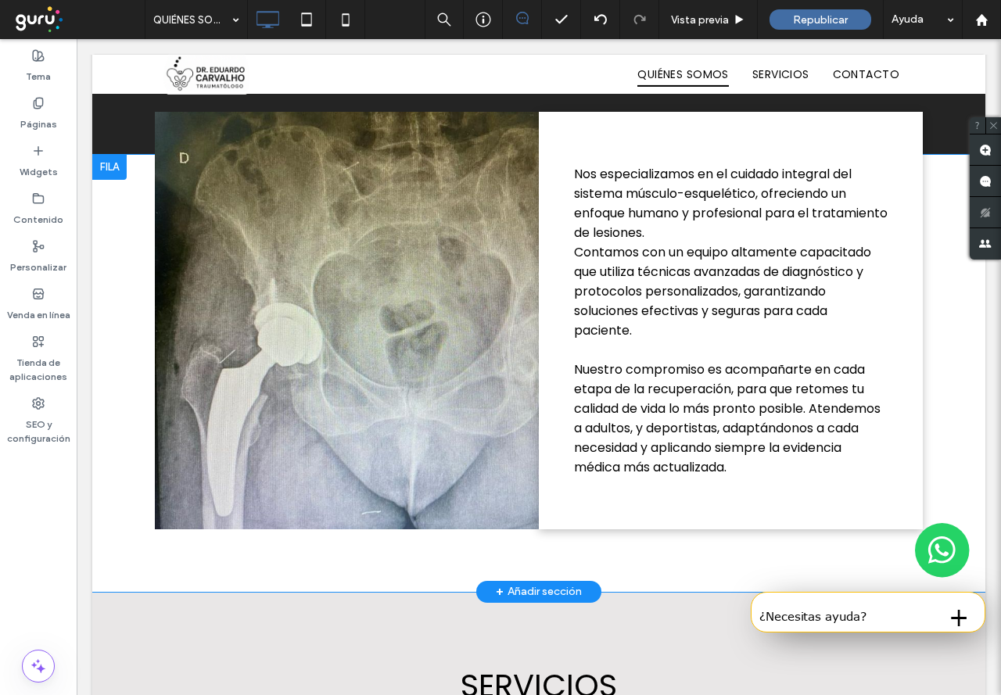
click at [938, 338] on div "Click To Paste Nos especializamos en el cuidado integral del sistema músculo-es…" at bounding box center [538, 373] width 893 height 437
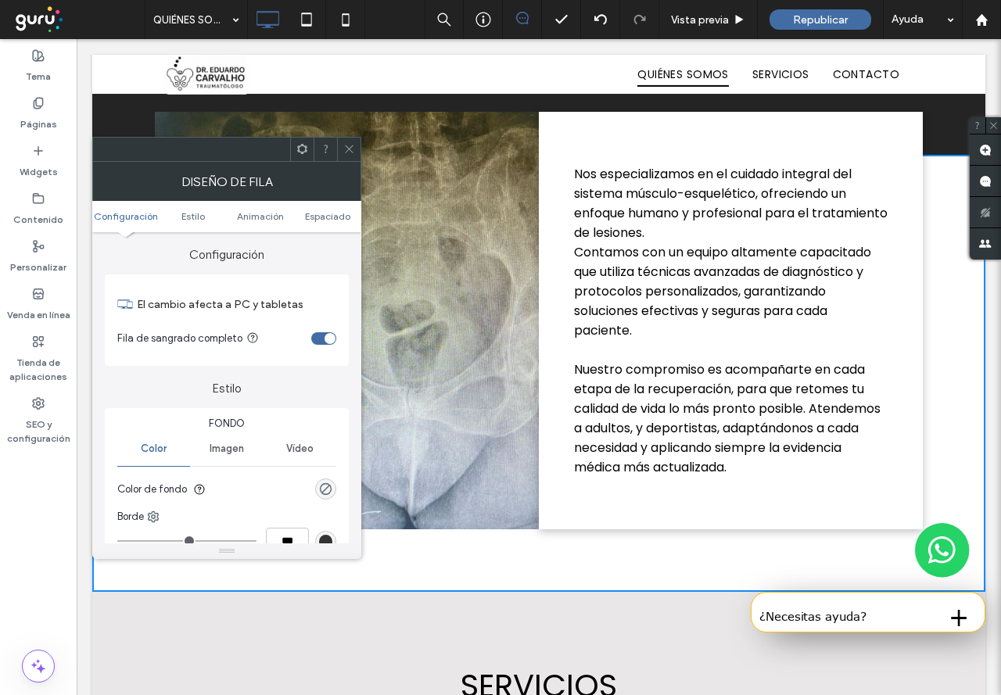
click at [348, 144] on icon at bounding box center [349, 149] width 12 height 12
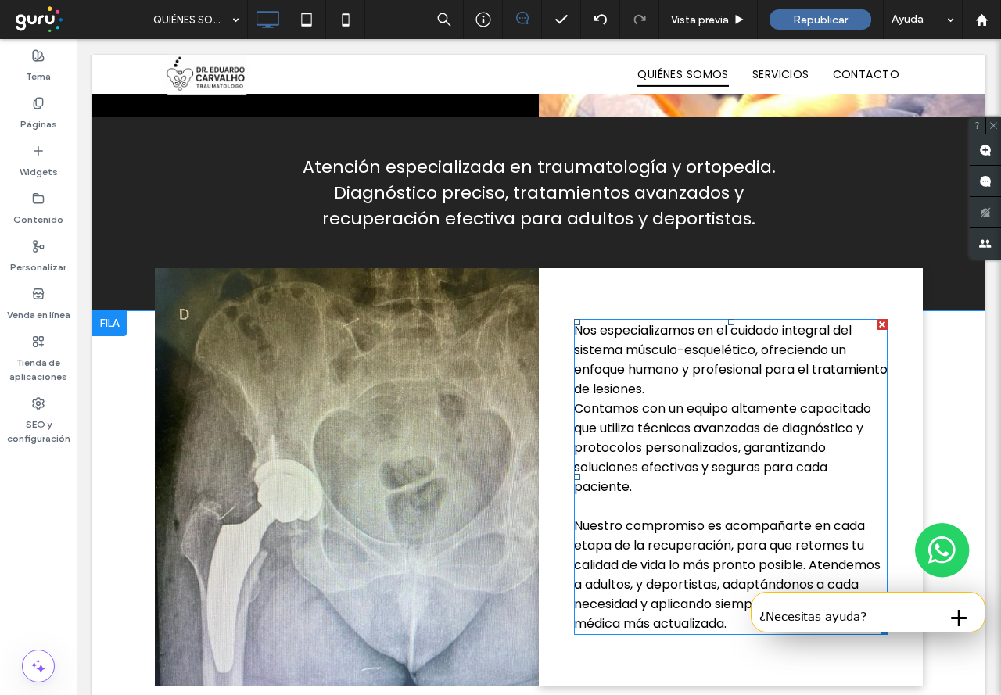
scroll to position [704, 0]
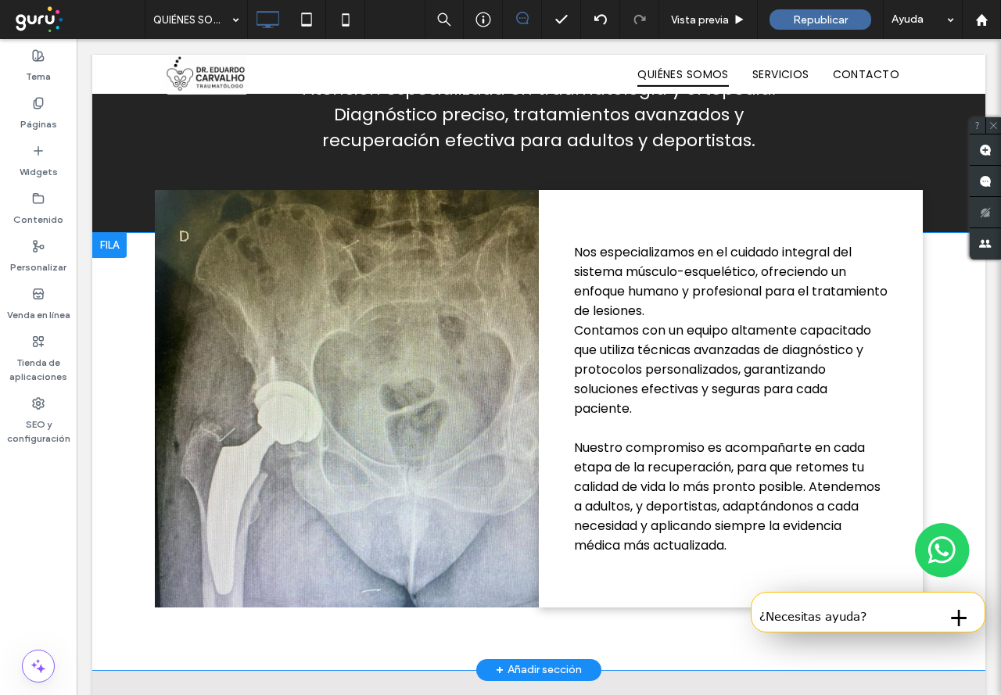
click at [957, 415] on div "Click To Paste Nos especializamos en el cuidado integral del sistema músculo-es…" at bounding box center [538, 451] width 893 height 437
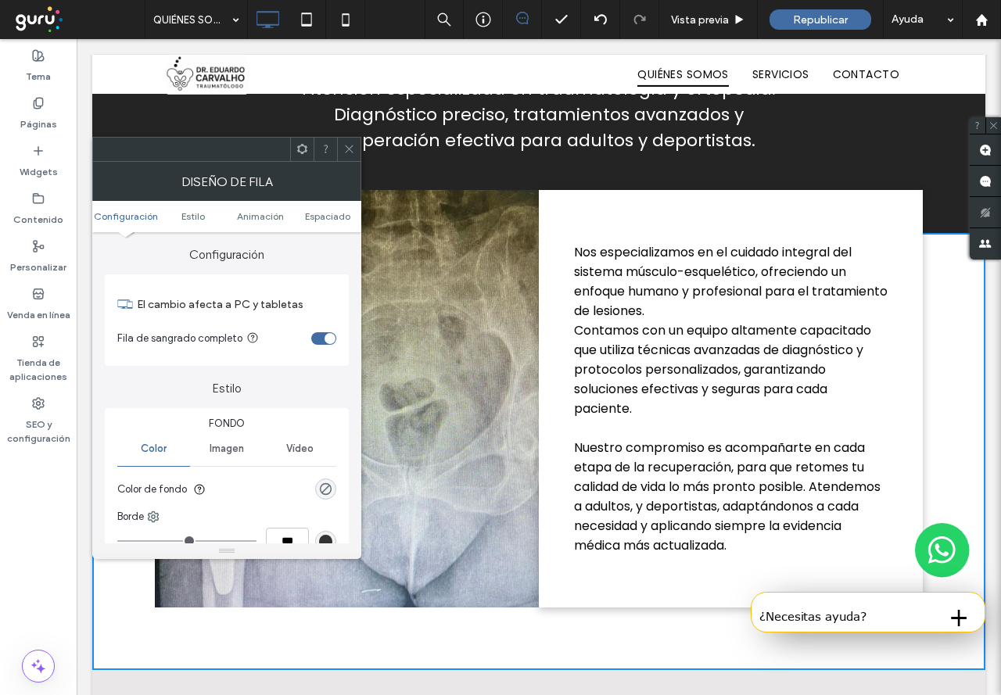
click at [343, 147] on icon at bounding box center [349, 149] width 12 height 12
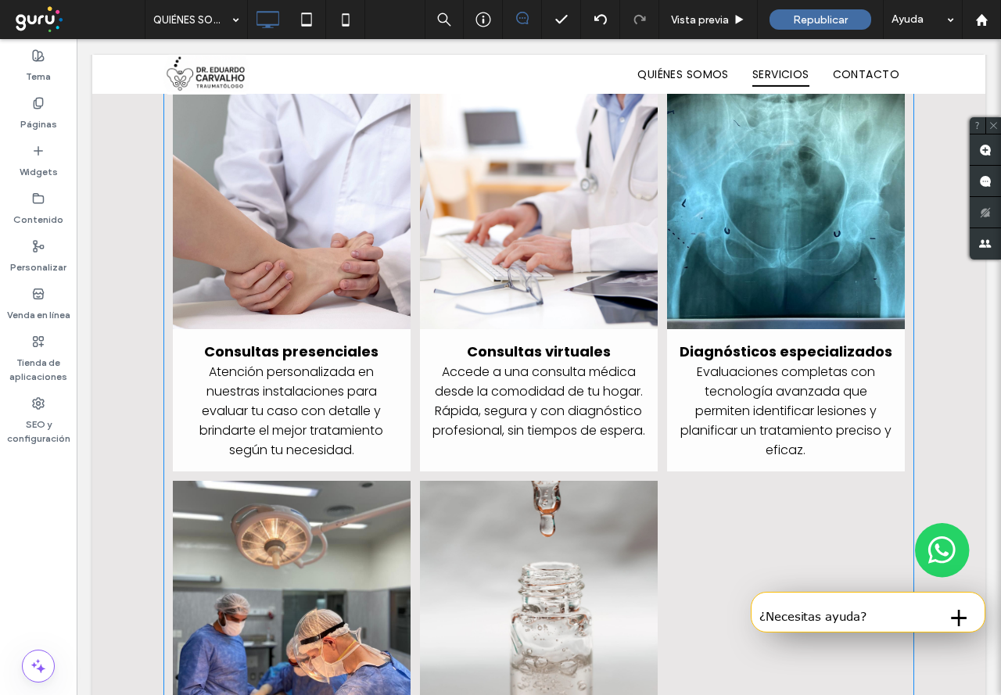
scroll to position [1486, 0]
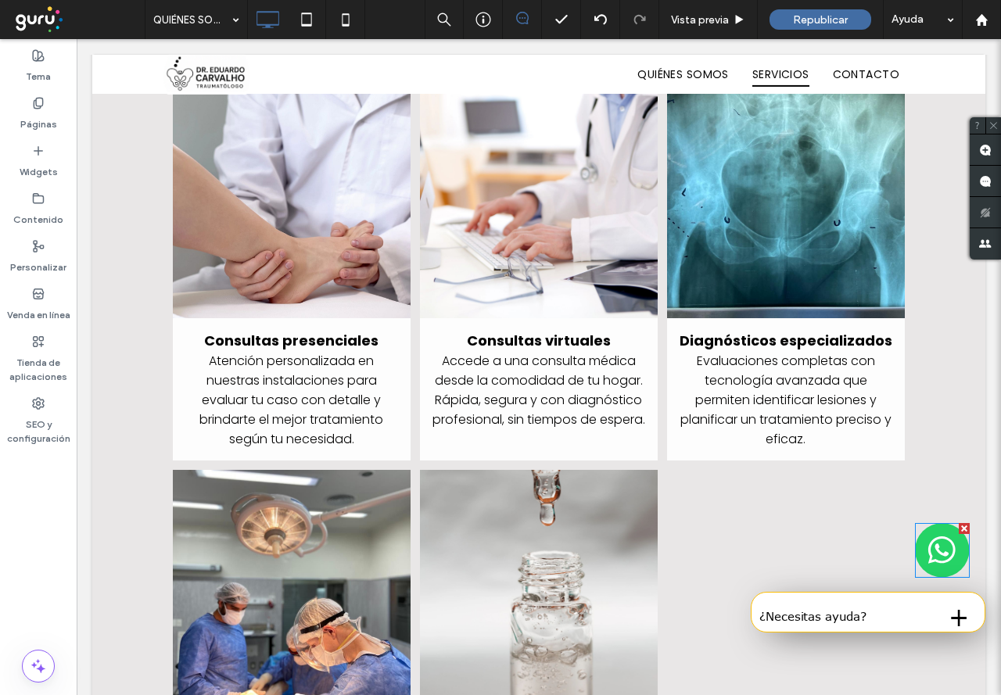
click at [932, 548] on img at bounding box center [942, 550] width 55 height 55
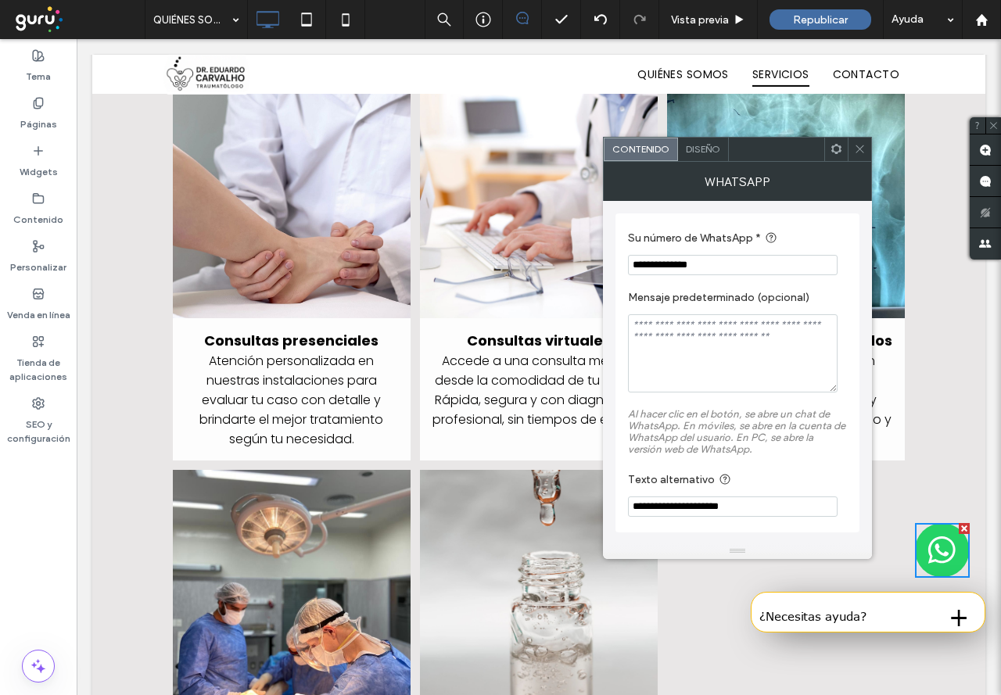
click at [725, 268] on input "**********" at bounding box center [733, 265] width 210 height 20
paste input "Su número de WhatsApp *"
type input "**********"
click at [709, 149] on span "Diseño" at bounding box center [703, 149] width 34 height 12
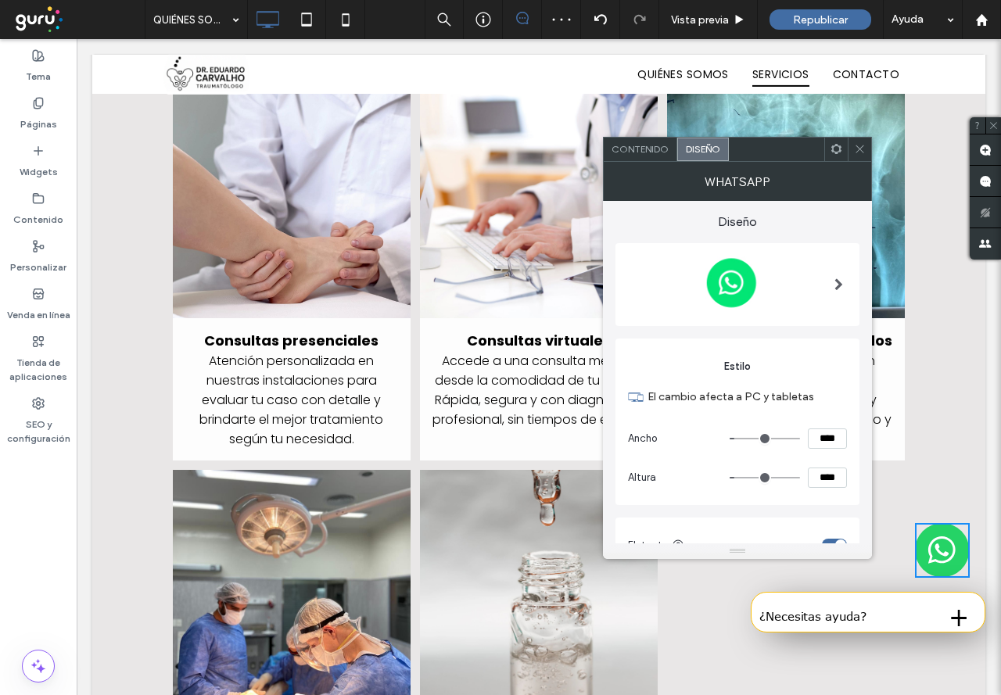
click at [647, 153] on span "Contenido" at bounding box center [640, 149] width 57 height 12
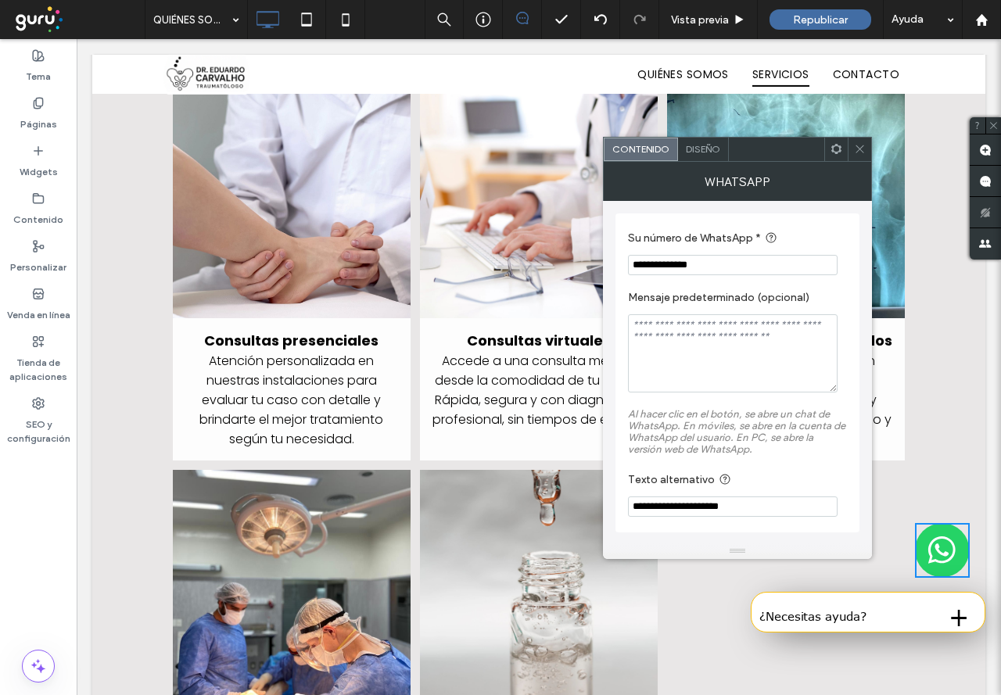
click at [860, 148] on icon at bounding box center [860, 149] width 12 height 12
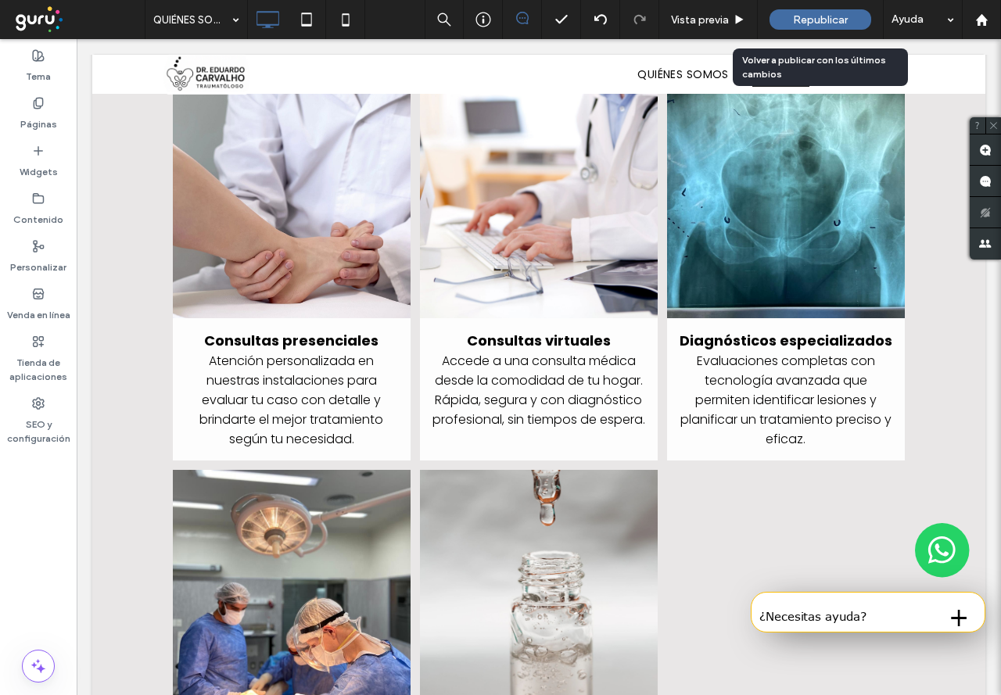
click at [820, 15] on span "Republicar" at bounding box center [820, 19] width 55 height 13
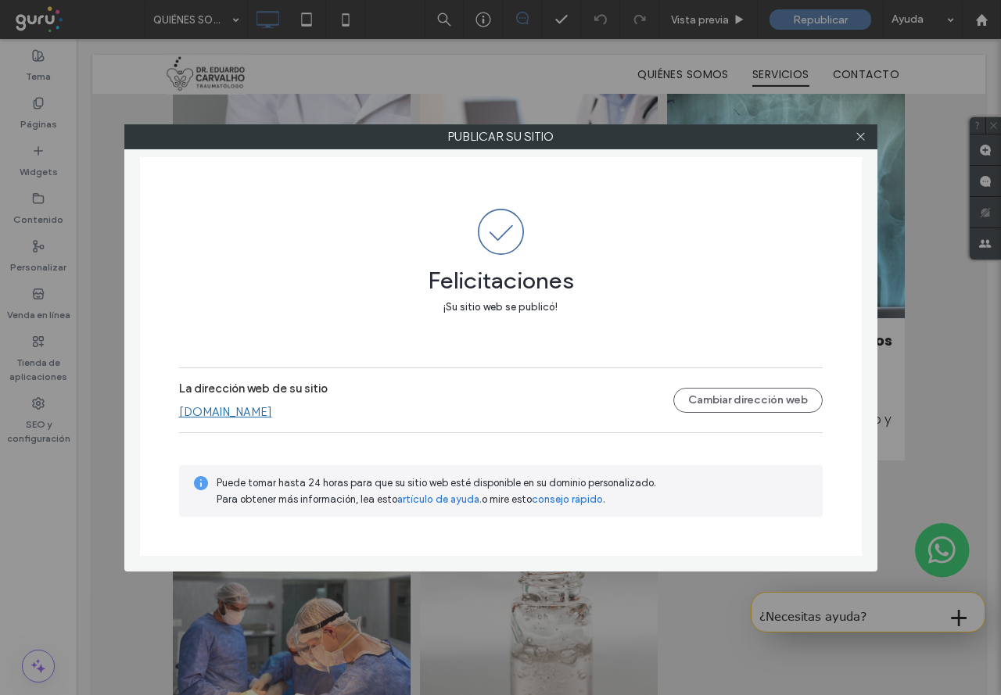
click at [272, 411] on link "[DOMAIN_NAME]" at bounding box center [225, 412] width 93 height 14
click at [858, 138] on icon at bounding box center [861, 137] width 12 height 12
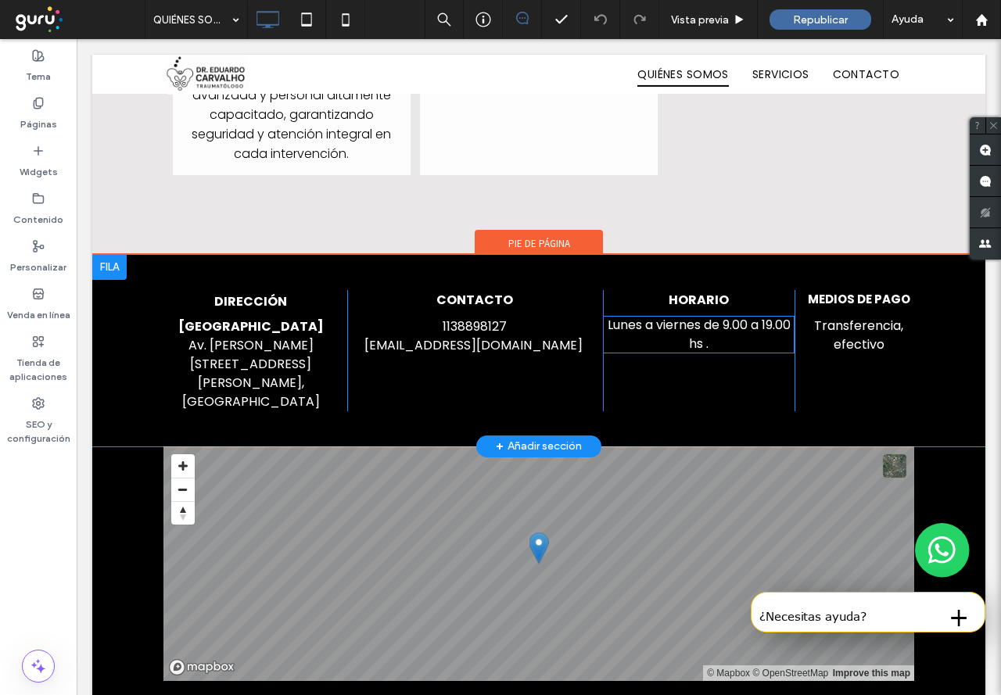
scroll to position [2292, 0]
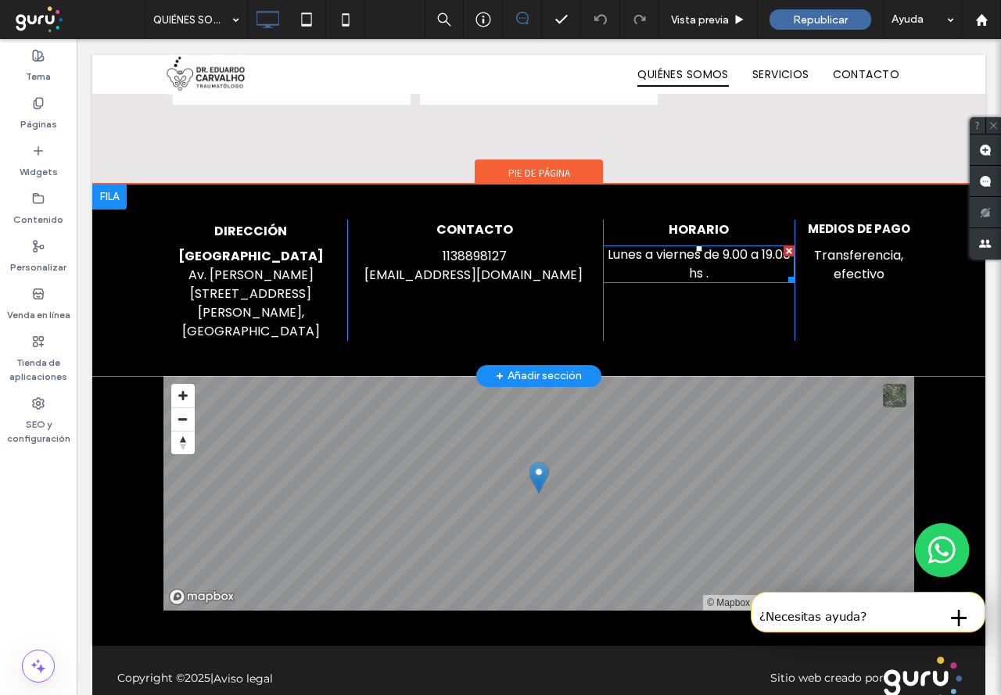
click at [733, 264] on p "Lunes a viernes de 9.00 a 19.00 hs ." at bounding box center [699, 265] width 192 height 38
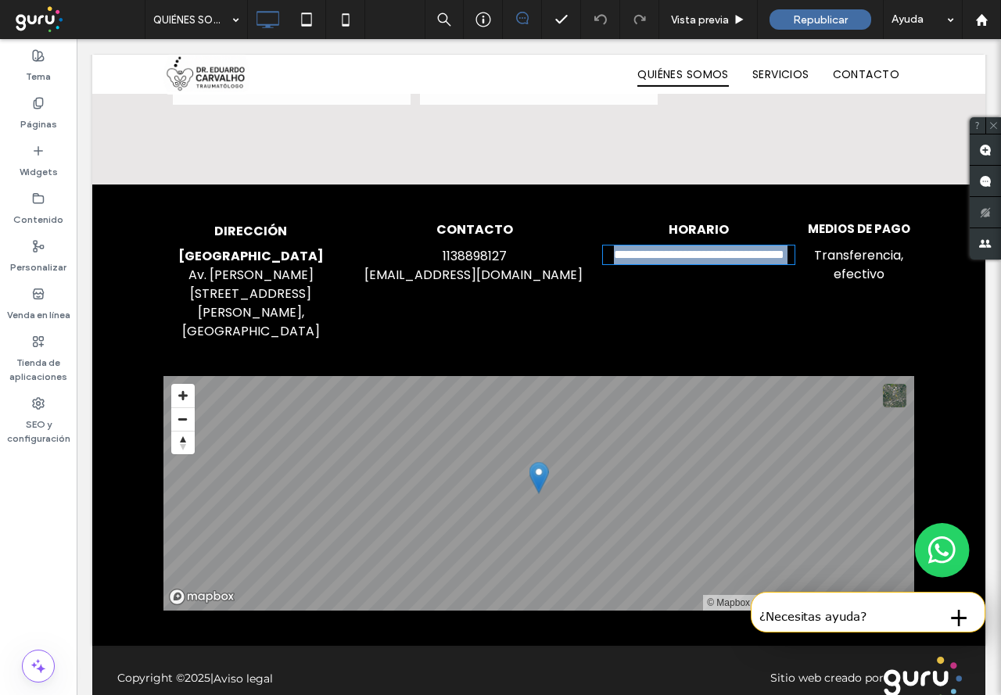
type input "*******"
type input "**"
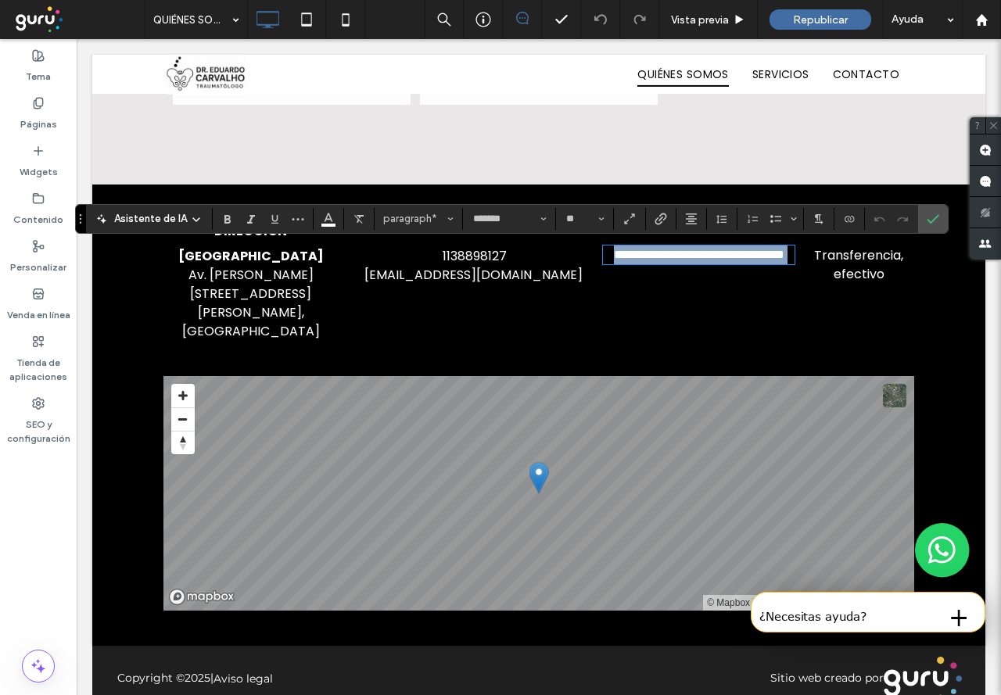
click at [713, 252] on span "**********" at bounding box center [699, 255] width 171 height 12
click at [754, 267] on p "**********" at bounding box center [699, 273] width 192 height 19
click at [870, 266] on span "Transferencia, efectivo" at bounding box center [858, 264] width 89 height 37
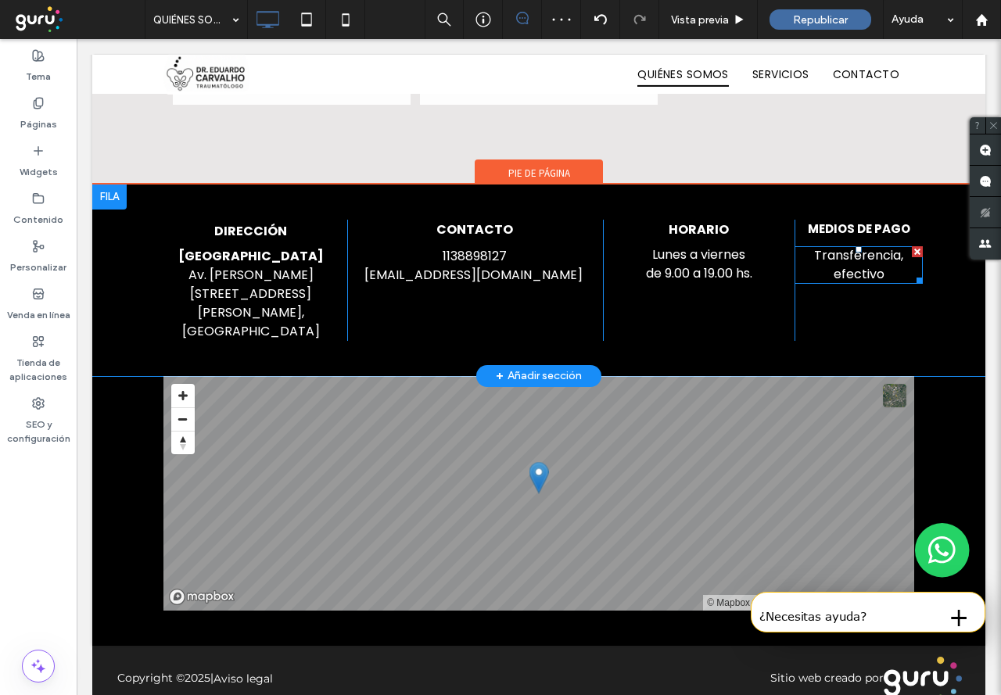
click at [884, 272] on p "Transferencia, efectivo" at bounding box center [859, 265] width 128 height 38
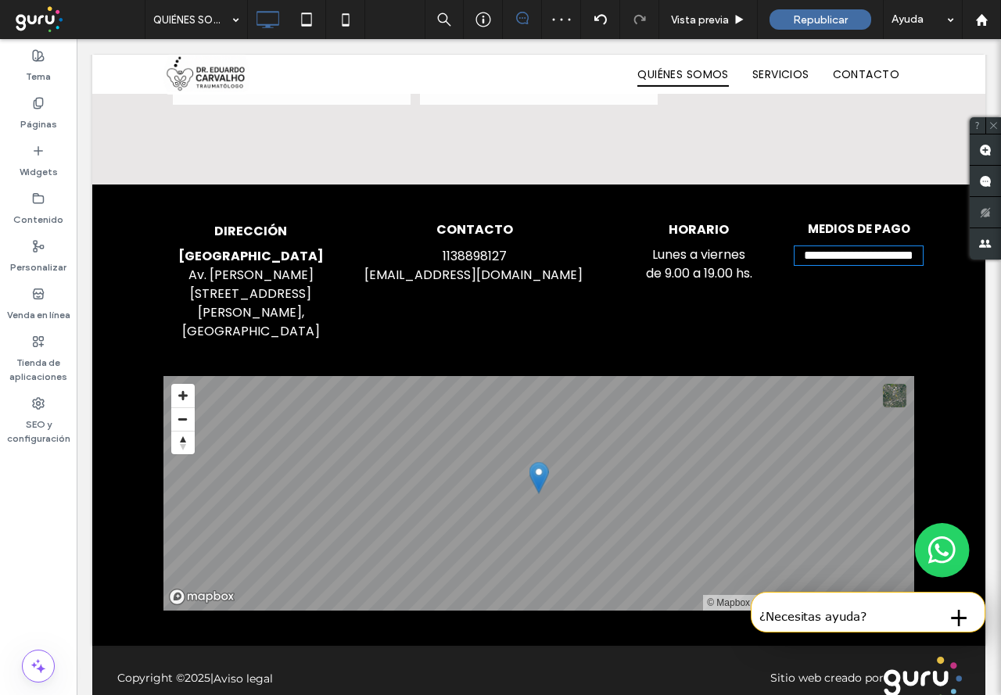
type input "*******"
type input "**"
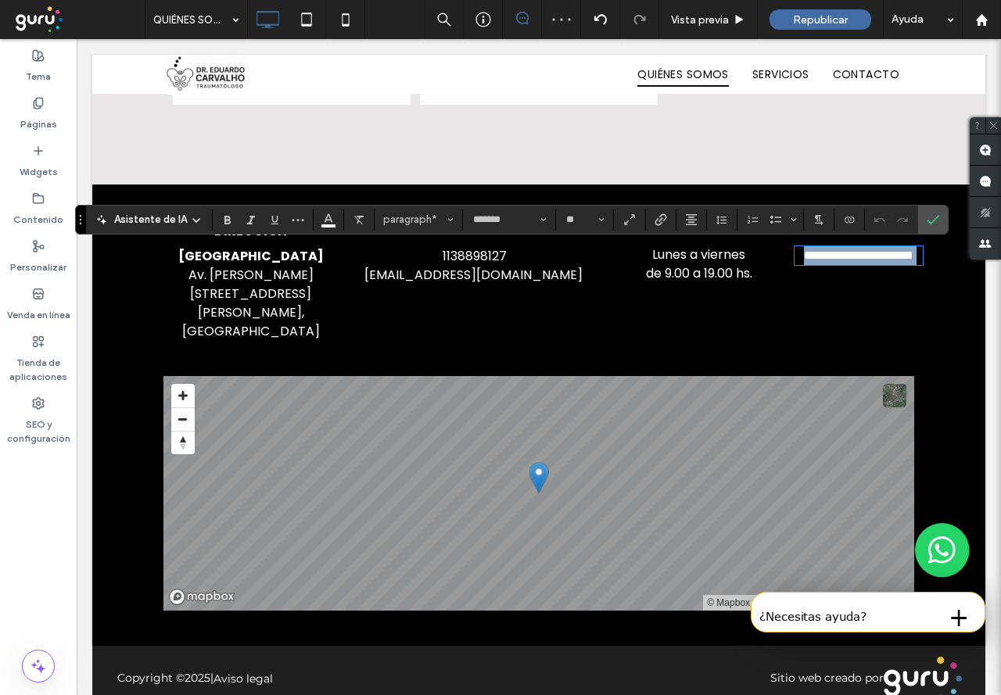
click at [890, 257] on span "**********" at bounding box center [858, 256] width 109 height 12
click at [911, 315] on div "**********" at bounding box center [538, 281] width 893 height 192
click at [519, 255] on p "1138898127" at bounding box center [475, 256] width 256 height 19
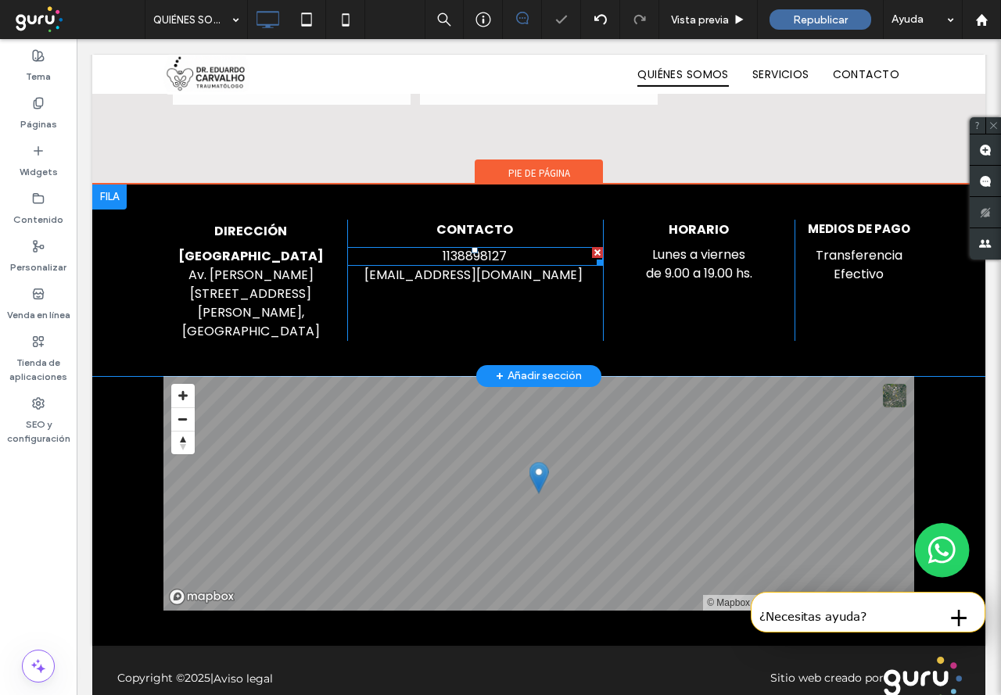
click at [448, 258] on link "1138898127" at bounding box center [475, 256] width 64 height 18
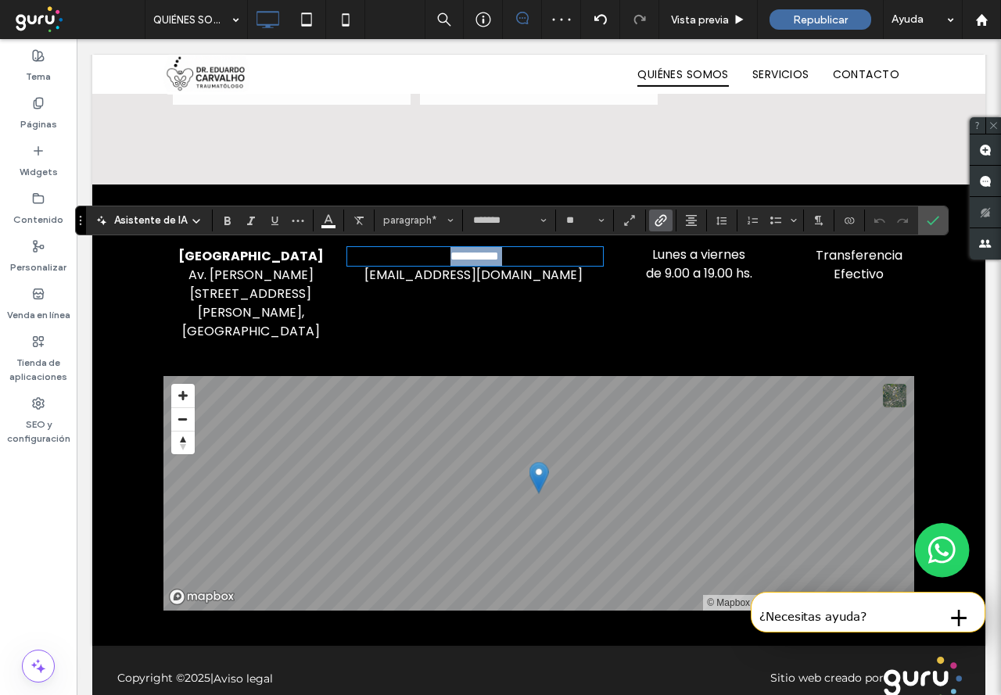
click at [451, 253] on link "**********" at bounding box center [475, 256] width 48 height 12
click at [475, 250] on link "**********" at bounding box center [474, 256] width 53 height 12
click at [936, 321] on div "**********" at bounding box center [538, 281] width 893 height 192
click at [921, 294] on div "**********" at bounding box center [538, 281] width 893 height 192
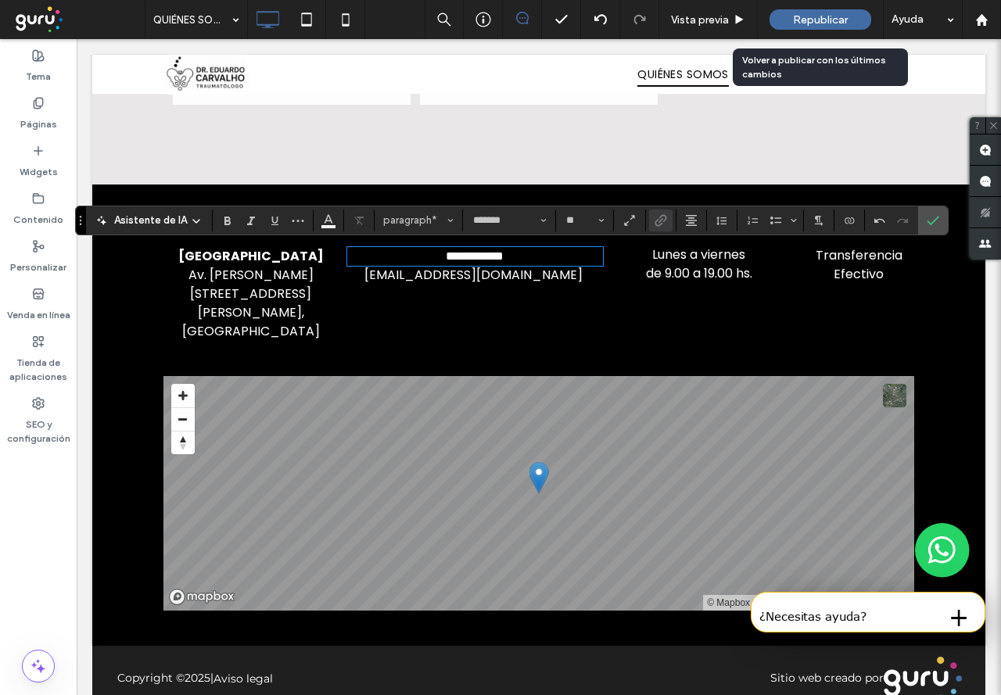
click at [825, 13] on span "Republicar" at bounding box center [820, 19] width 55 height 13
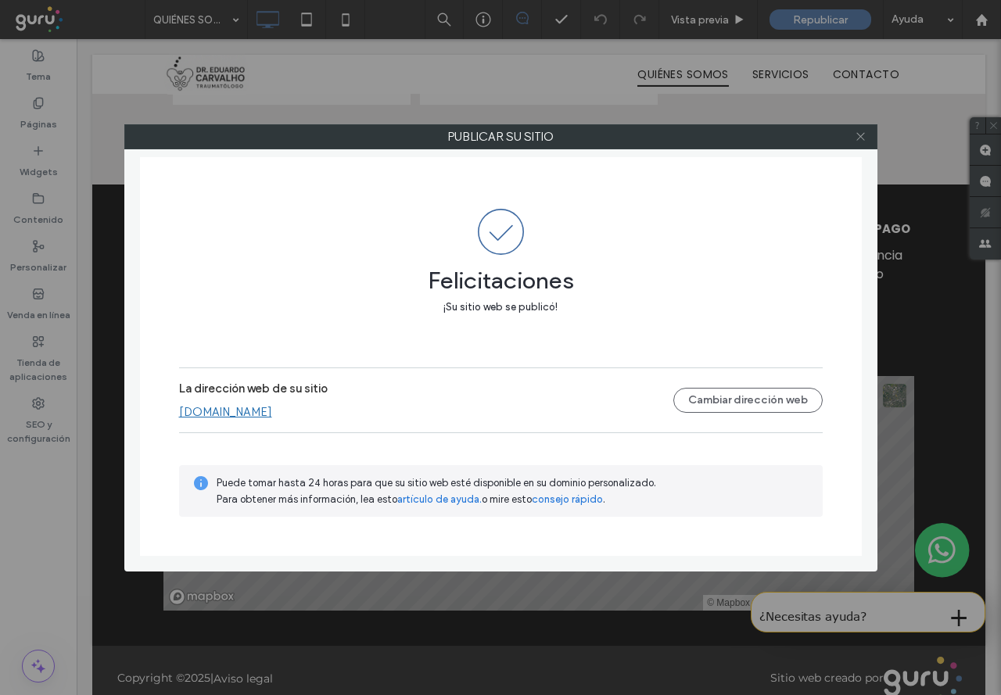
click at [862, 137] on icon at bounding box center [861, 137] width 12 height 12
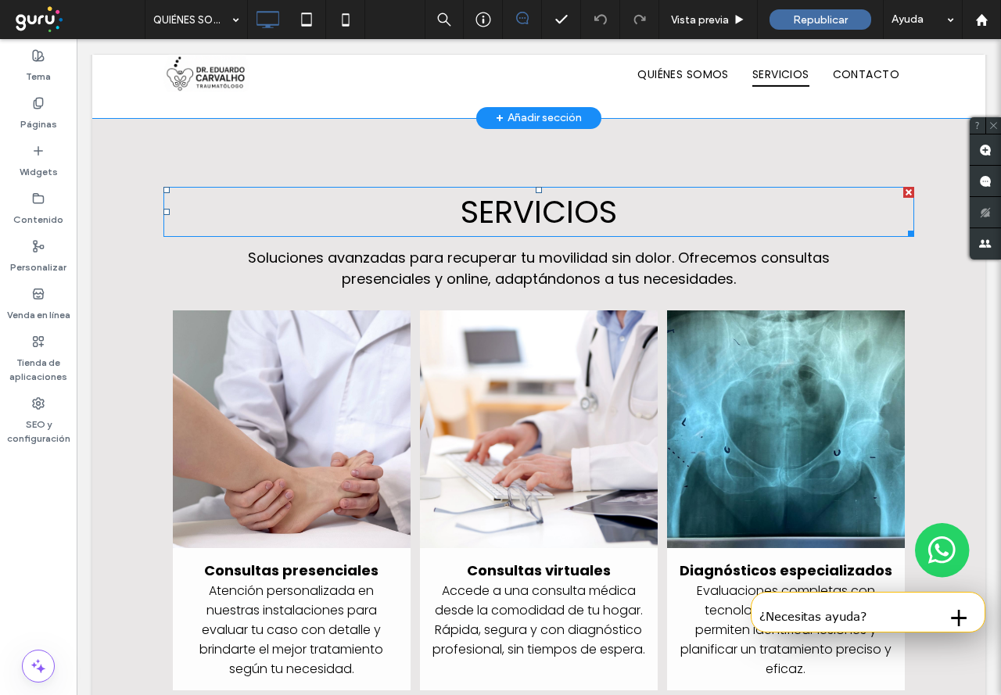
scroll to position [1275, 0]
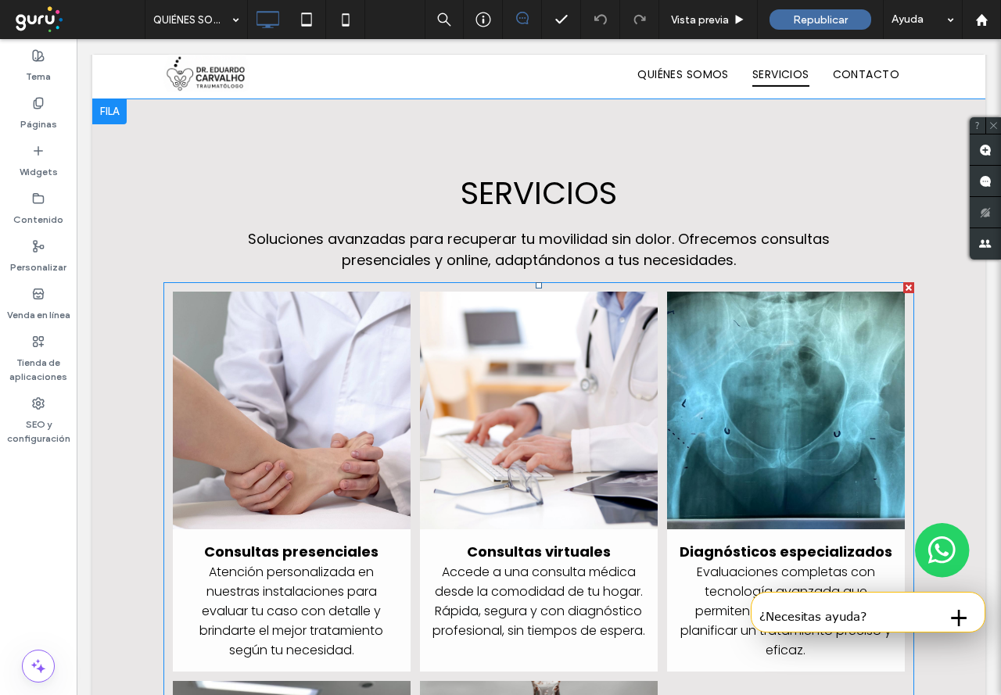
click at [812, 386] on link at bounding box center [786, 411] width 238 height 238
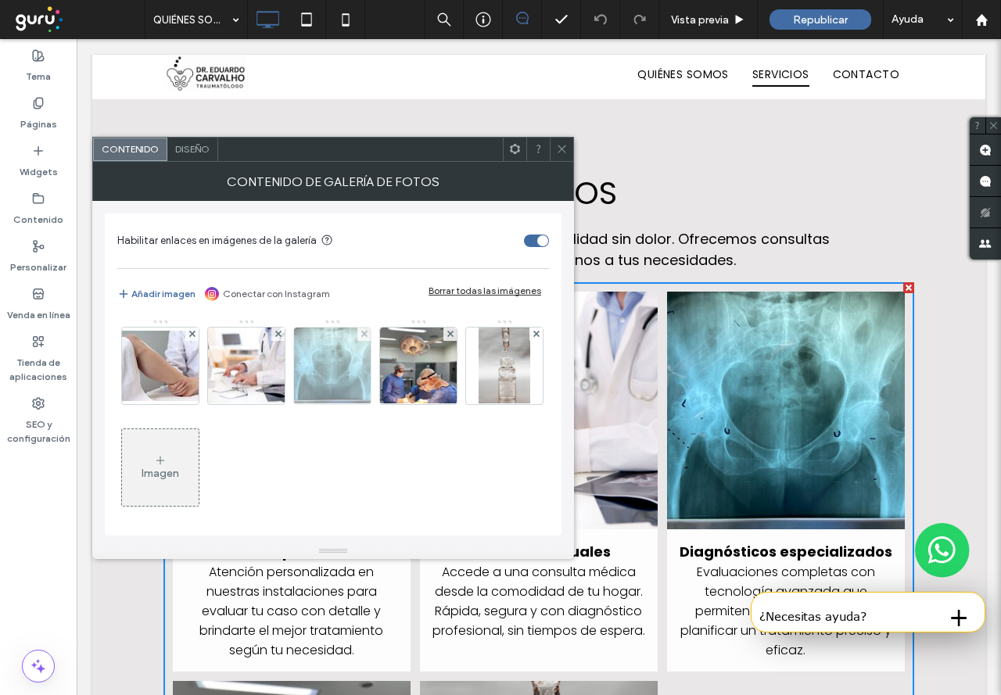
click at [341, 368] on img at bounding box center [333, 366] width 102 height 77
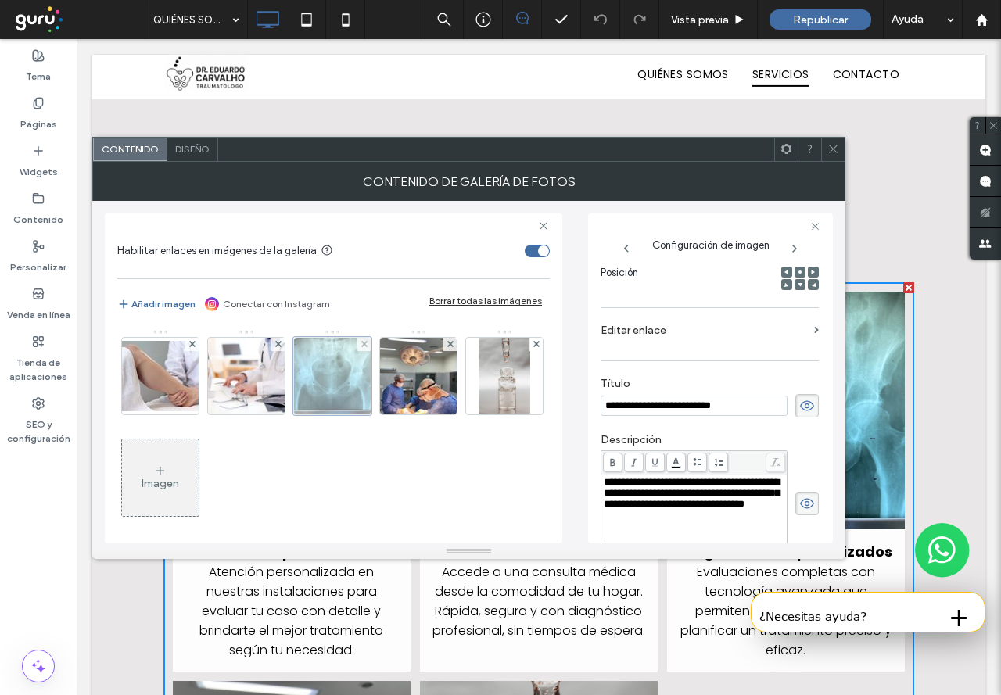
scroll to position [0, 0]
click at [341, 368] on div at bounding box center [332, 376] width 78 height 78
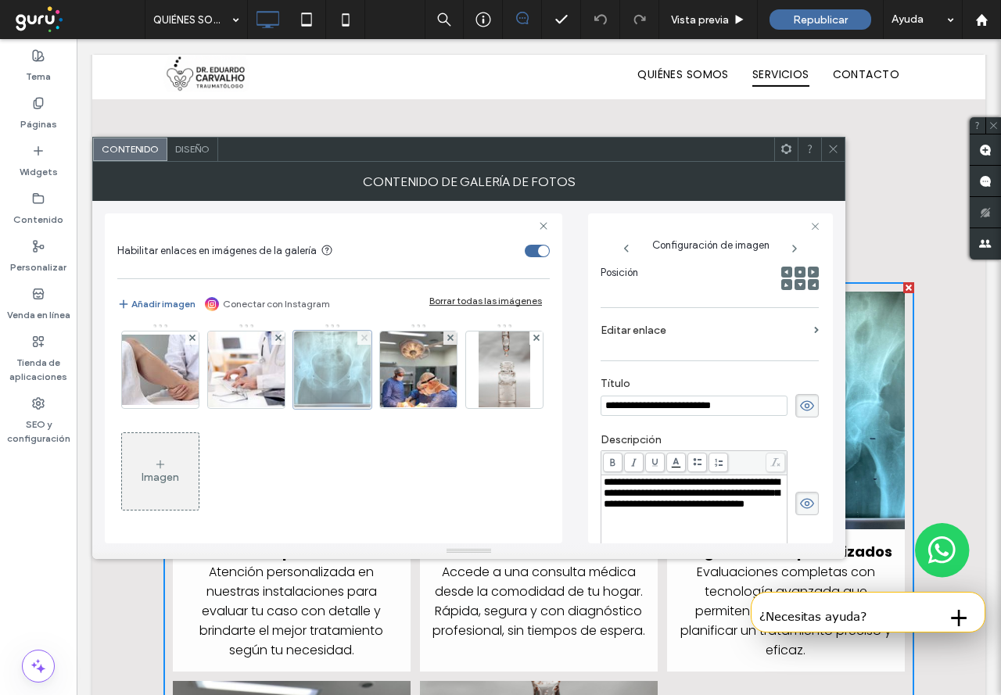
click at [364, 338] on use at bounding box center [364, 338] width 6 height 6
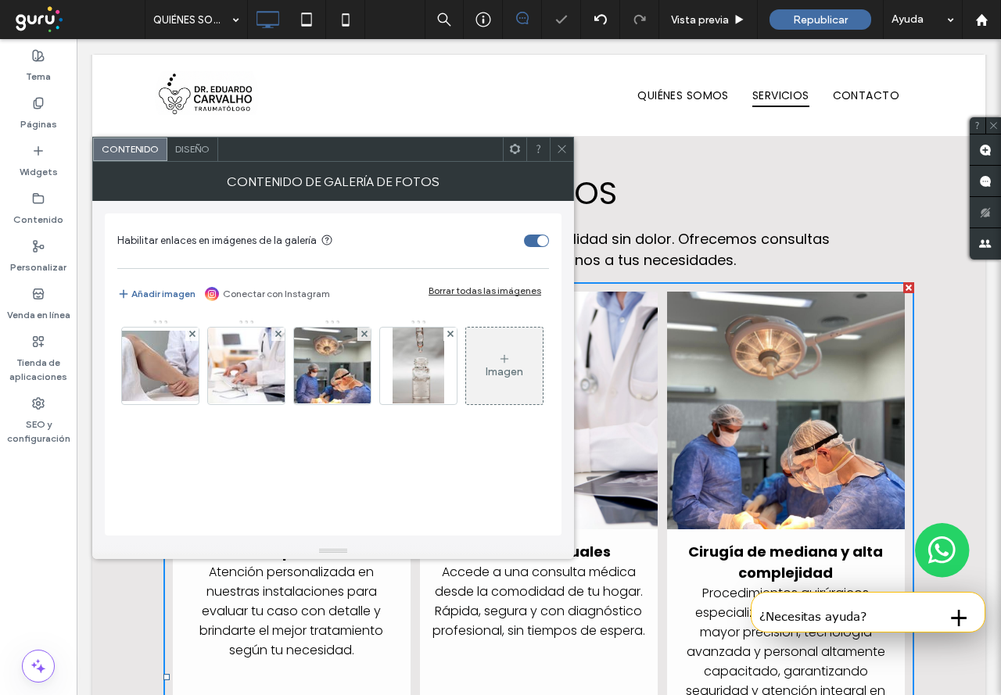
scroll to position [4, 0]
click at [166, 294] on button "Añadir imagen" at bounding box center [156, 294] width 78 height 19
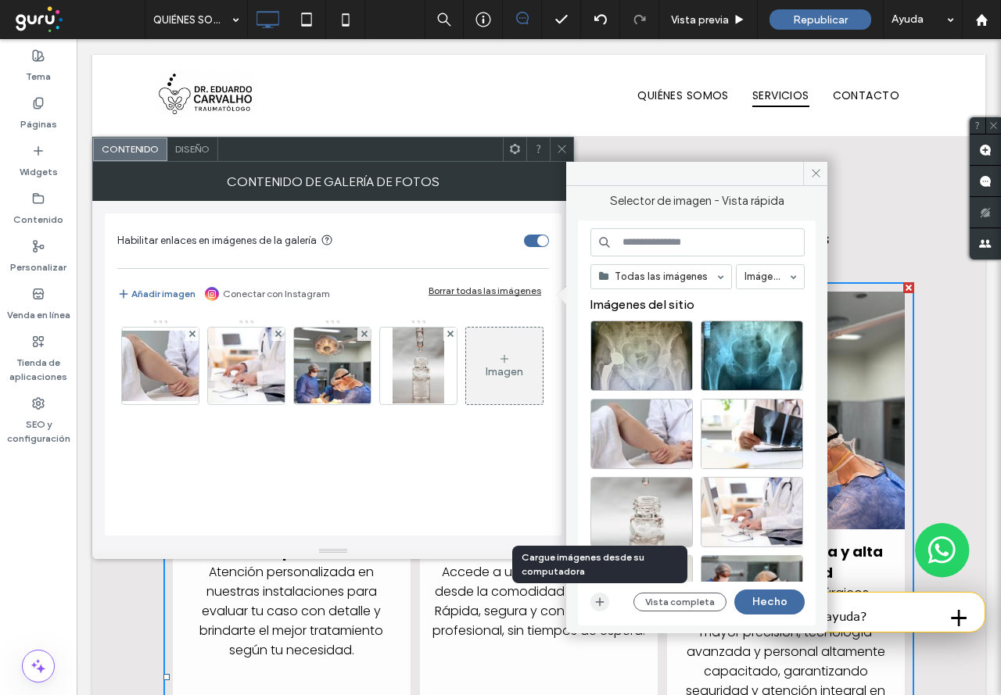
click at [598, 606] on icon "button" at bounding box center [600, 602] width 13 height 13
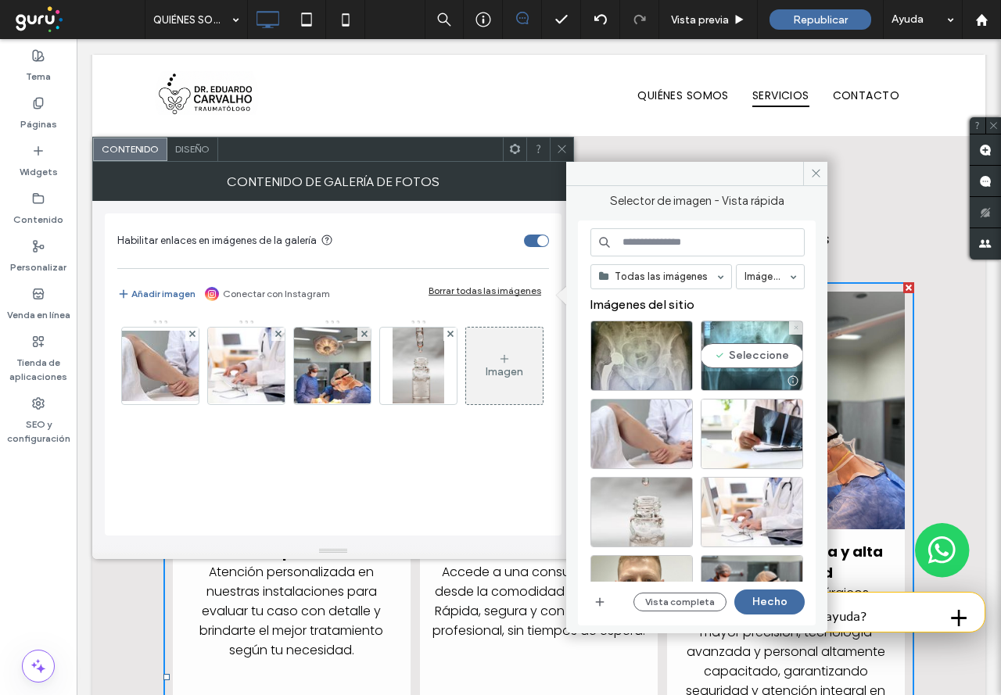
click at [798, 329] on icon at bounding box center [796, 328] width 6 height 6
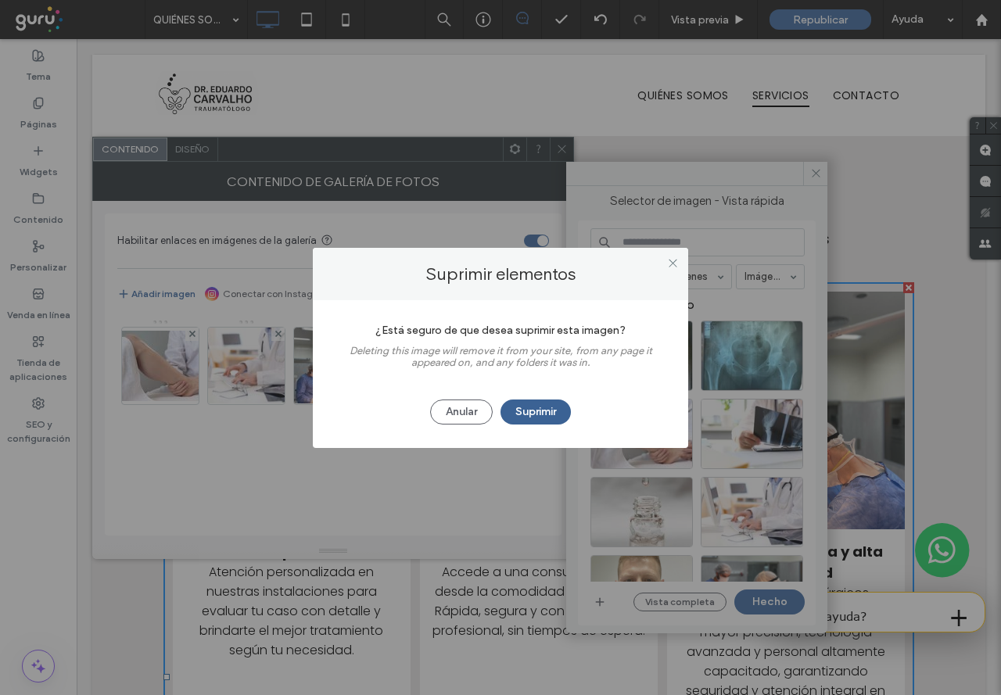
click at [546, 408] on button "Suprimir" at bounding box center [536, 412] width 70 height 25
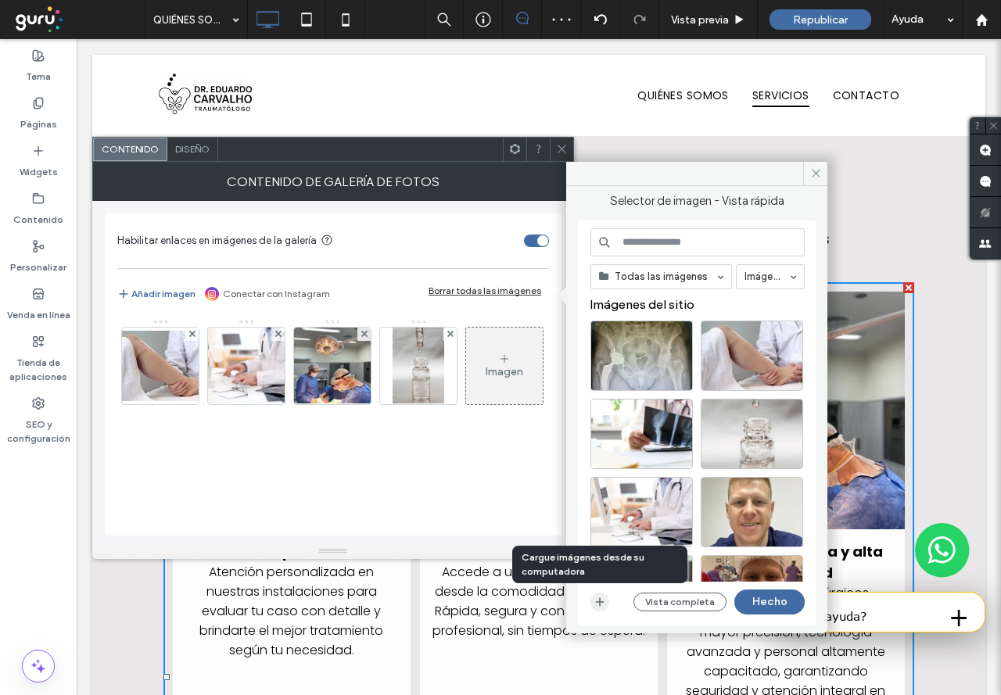
click at [599, 598] on icon "button" at bounding box center [600, 602] width 13 height 13
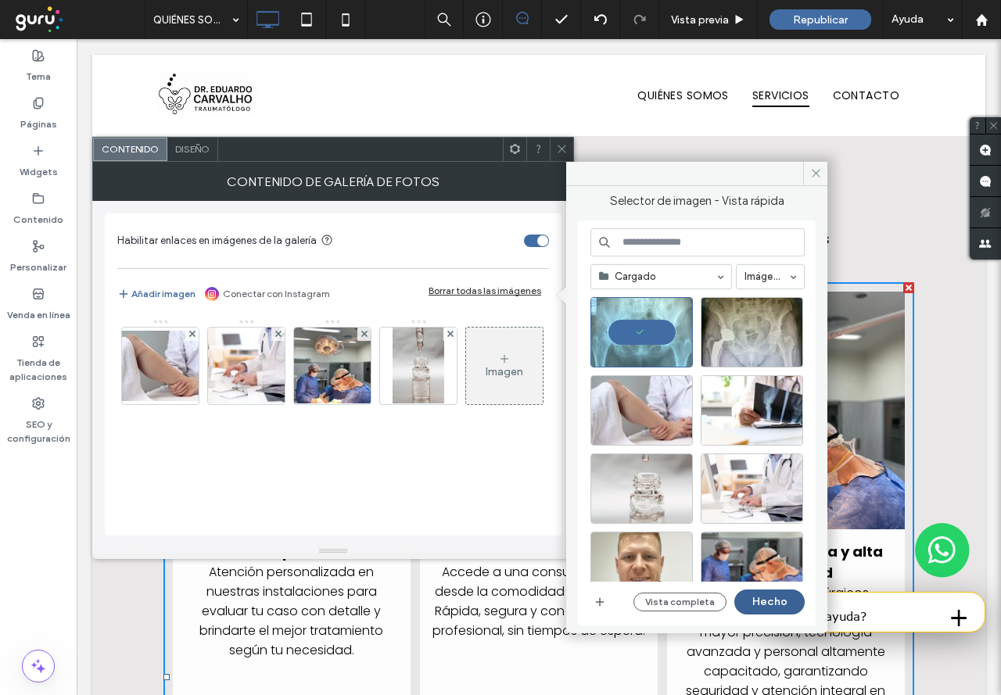
click at [769, 602] on button "Hecho" at bounding box center [769, 602] width 70 height 25
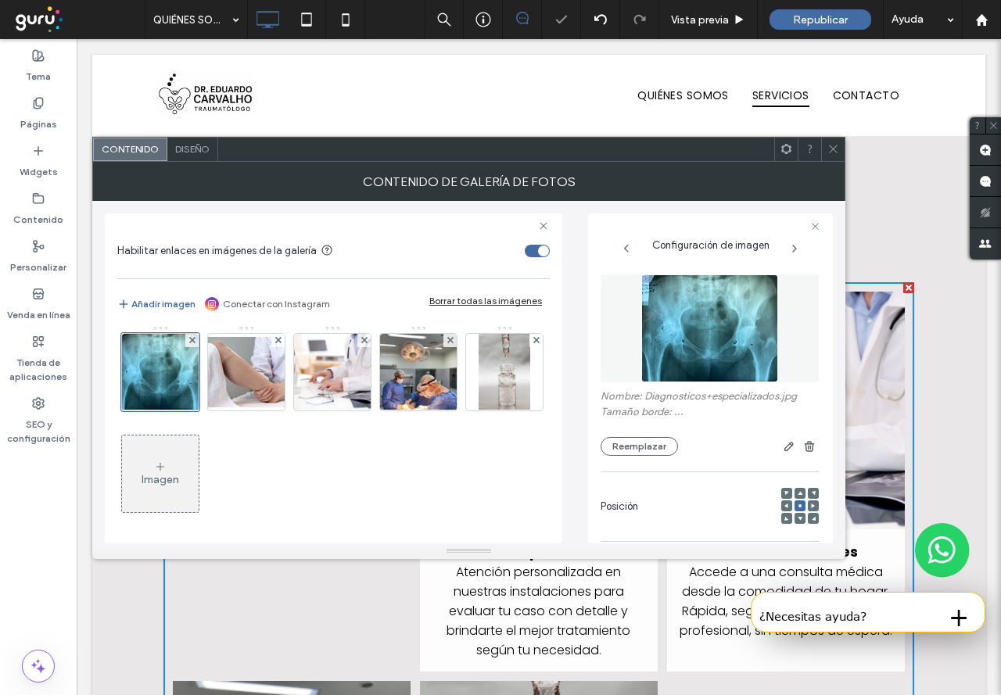
scroll to position [6, 0]
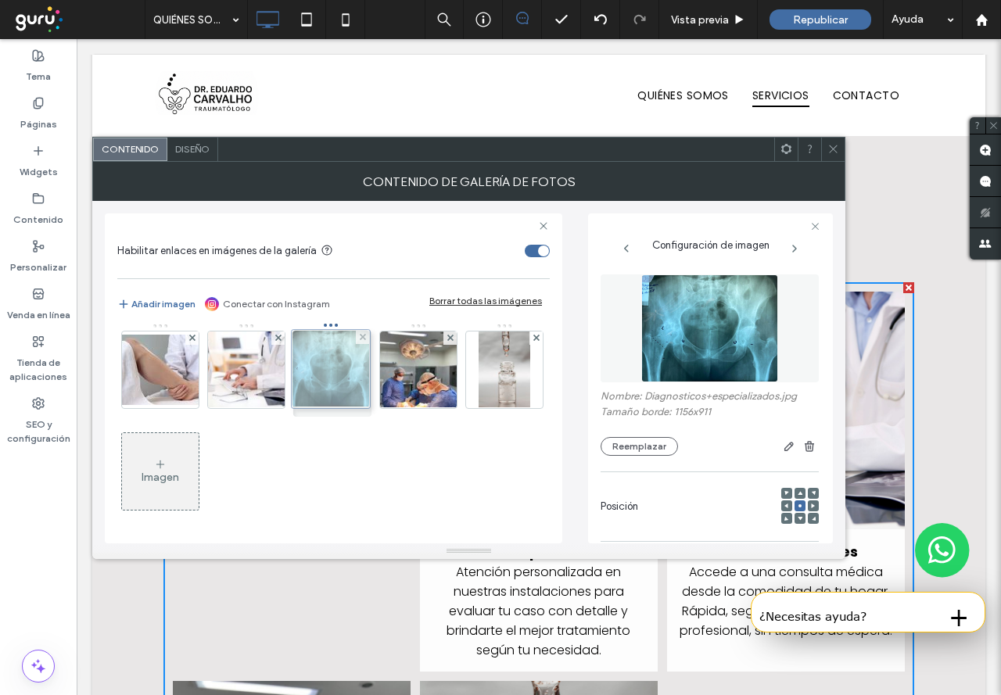
drag, startPoint x: 155, startPoint y: 379, endPoint x: 336, endPoint y: 379, distance: 181.5
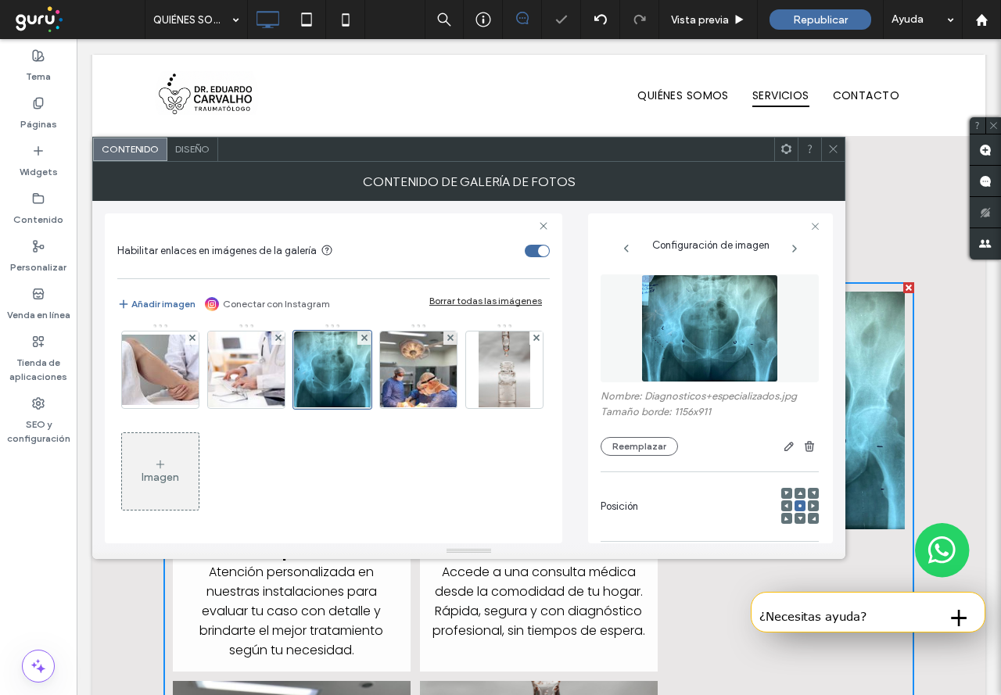
click at [953, 396] on div "SERVICIOS Soluciones avanzadas para recuperar tu movilidad sin dolor. Ofrecemos…" at bounding box center [538, 650] width 893 height 1102
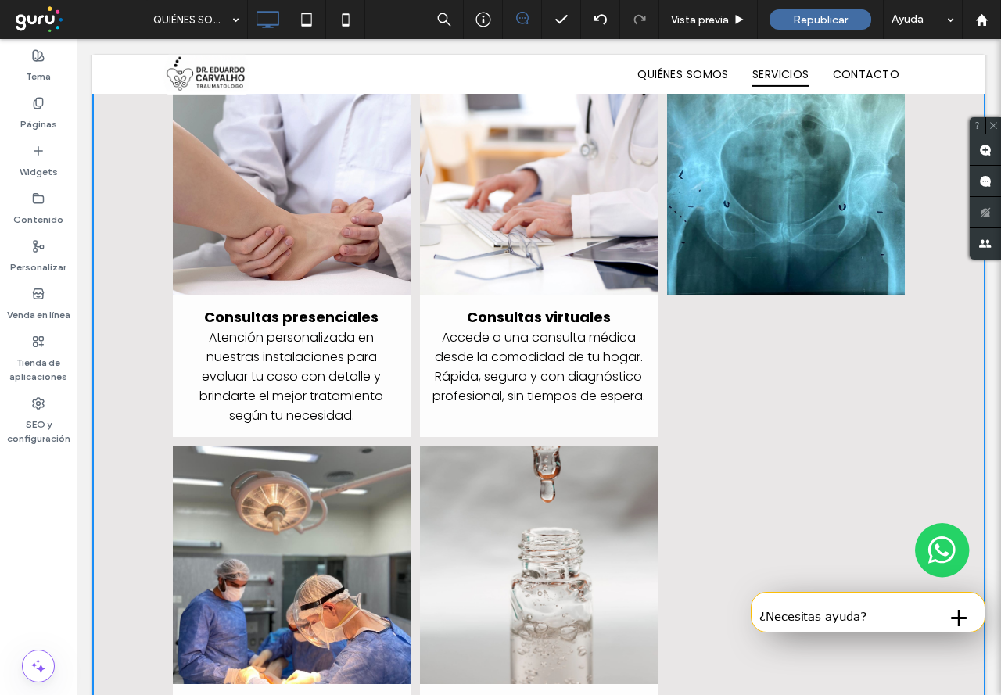
scroll to position [1353, 0]
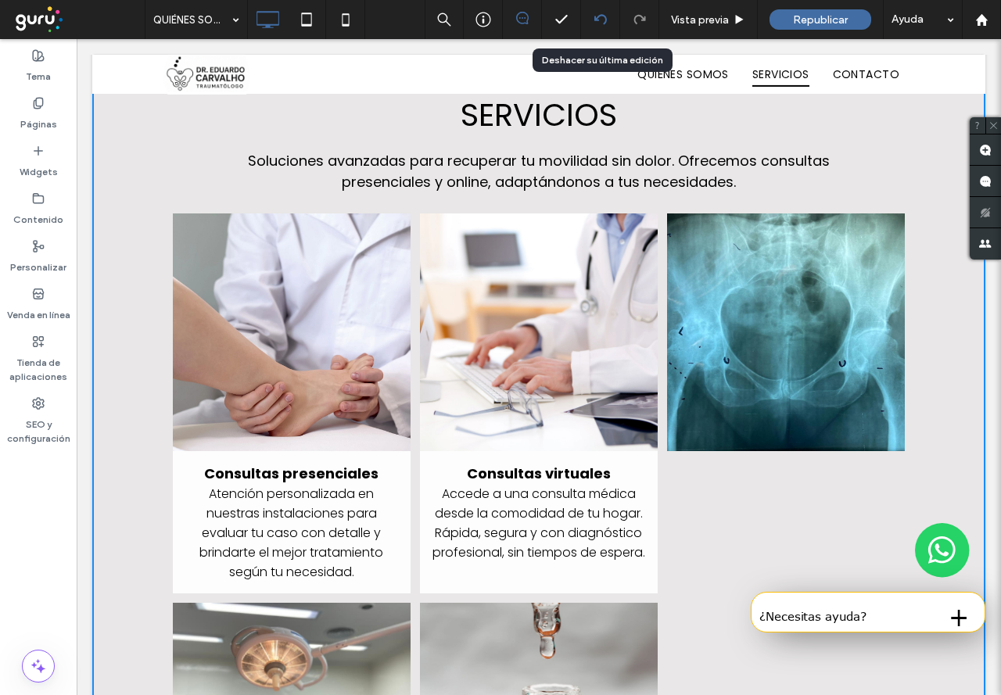
click at [594, 13] on div at bounding box center [600, 19] width 39 height 39
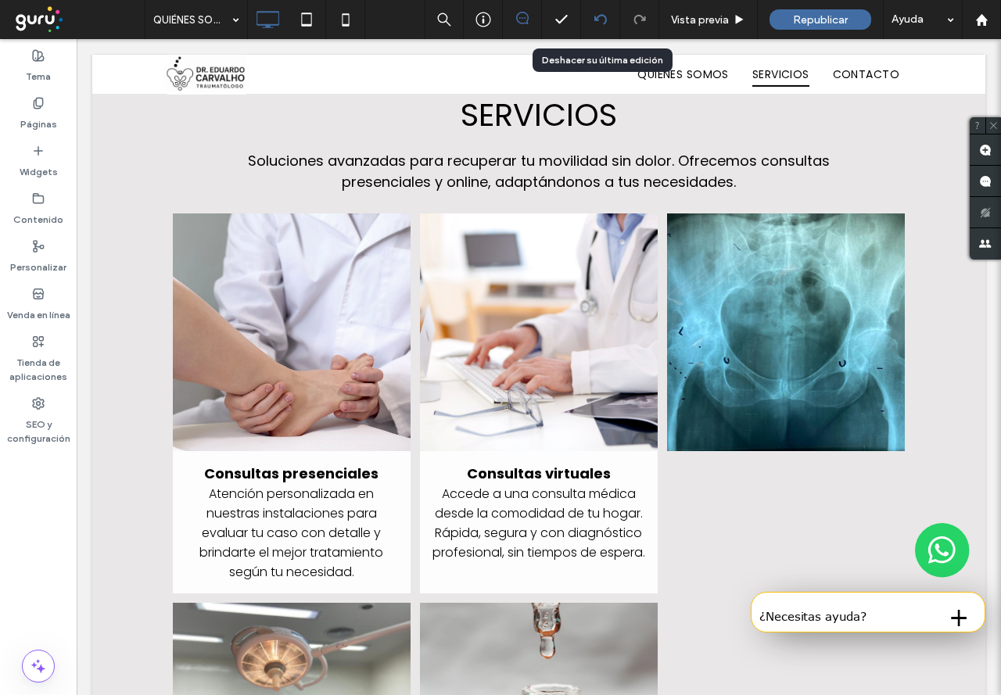
click at [598, 21] on icon at bounding box center [600, 19] width 13 height 13
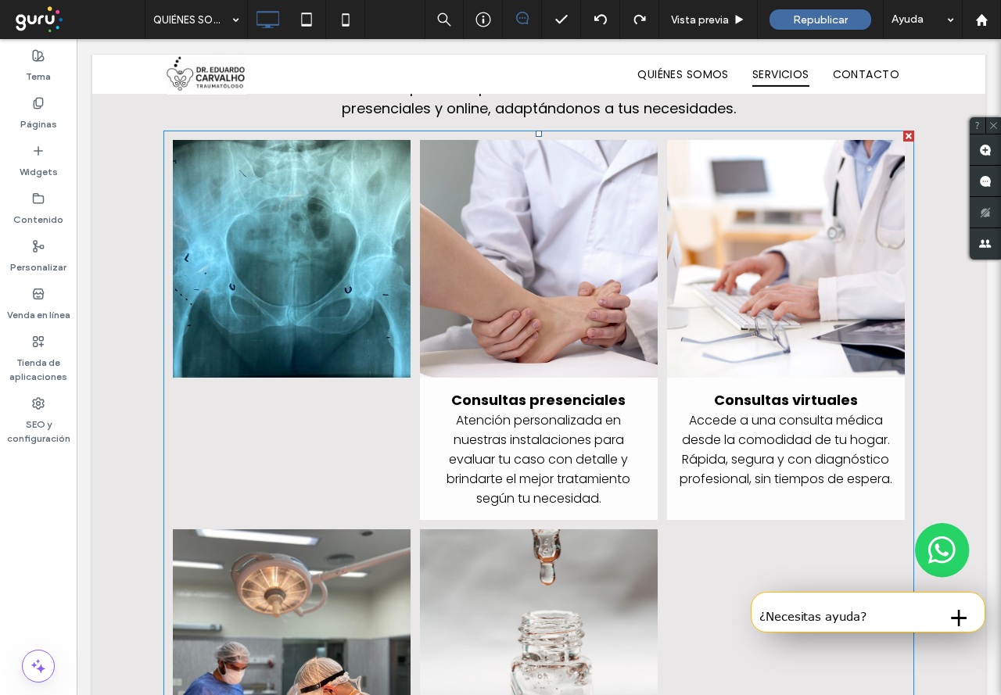
scroll to position [1408, 0]
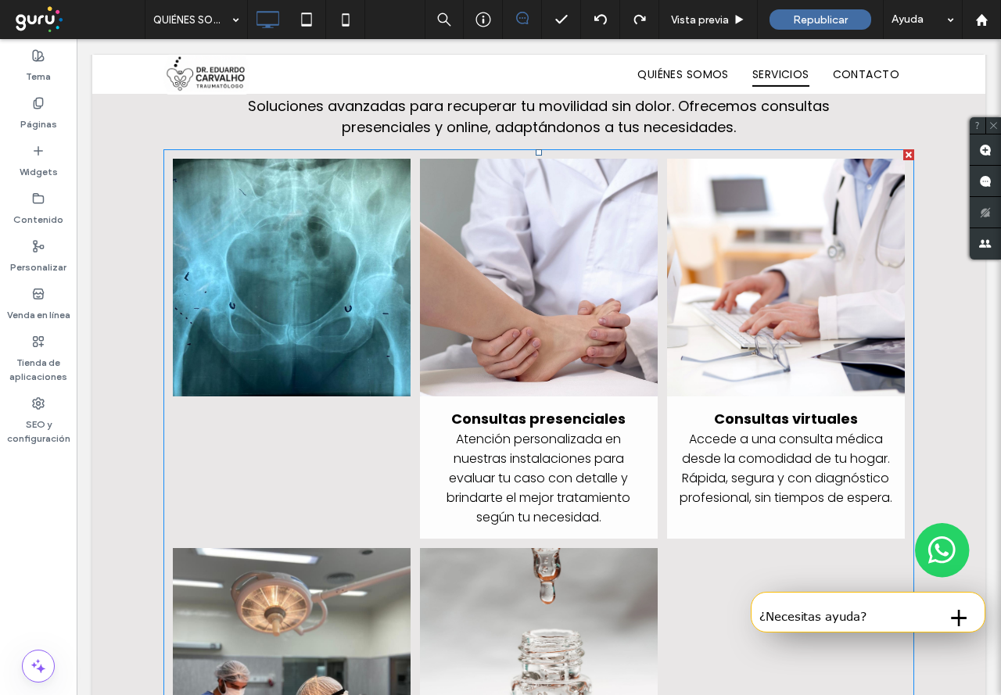
click at [287, 245] on link at bounding box center [292, 278] width 238 height 238
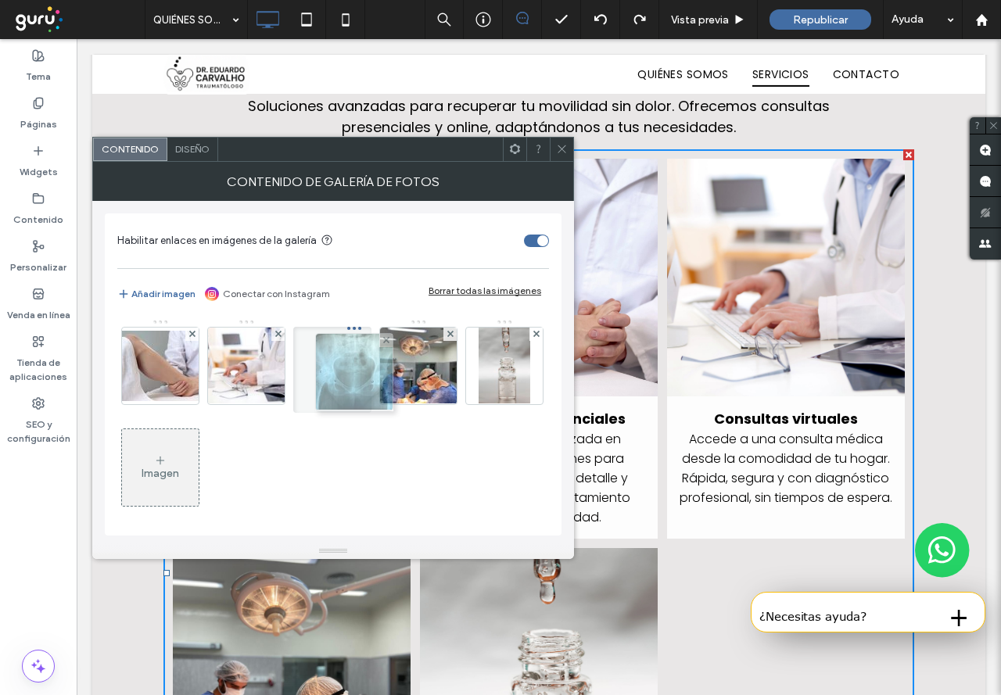
drag, startPoint x: 153, startPoint y: 371, endPoint x: 343, endPoint y: 377, distance: 190.2
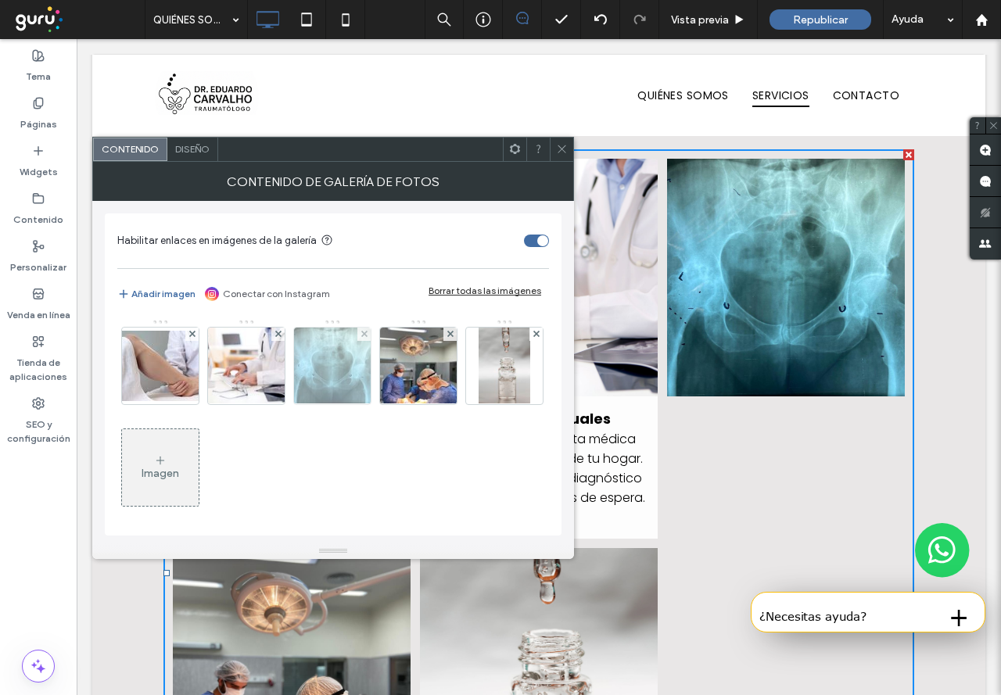
scroll to position [4, 0]
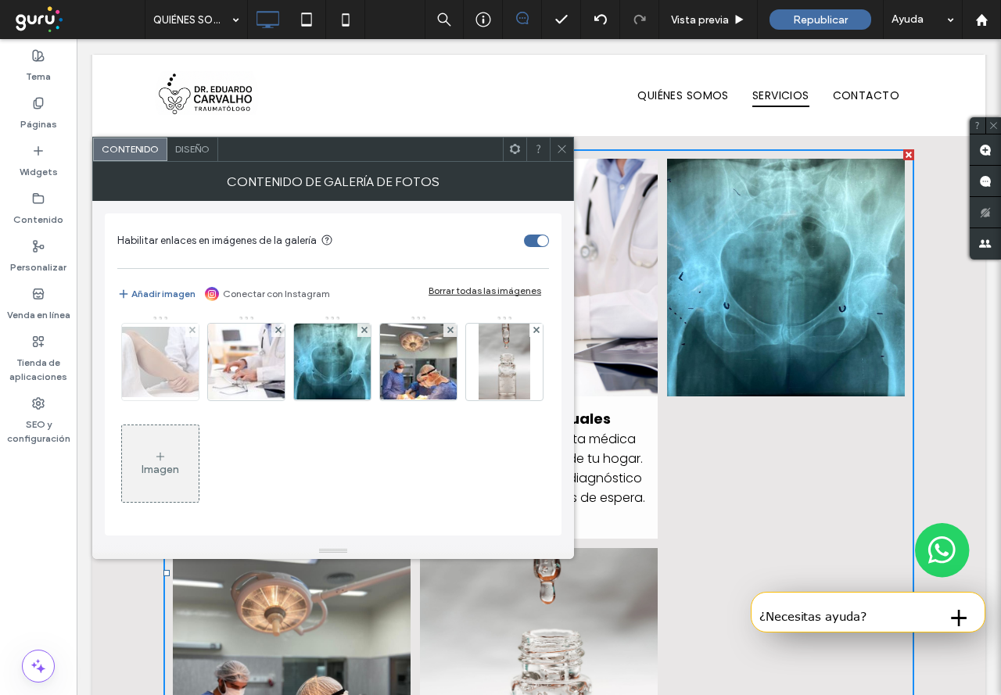
click at [129, 350] on img at bounding box center [160, 362] width 125 height 70
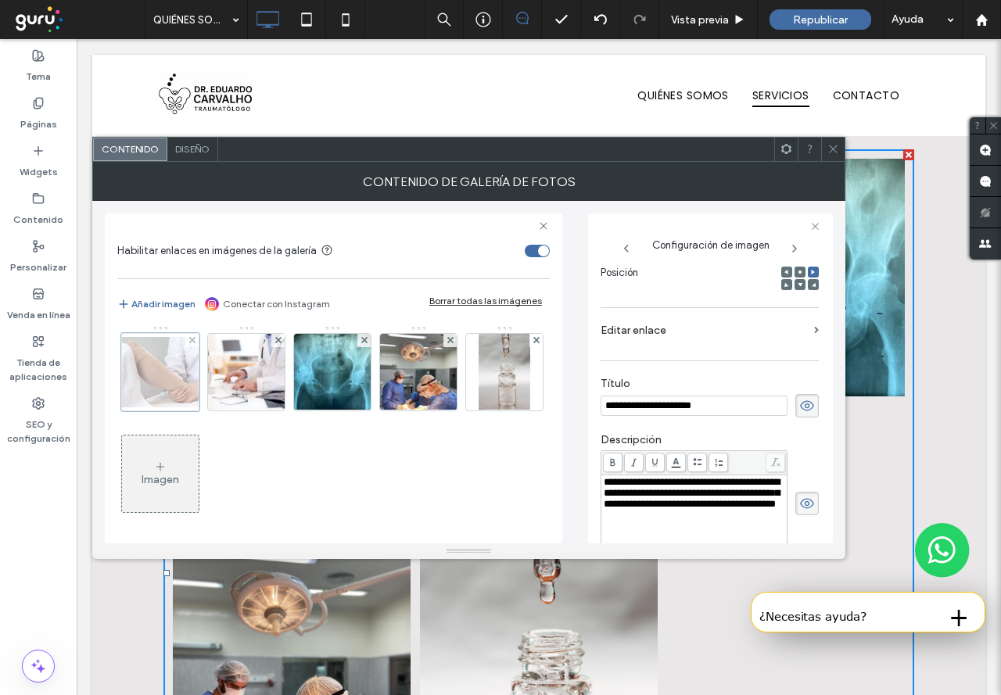
scroll to position [0, 0]
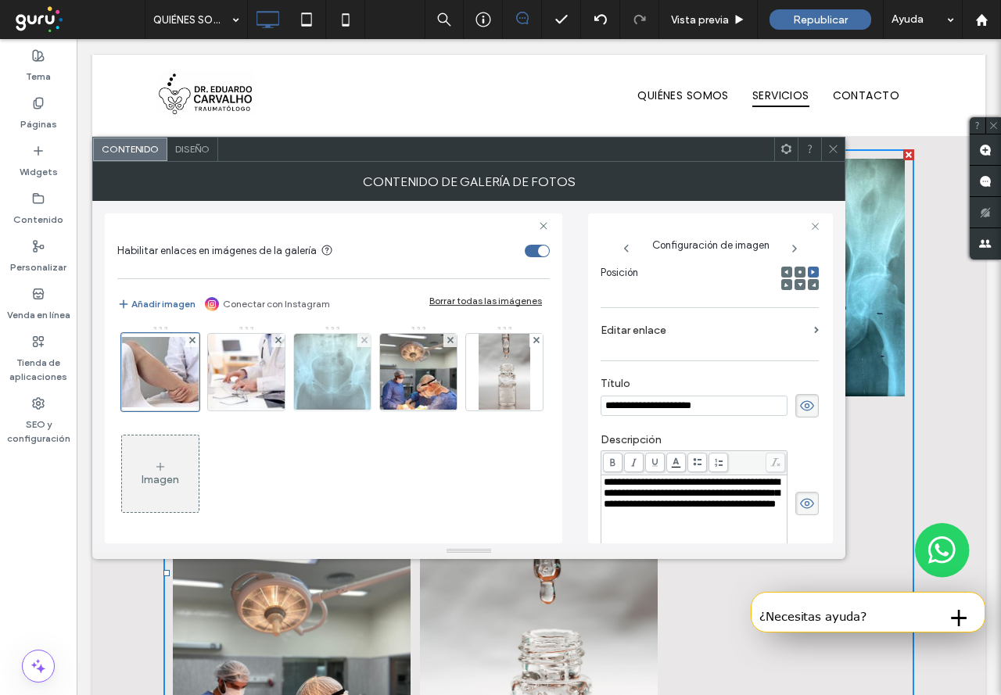
click at [321, 363] on img at bounding box center [332, 372] width 97 height 77
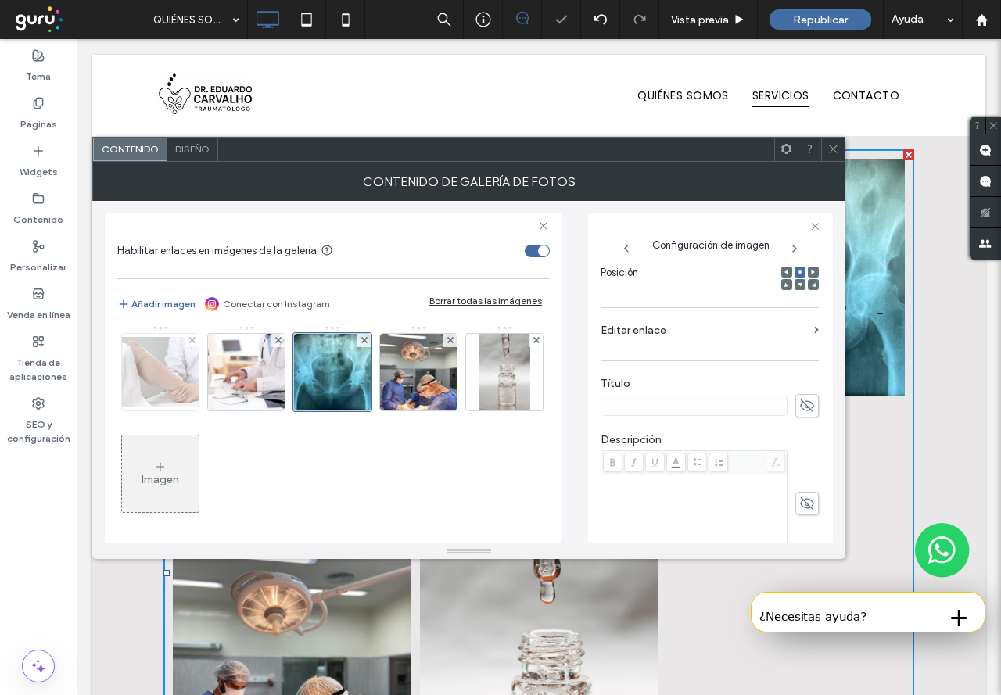
click at [124, 368] on img at bounding box center [160, 372] width 125 height 70
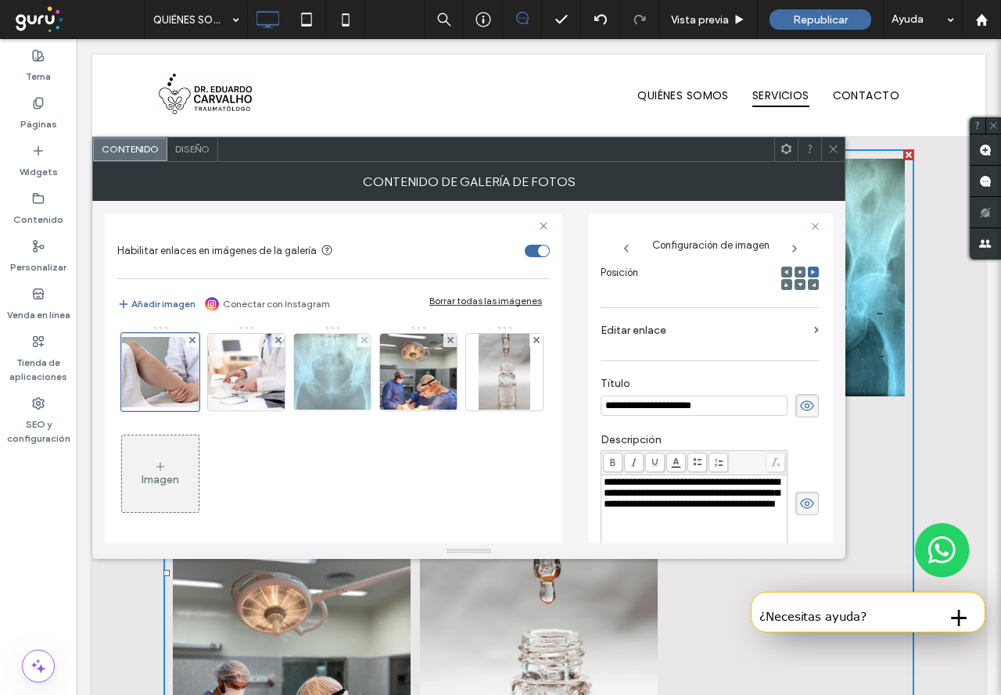
click at [336, 375] on img at bounding box center [332, 372] width 97 height 77
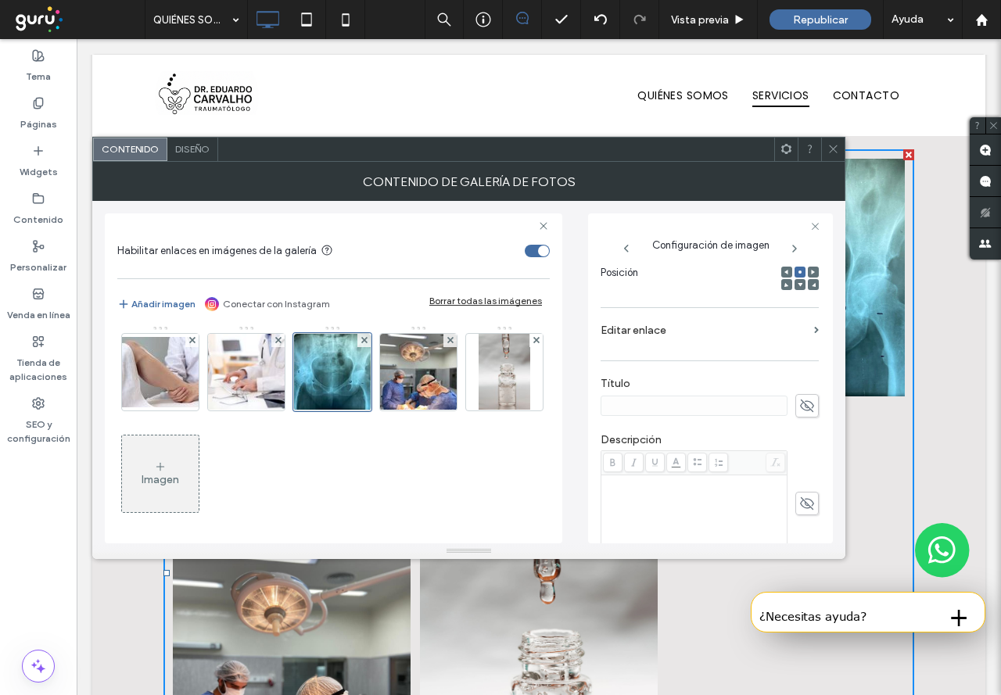
click at [801, 406] on icon at bounding box center [807, 405] width 16 height 17
paste input "**********"
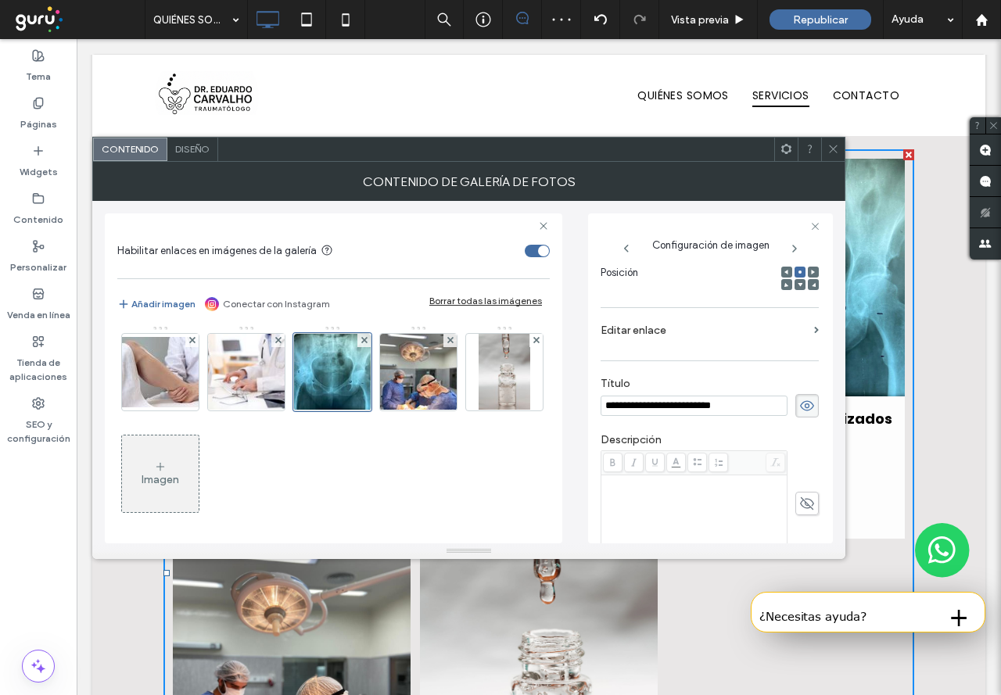
type input "**********"
click at [663, 508] on div "Rich Text Editor" at bounding box center [694, 516] width 181 height 78
click at [230, 368] on img at bounding box center [246, 372] width 115 height 77
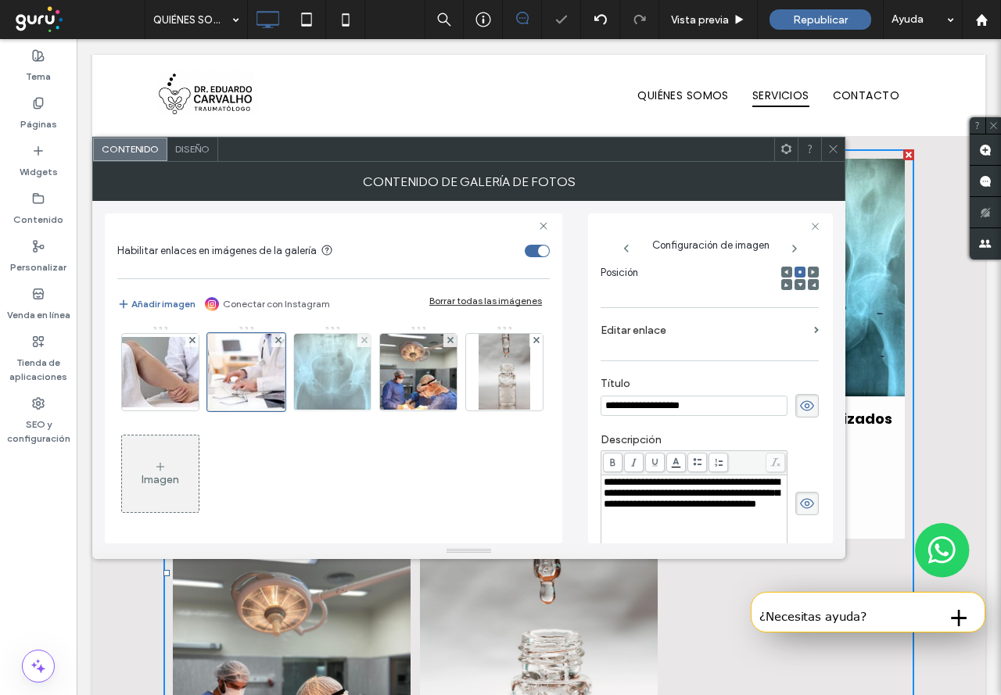
click at [329, 372] on img at bounding box center [332, 372] width 97 height 77
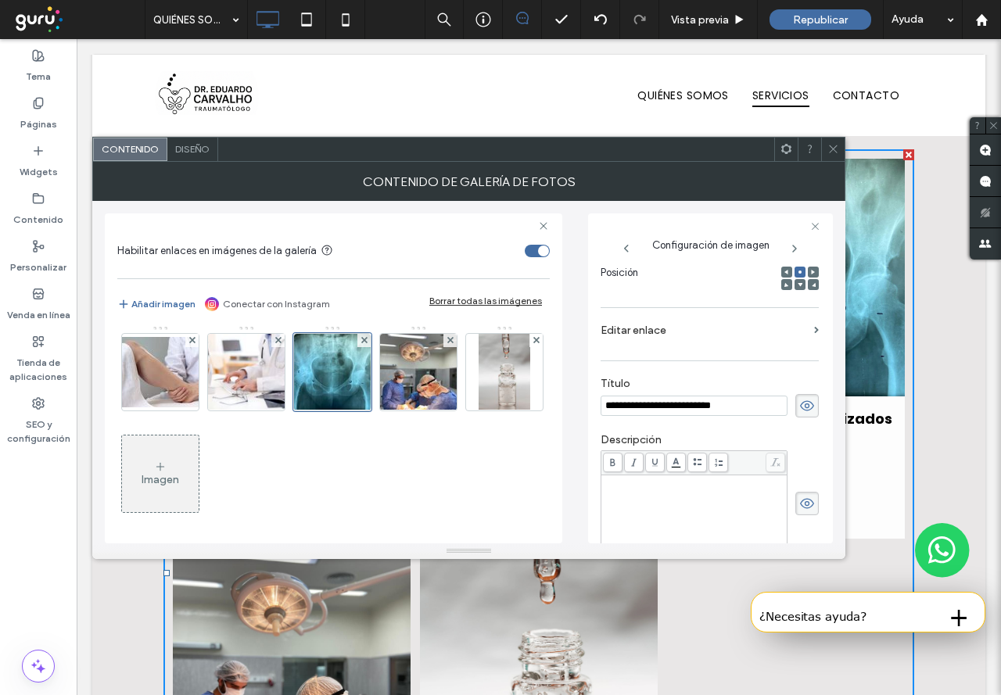
click at [801, 506] on icon at bounding box center [807, 503] width 16 height 17
click at [800, 503] on use at bounding box center [807, 503] width 14 height 13
click at [718, 504] on div "Rich Text Editor" at bounding box center [694, 516] width 181 height 78
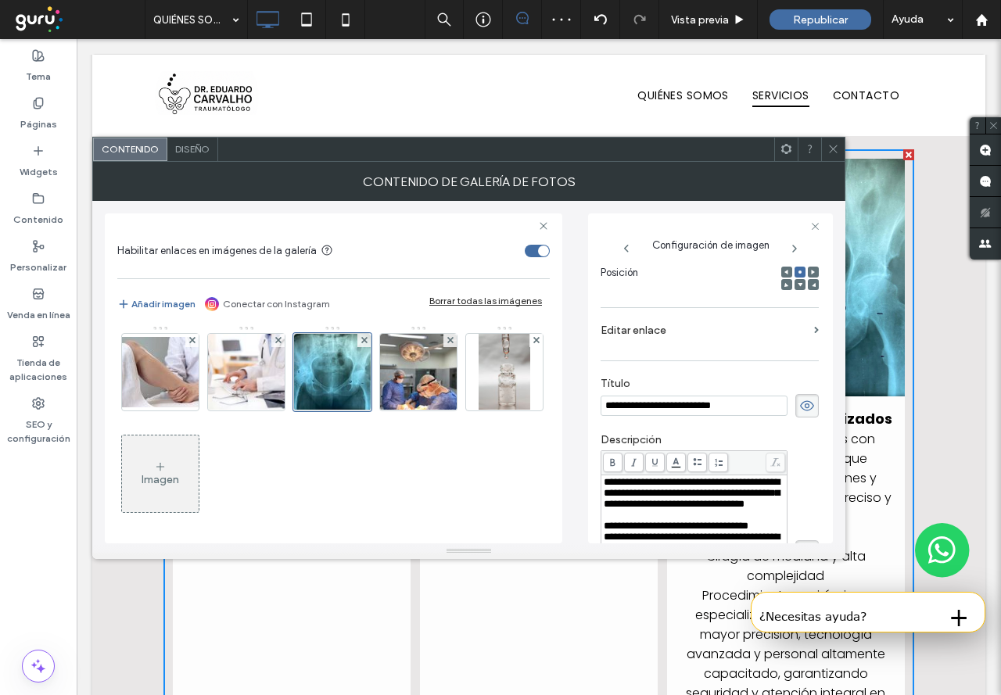
click at [390, 461] on div "Imagen" at bounding box center [332, 426] width 431 height 203
click at [423, 389] on img at bounding box center [419, 372] width 102 height 77
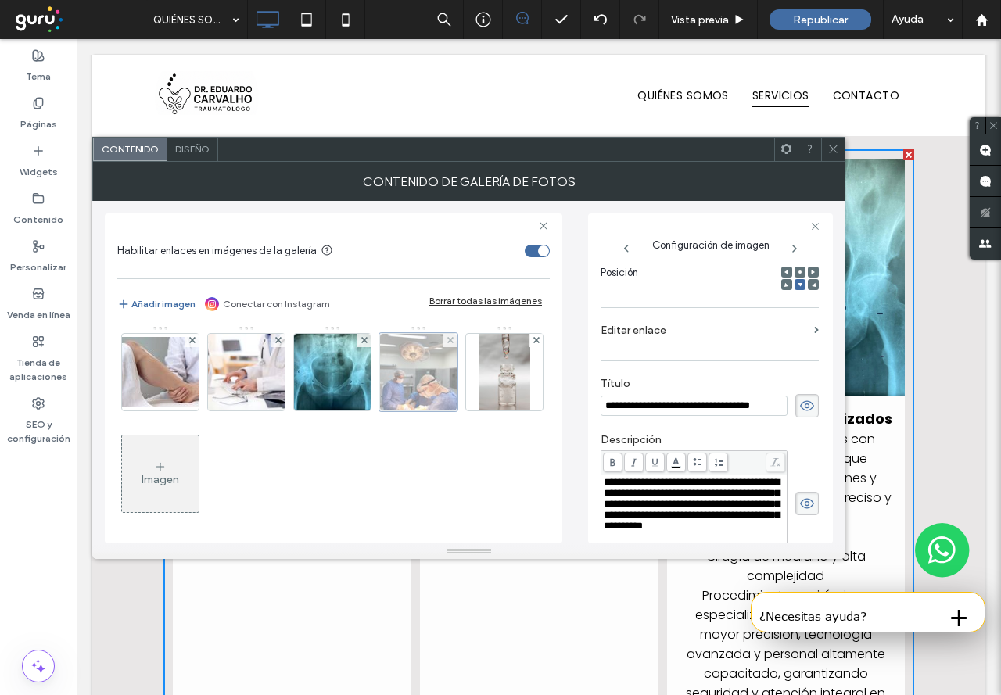
scroll to position [0, 9]
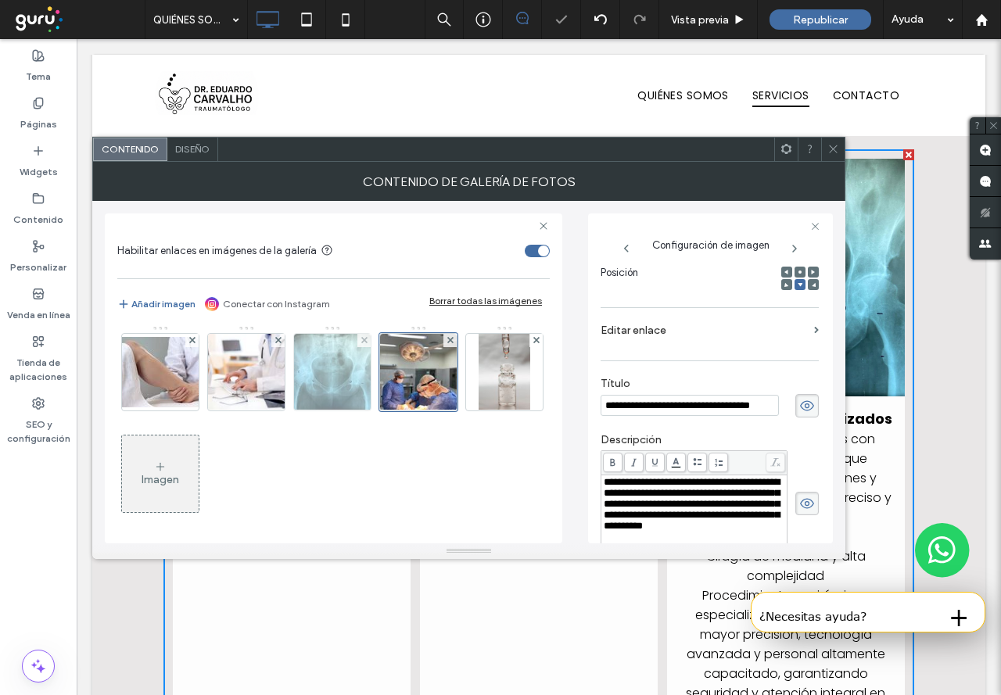
click at [318, 371] on img at bounding box center [332, 372] width 97 height 77
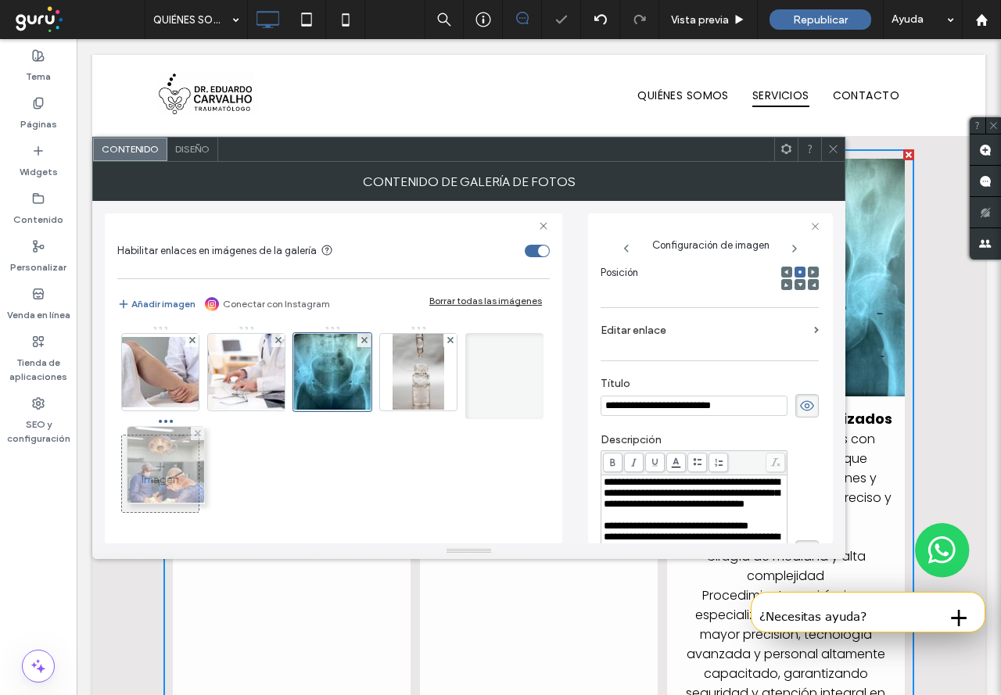
drag, startPoint x: 415, startPoint y: 386, endPoint x: 158, endPoint y: 479, distance: 272.9
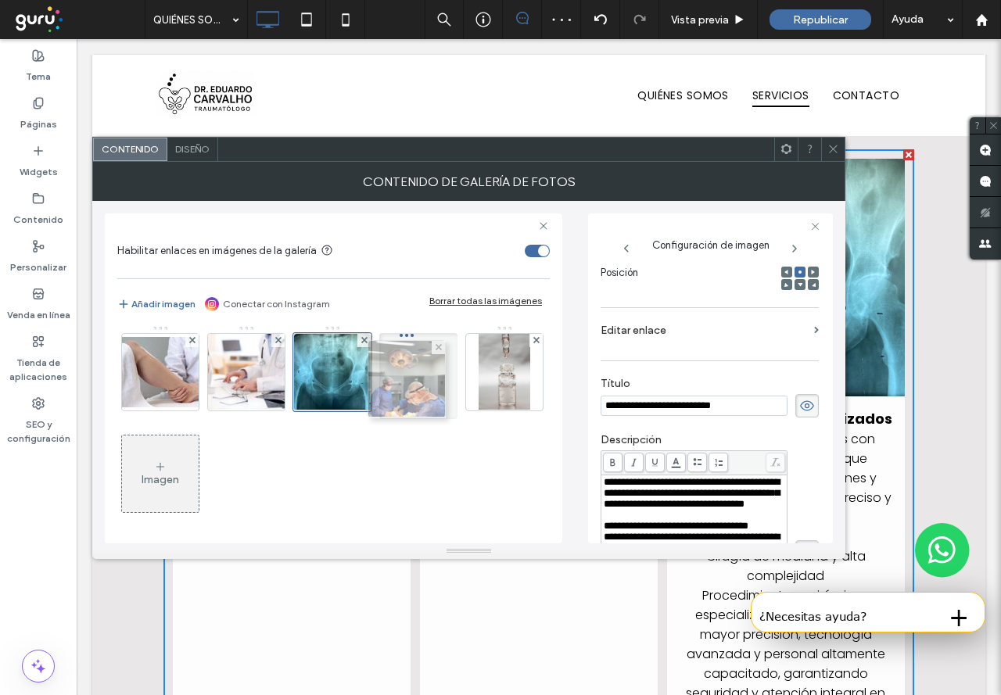
drag, startPoint x: 167, startPoint y: 479, endPoint x: 409, endPoint y: 385, distance: 260.3
click at [413, 467] on div "Imagen" at bounding box center [332, 426] width 431 height 203
click at [832, 156] on span at bounding box center [834, 149] width 12 height 23
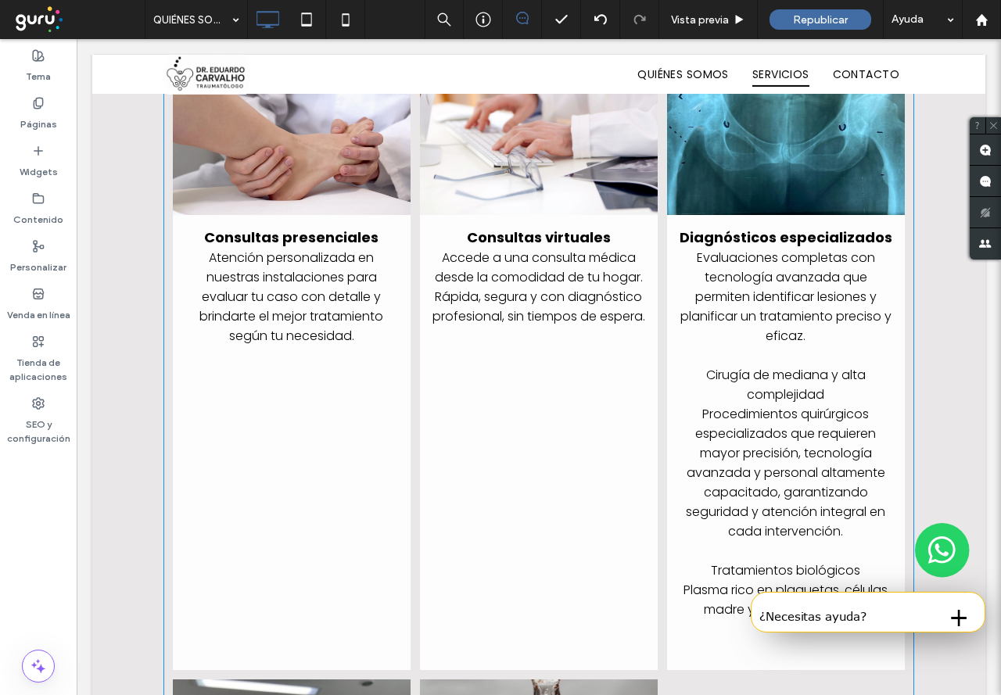
scroll to position [1564, 0]
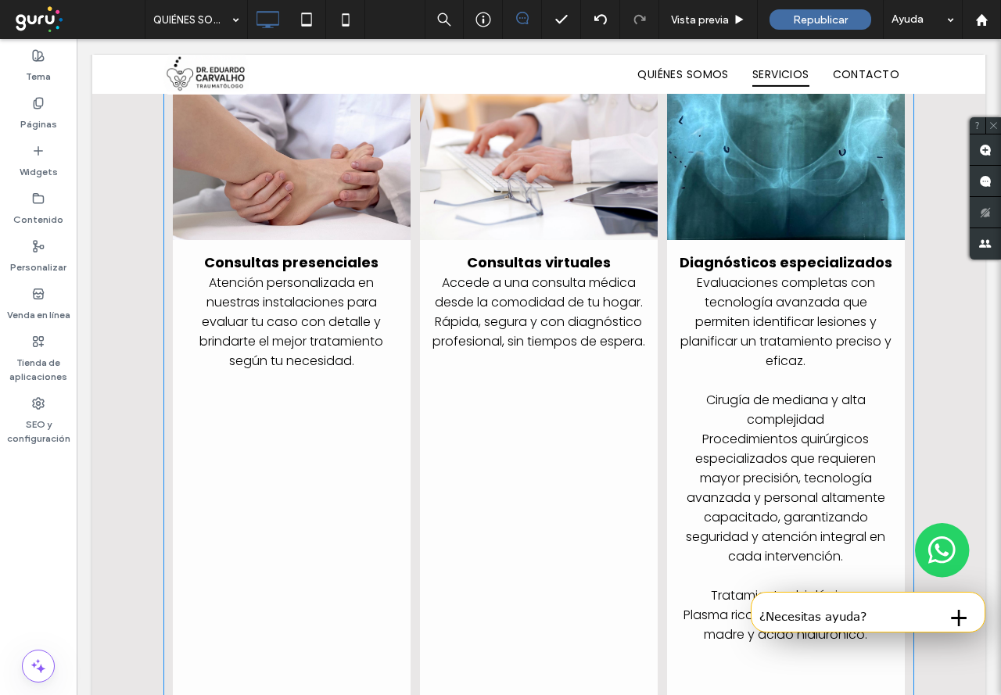
click at [719, 476] on p "Procedimientos quirúrgicos especializados que requieren mayor precisión, tecnol…" at bounding box center [786, 497] width 214 height 137
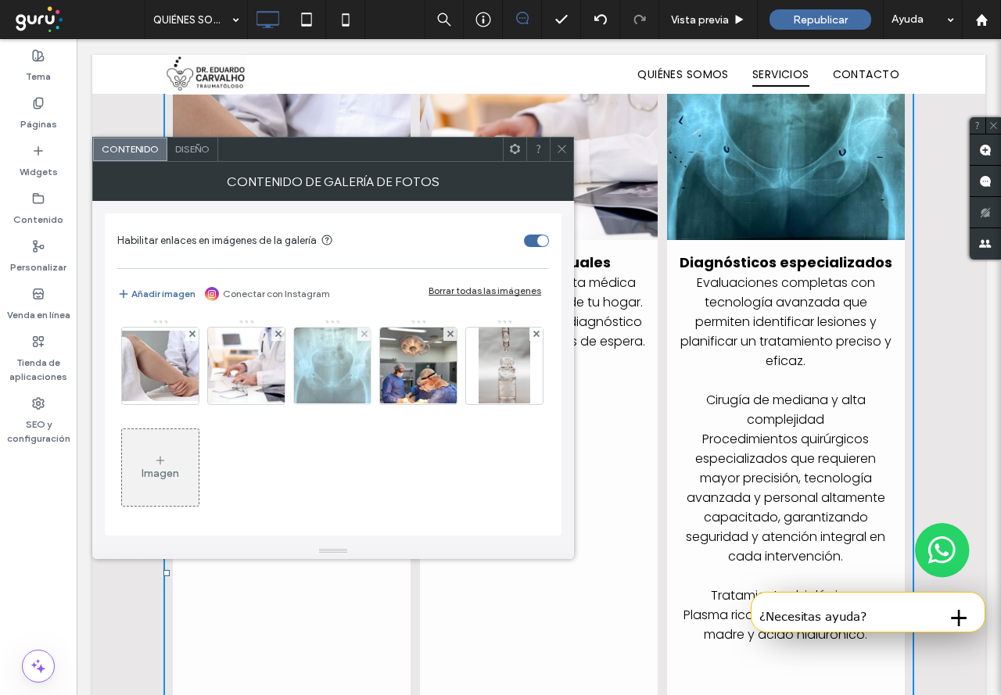
click at [330, 361] on img at bounding box center [332, 366] width 97 height 77
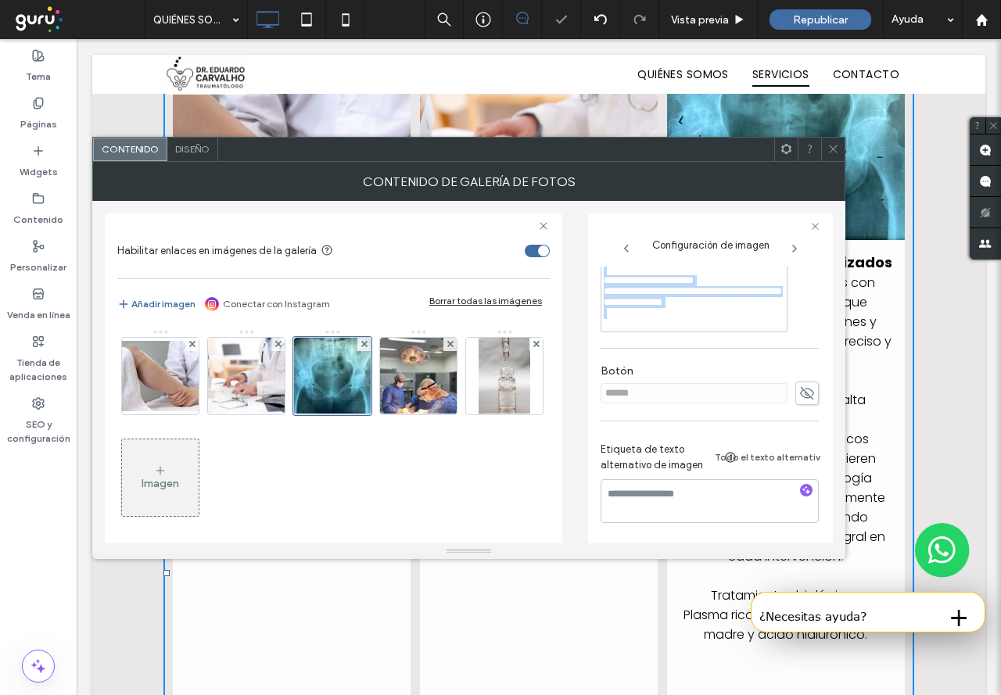
scroll to position [730, 0]
drag, startPoint x: 664, startPoint y: 486, endPoint x: 748, endPoint y: 285, distance: 218.5
click at [748, 285] on div "**********" at bounding box center [694, 242] width 181 height 175
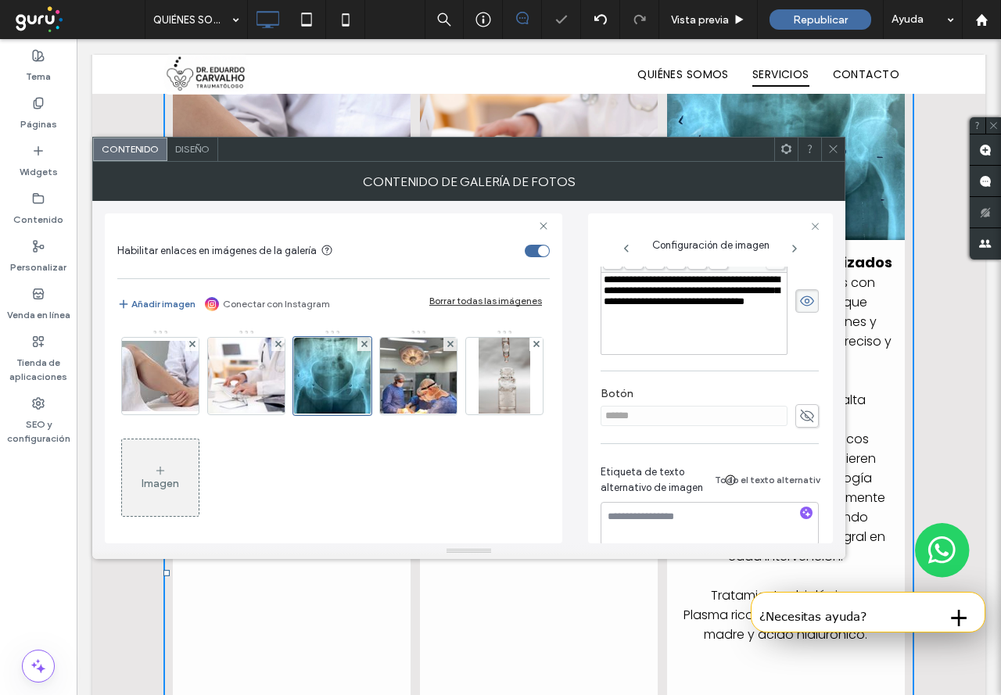
click at [508, 414] on div "Imagen" at bounding box center [332, 430] width 431 height 203
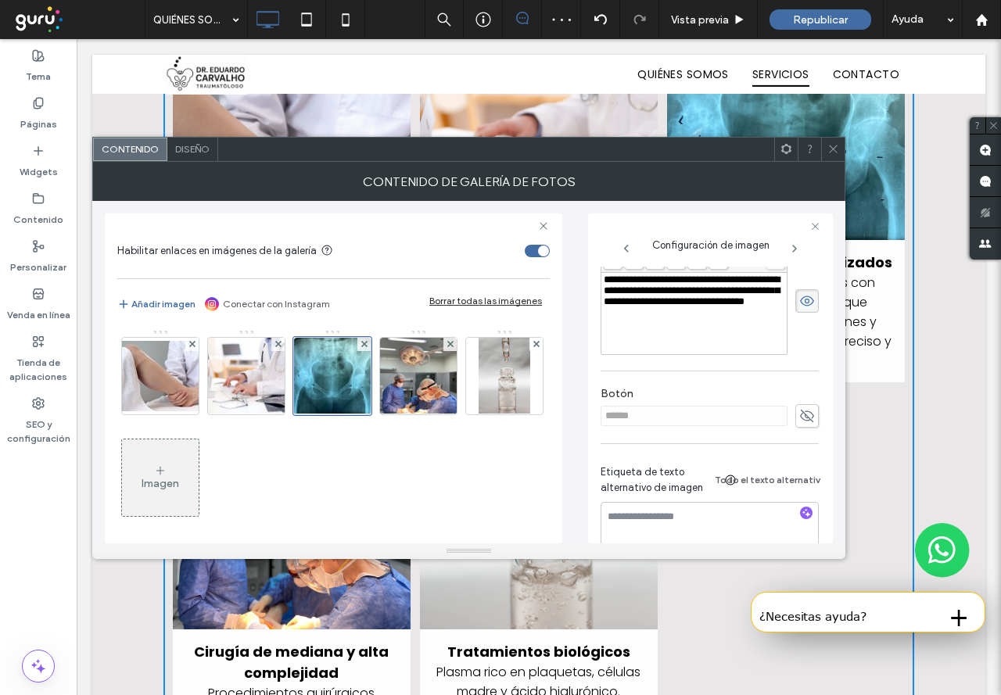
click at [838, 156] on span at bounding box center [834, 149] width 12 height 23
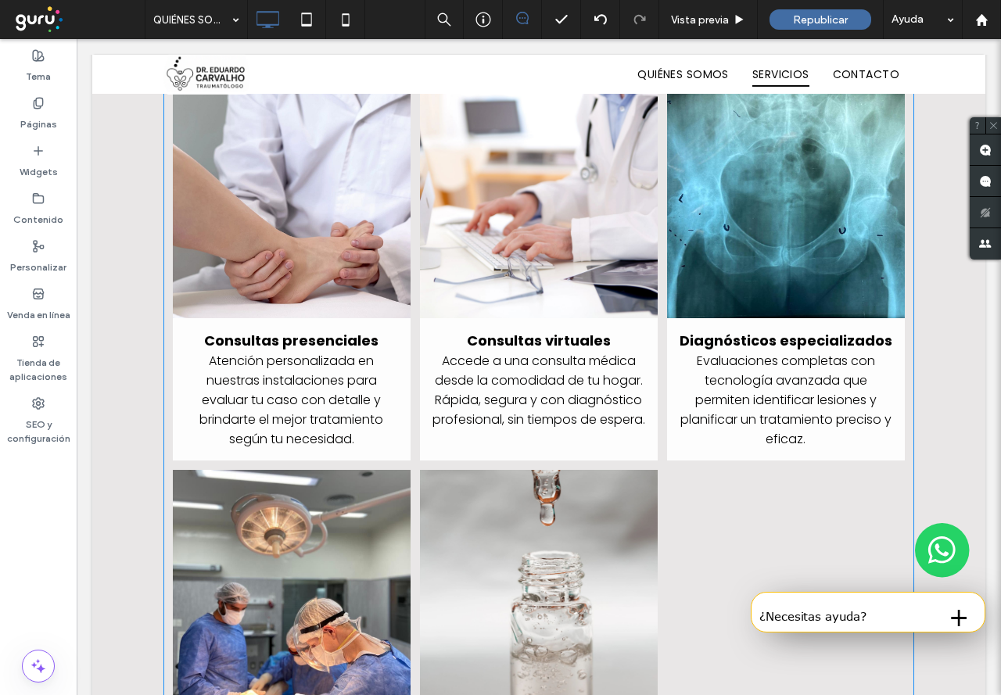
scroll to position [1408, 0]
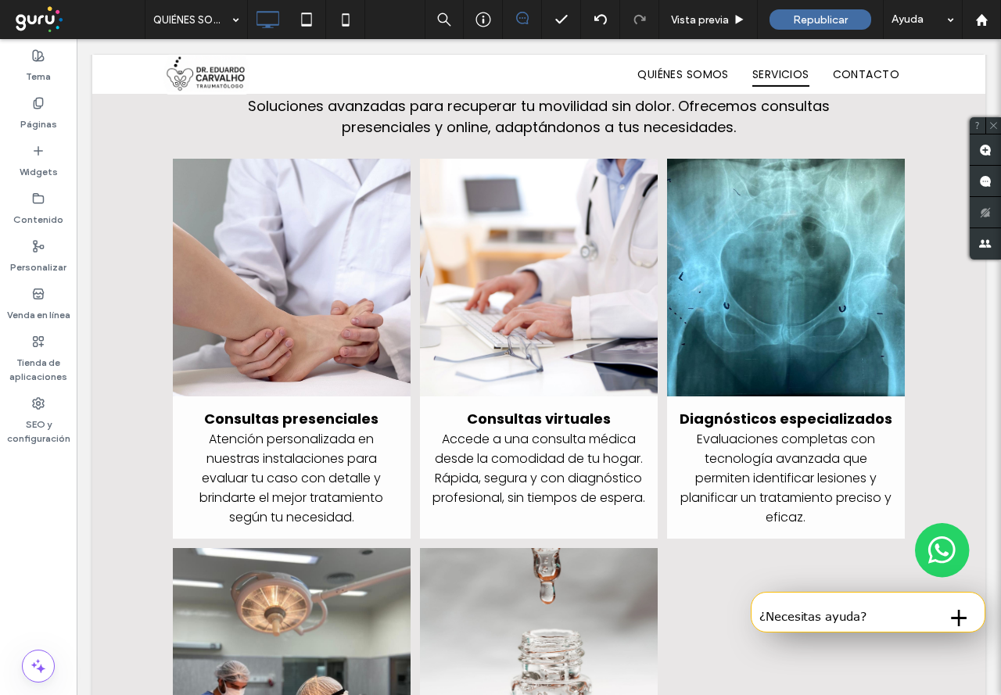
click at [940, 412] on div "SERVICIOS Soluciones avanzadas para recuperar tu movilidad sin dolor. Ofrecemos…" at bounding box center [538, 517] width 893 height 1102
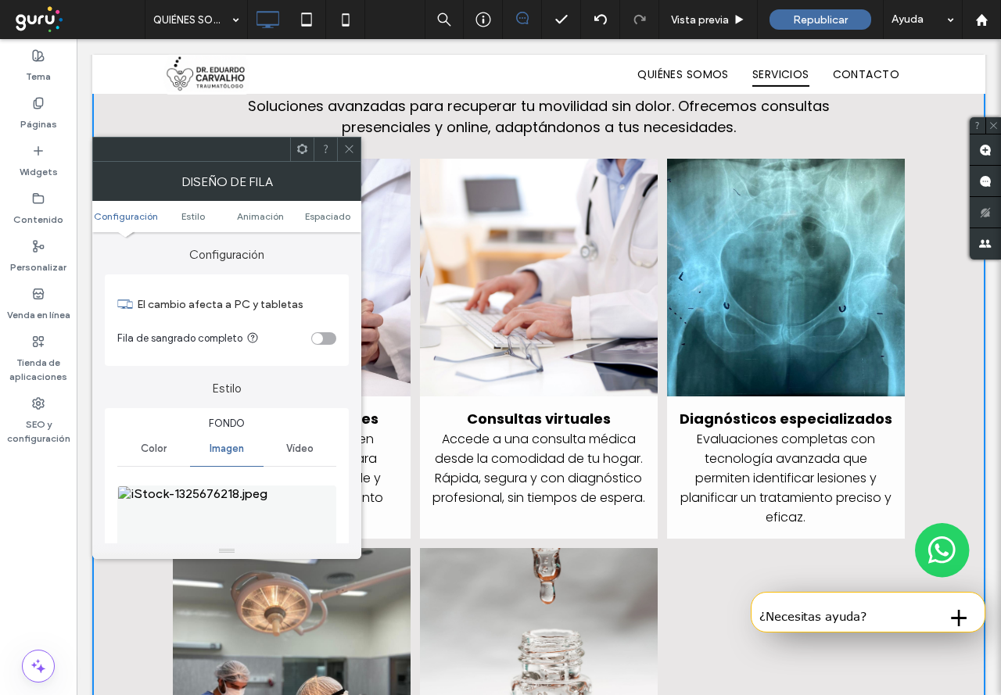
click at [345, 140] on span at bounding box center [349, 149] width 12 height 23
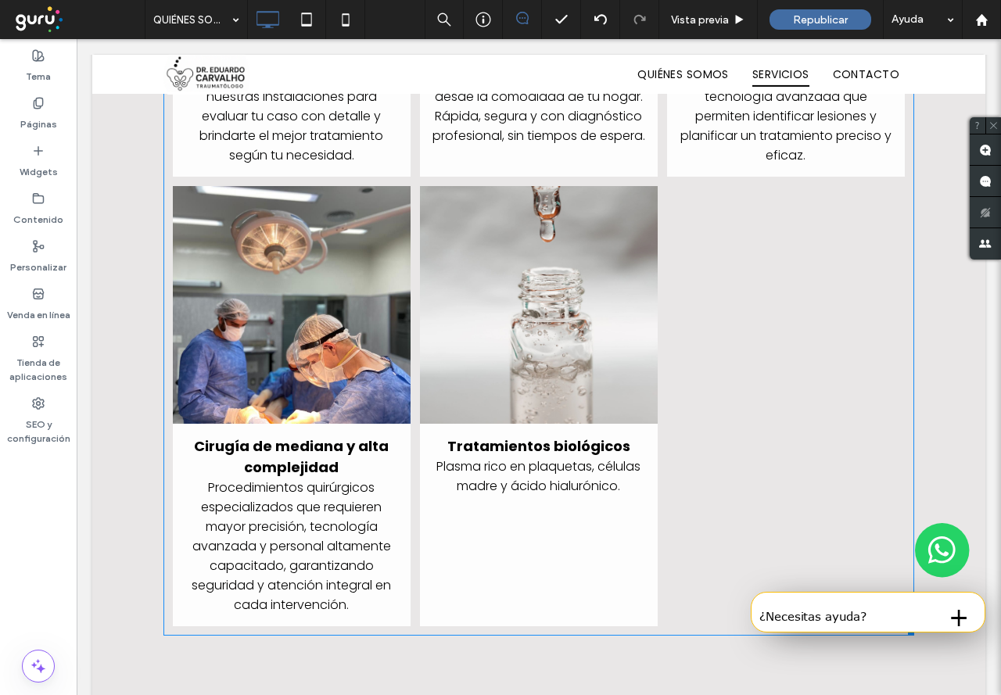
scroll to position [1799, 0]
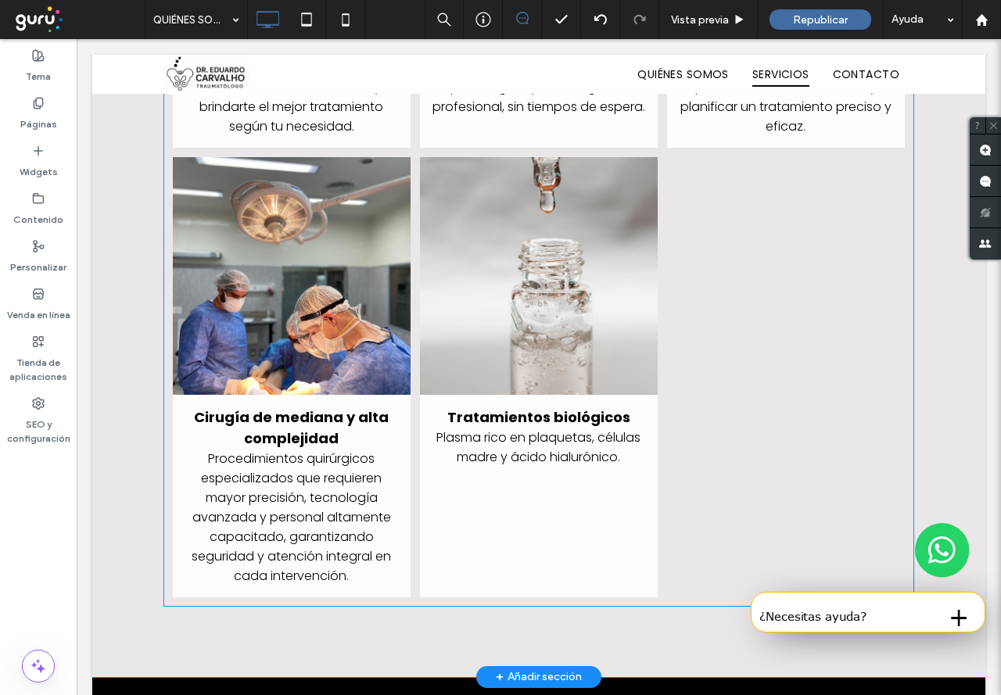
click at [760, 418] on div at bounding box center [785, 378] width 247 height 450
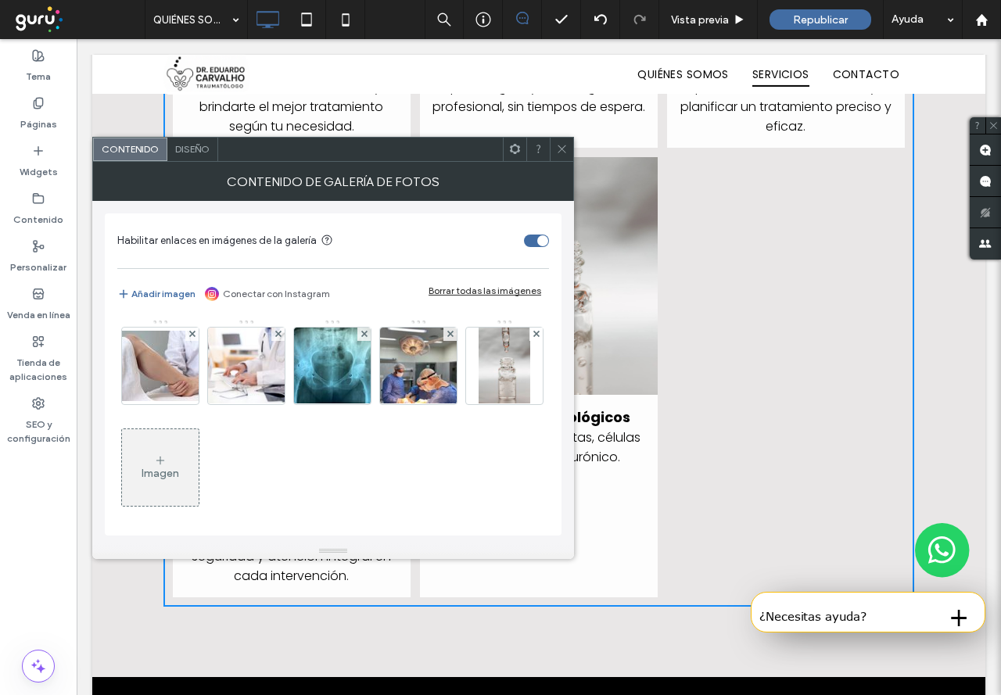
click at [564, 148] on icon at bounding box center [562, 149] width 12 height 12
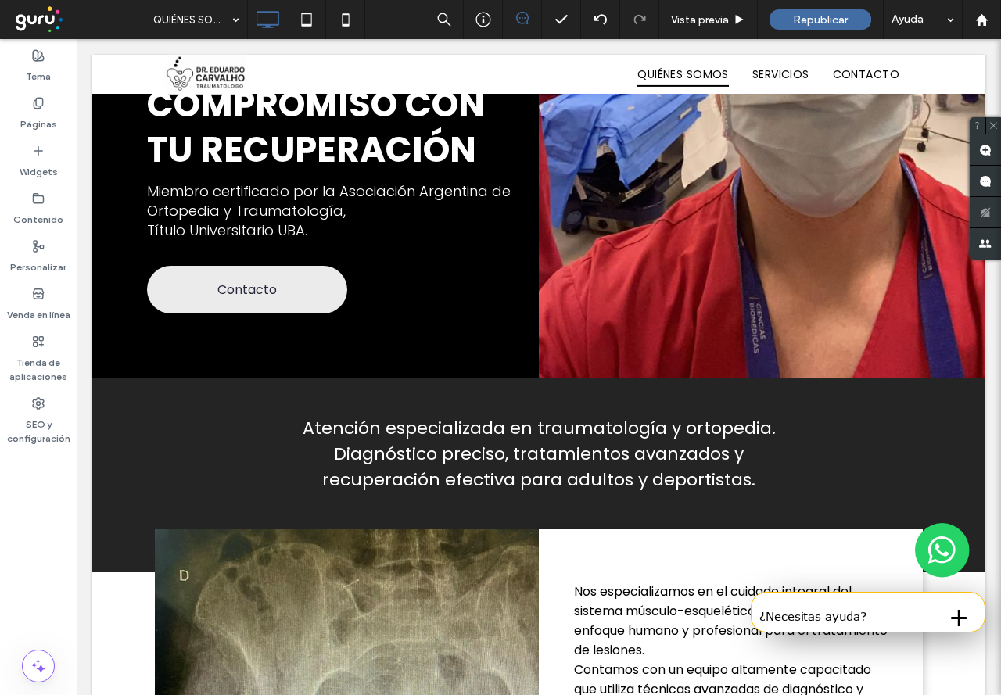
scroll to position [313, 0]
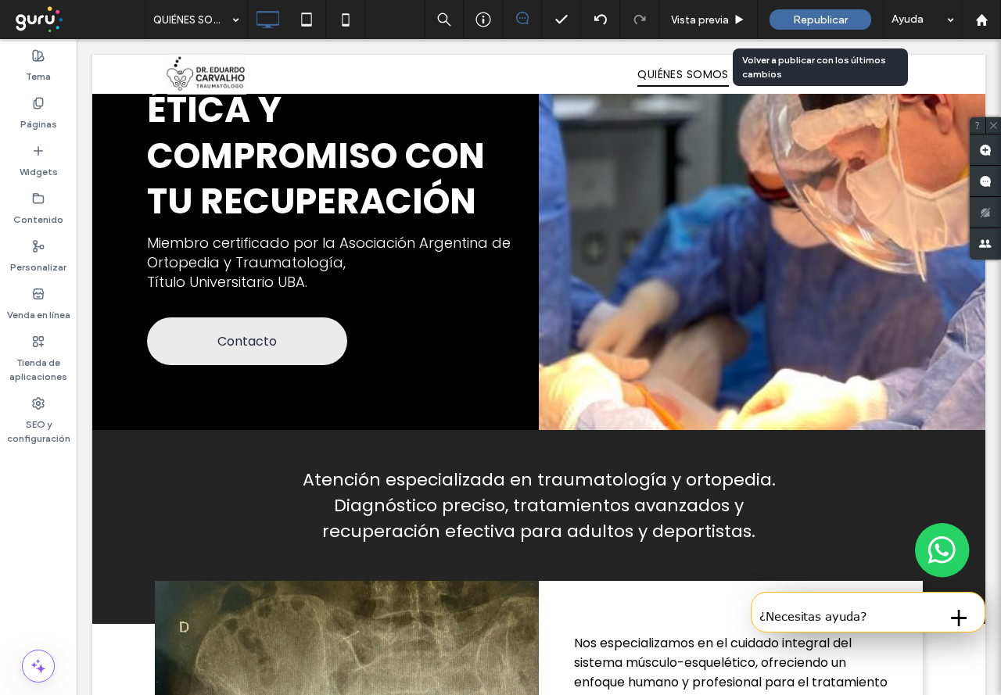
click at [828, 15] on span "Republicar" at bounding box center [820, 19] width 55 height 13
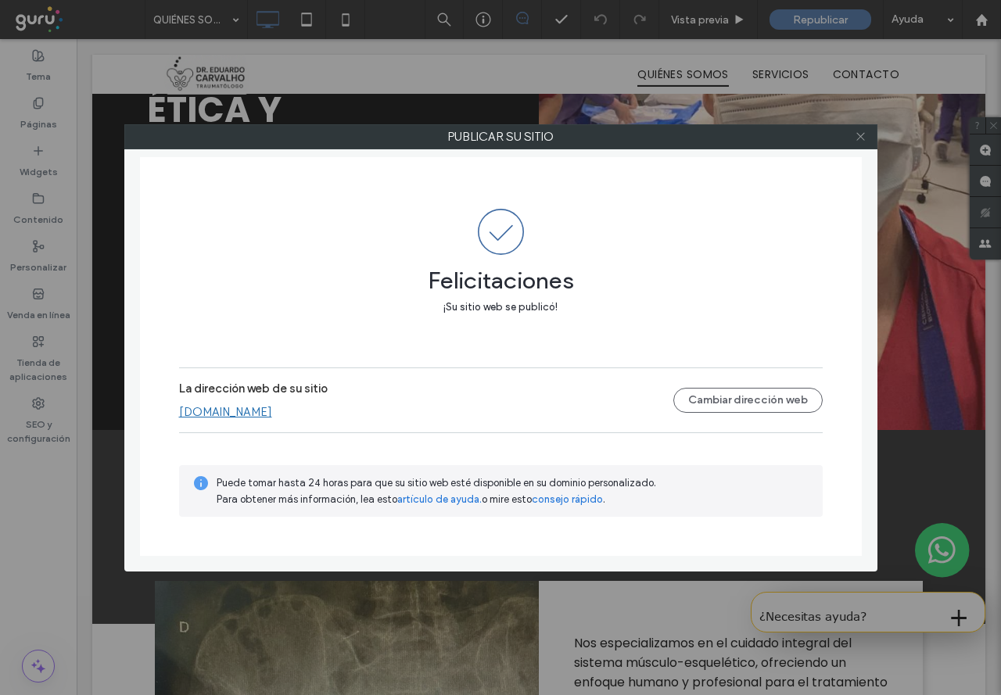
click at [858, 138] on icon at bounding box center [861, 137] width 12 height 12
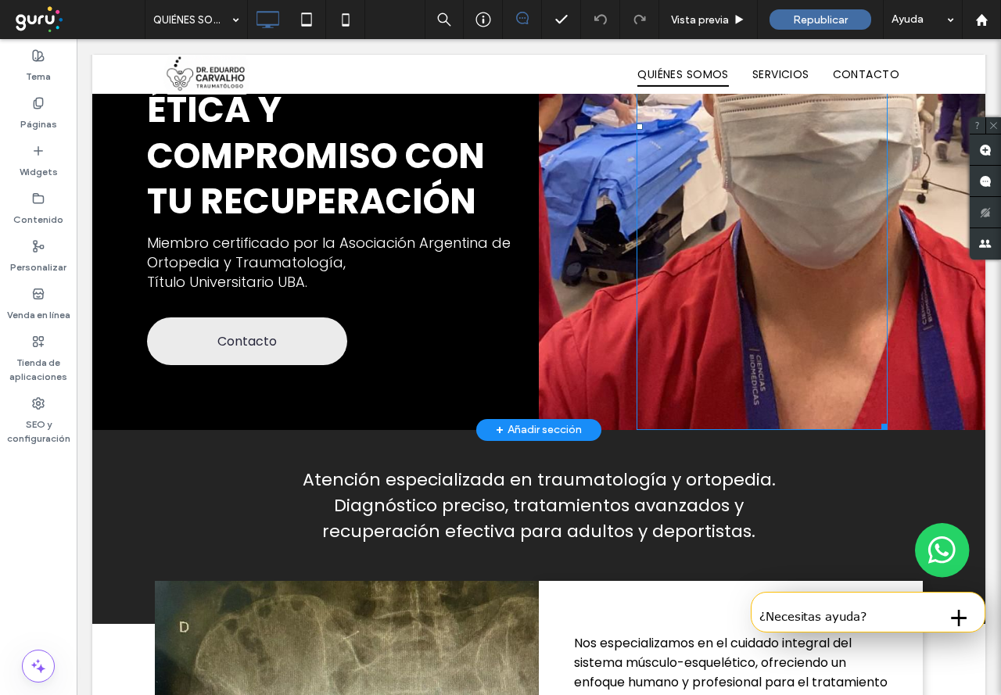
scroll to position [0, 0]
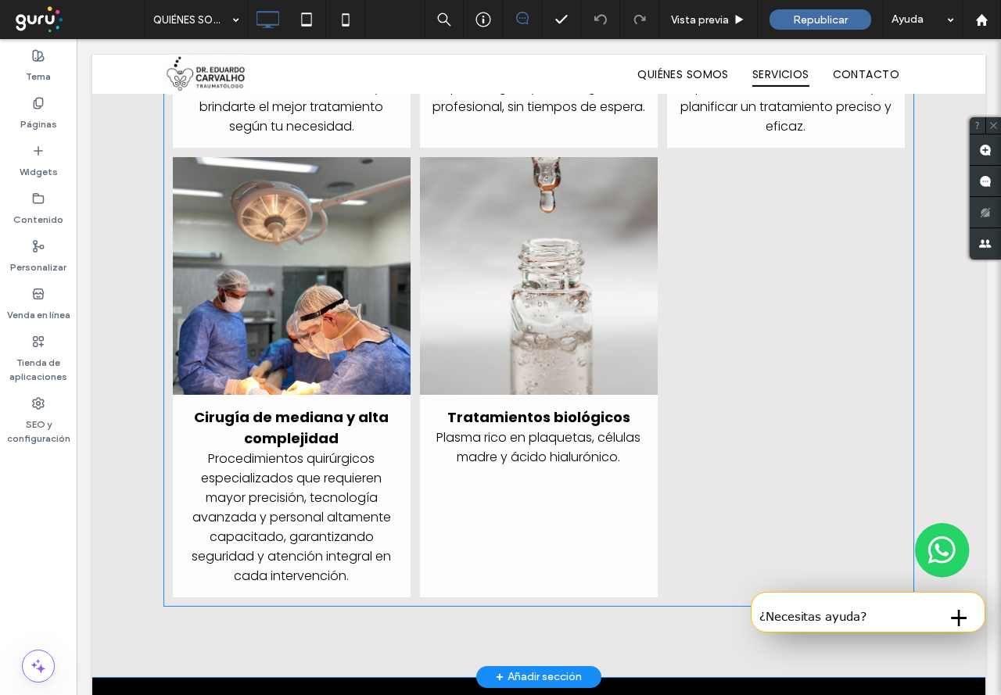
scroll to position [2268, 0]
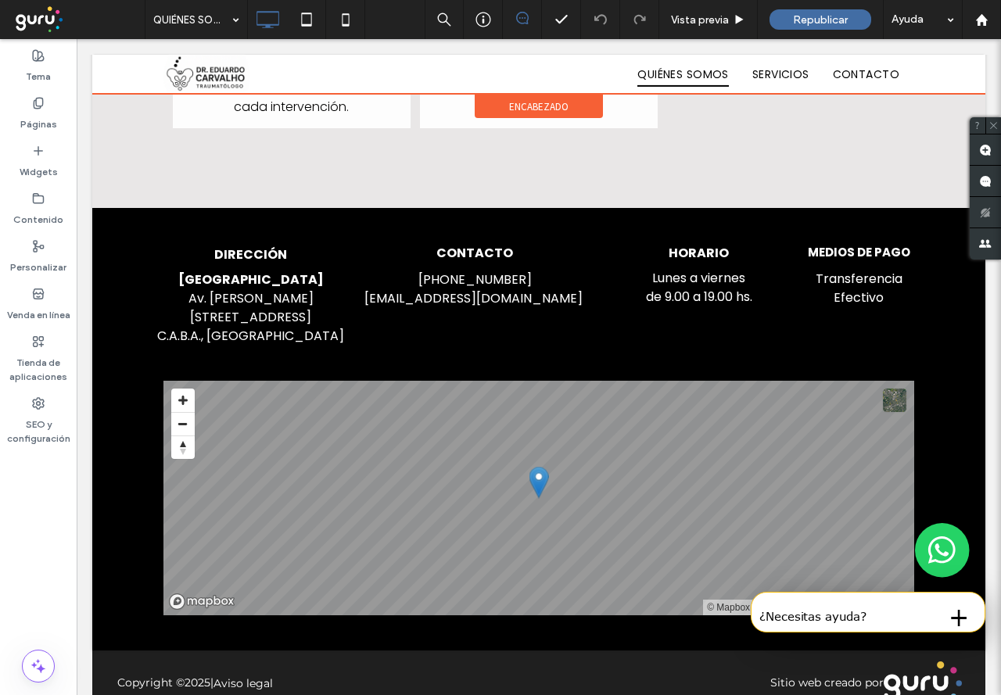
click at [846, 76] on div at bounding box center [538, 74] width 893 height 39
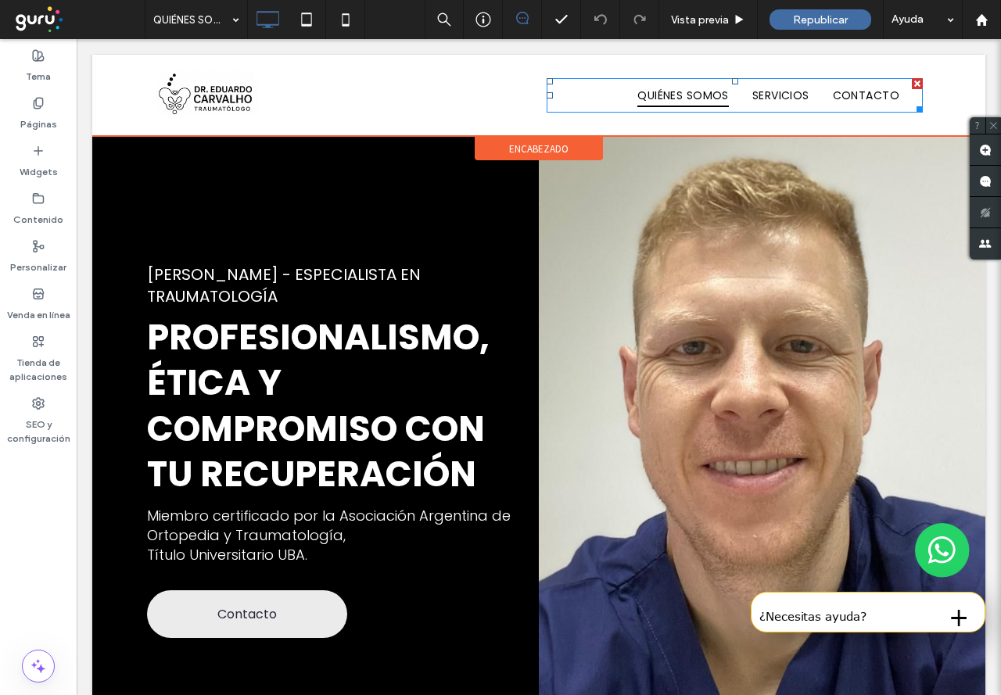
scroll to position [0, 0]
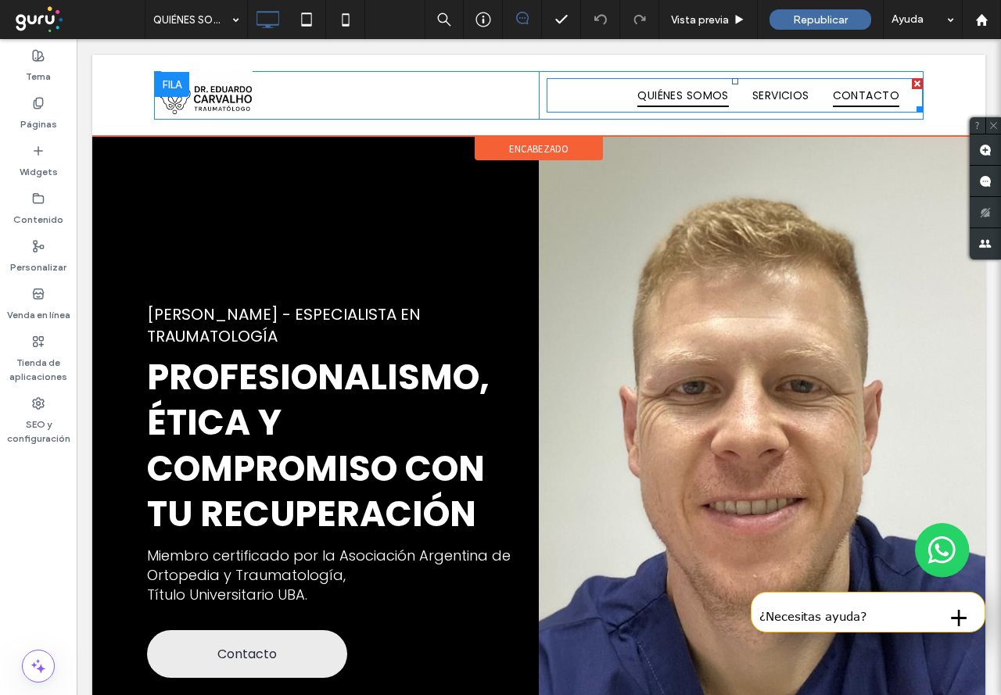
click at [849, 95] on span "CONTACTO" at bounding box center [866, 96] width 66 height 24
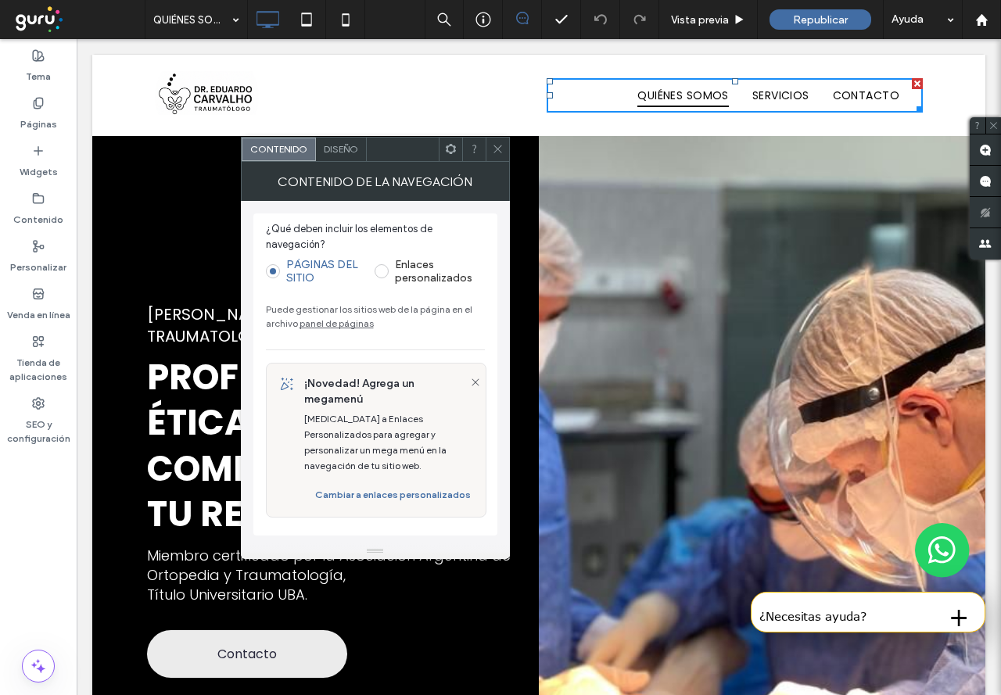
click at [339, 158] on div "Diseño" at bounding box center [341, 149] width 51 height 23
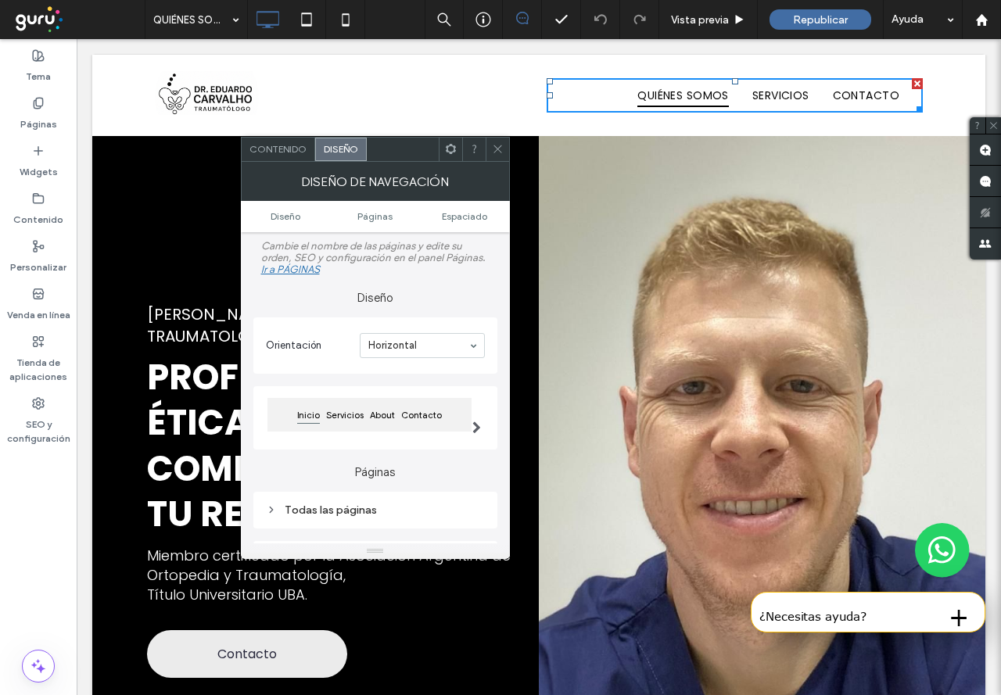
click at [123, 106] on div "Click To Paste QUIÉNES SOMOS SERVICIOS CONTACTO Click To Paste encabezado" at bounding box center [538, 95] width 893 height 81
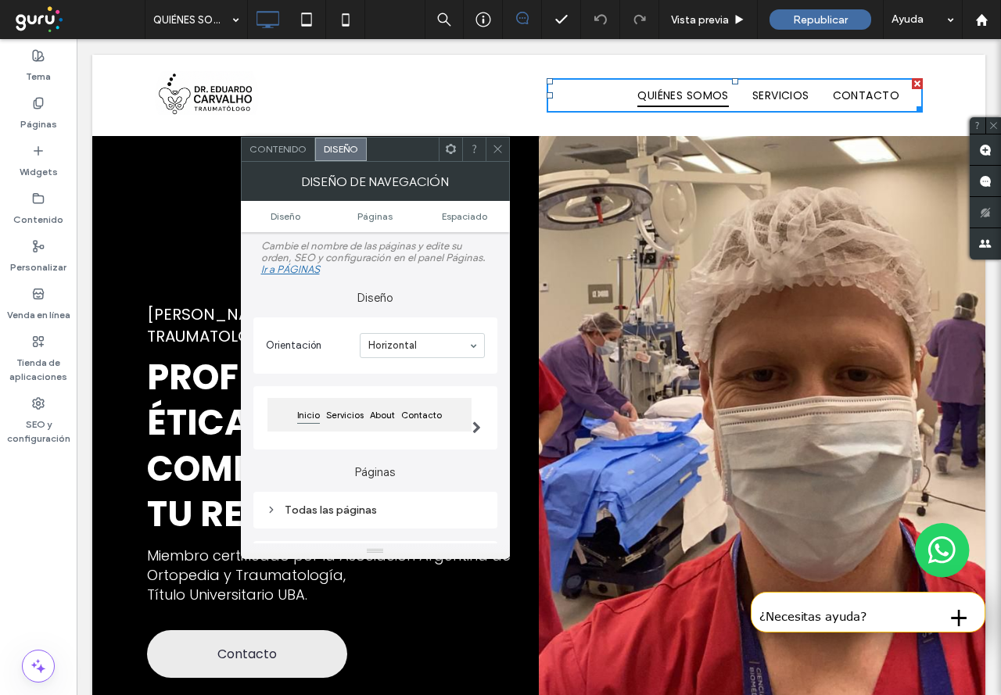
click at [496, 152] on icon at bounding box center [498, 149] width 12 height 12
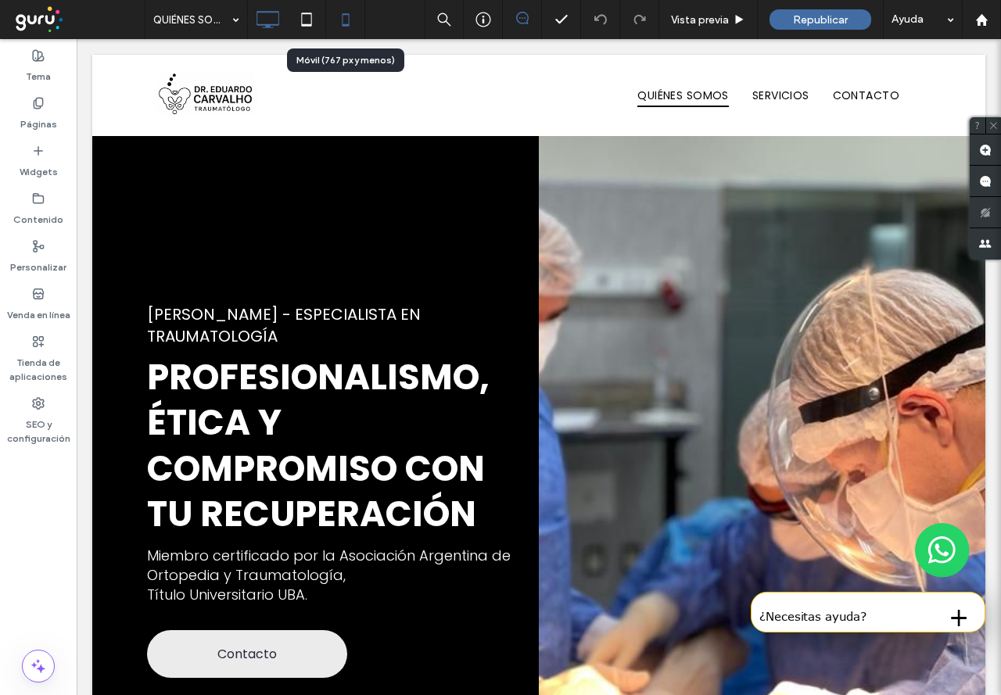
click at [344, 17] on icon at bounding box center [345, 19] width 31 height 31
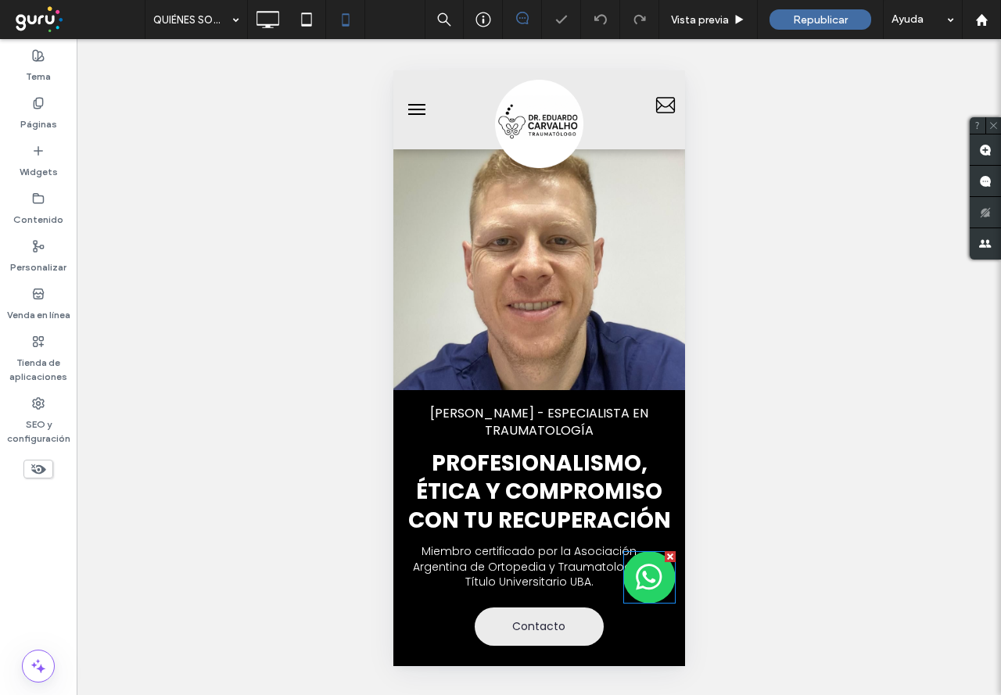
click at [641, 576] on img at bounding box center [649, 577] width 52 height 52
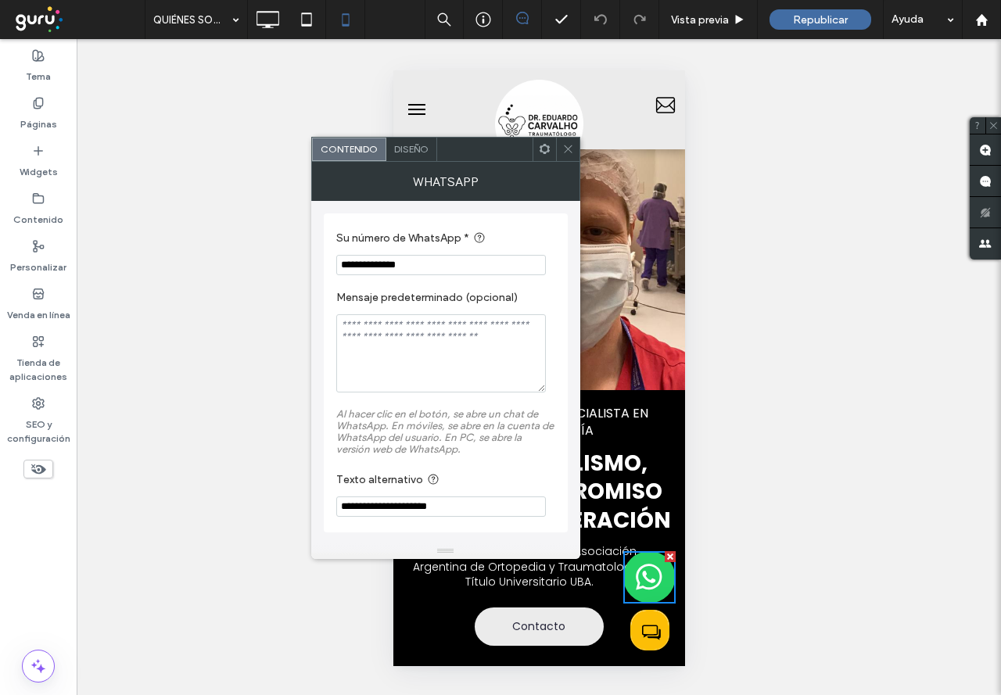
click at [563, 153] on icon at bounding box center [568, 149] width 12 height 12
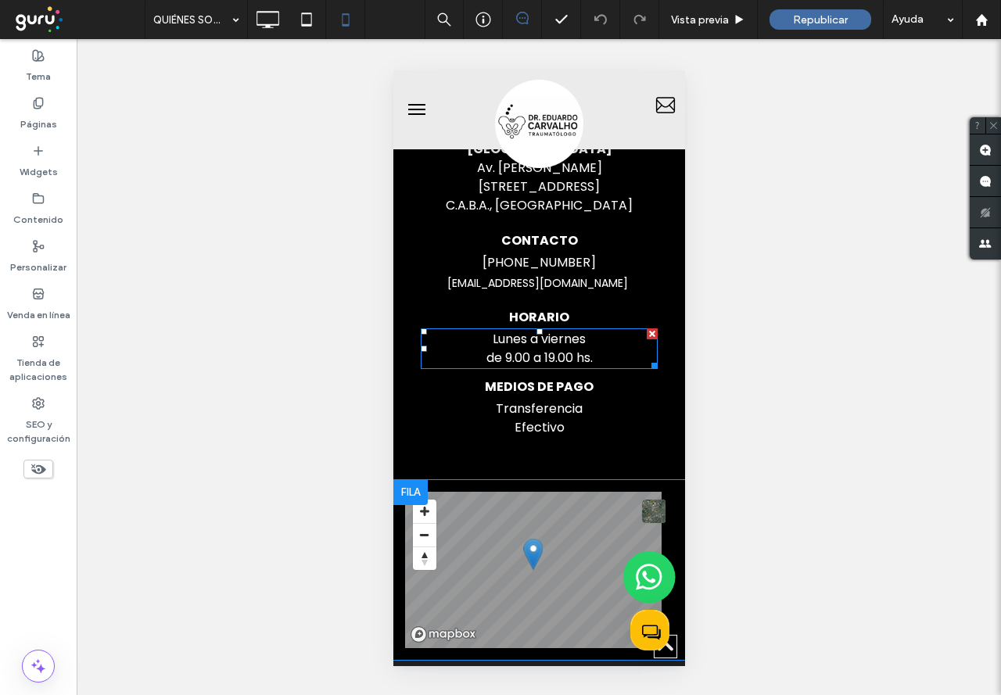
scroll to position [3558, 0]
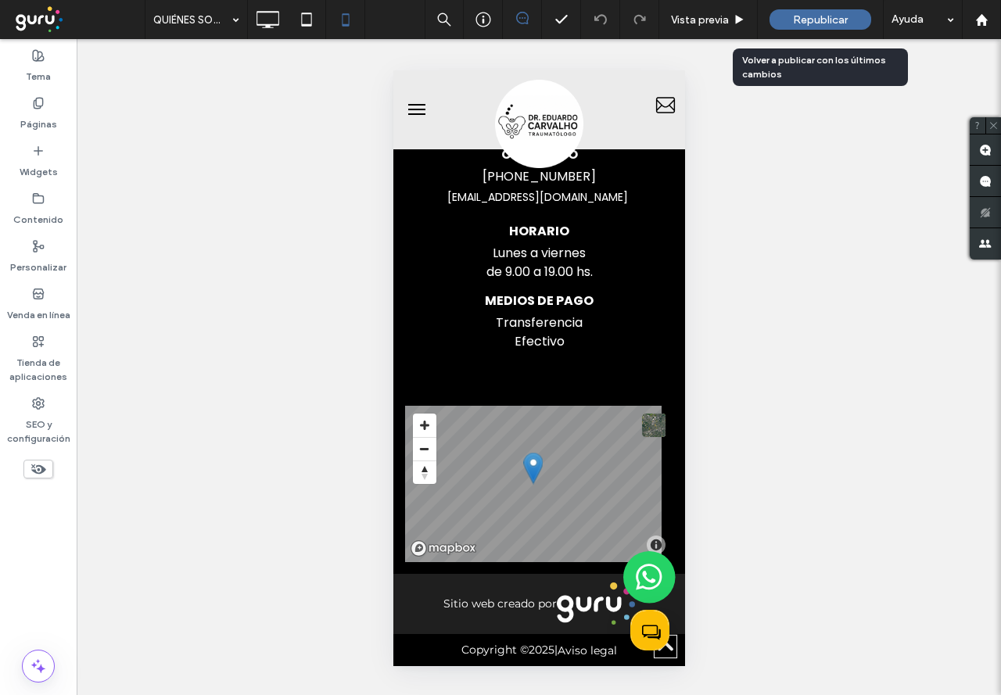
click at [837, 20] on span "Republicar" at bounding box center [820, 19] width 55 height 13
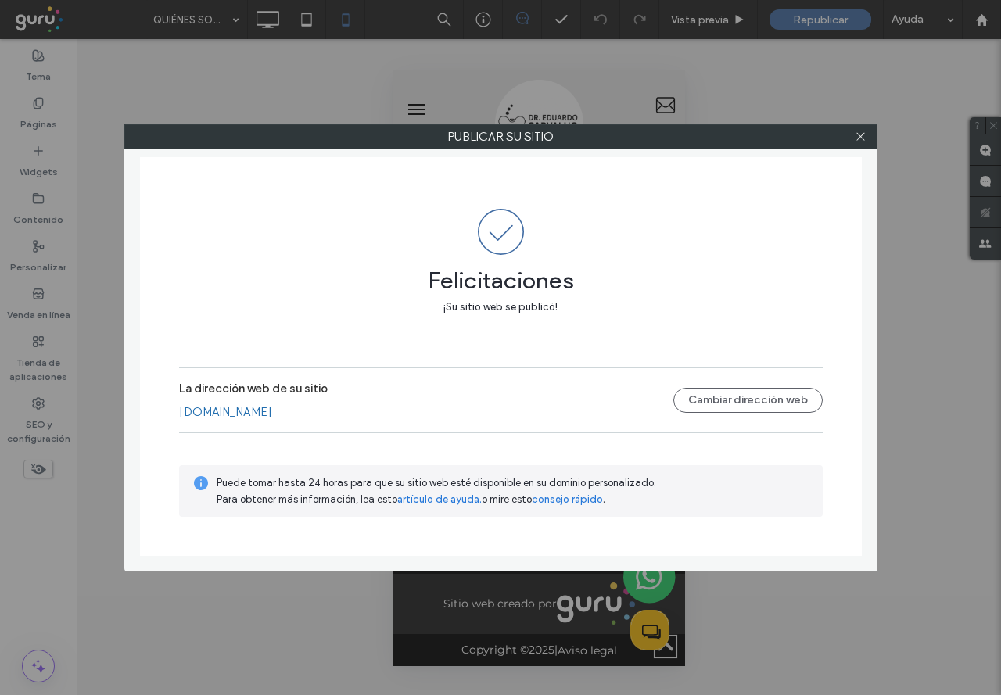
click at [853, 145] on div at bounding box center [860, 136] width 23 height 23
click at [866, 135] on icon at bounding box center [861, 137] width 12 height 12
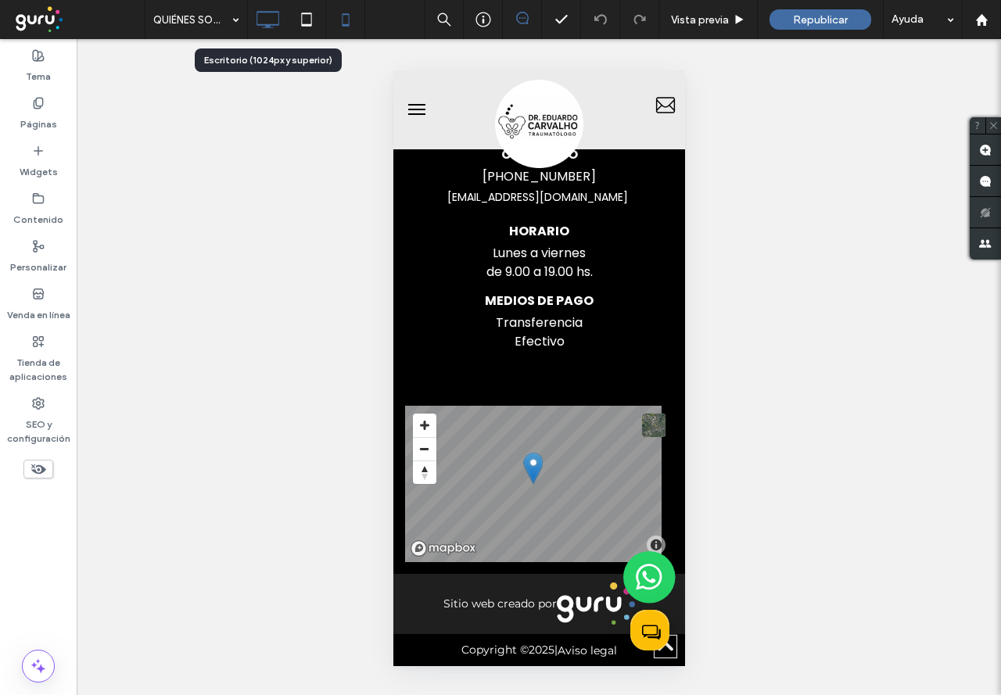
click at [272, 20] on icon at bounding box center [267, 19] width 31 height 31
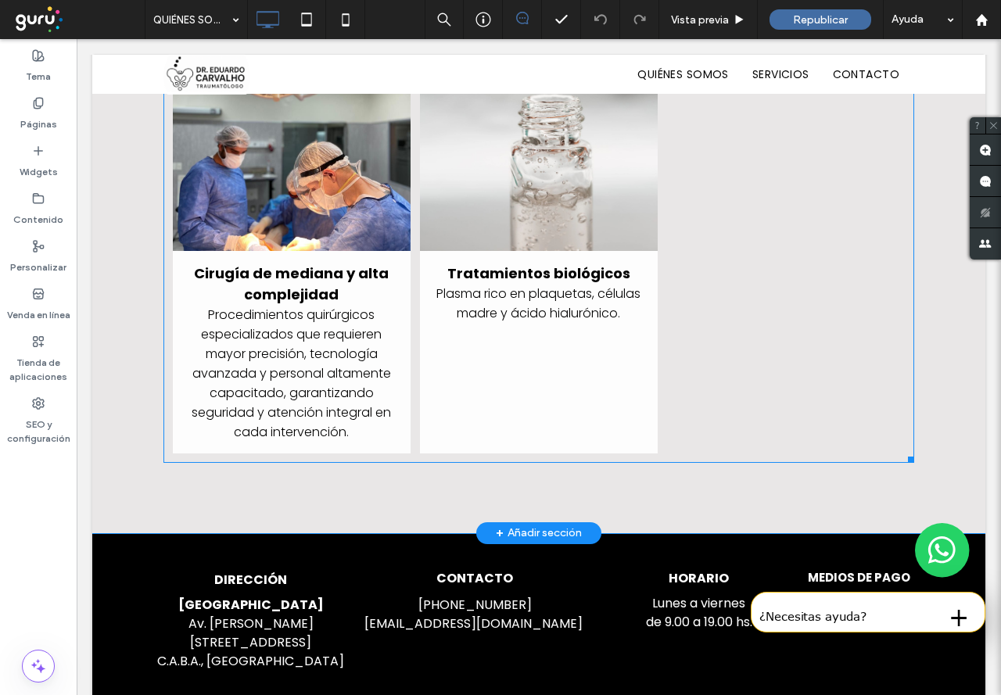
scroll to position [2034, 0]
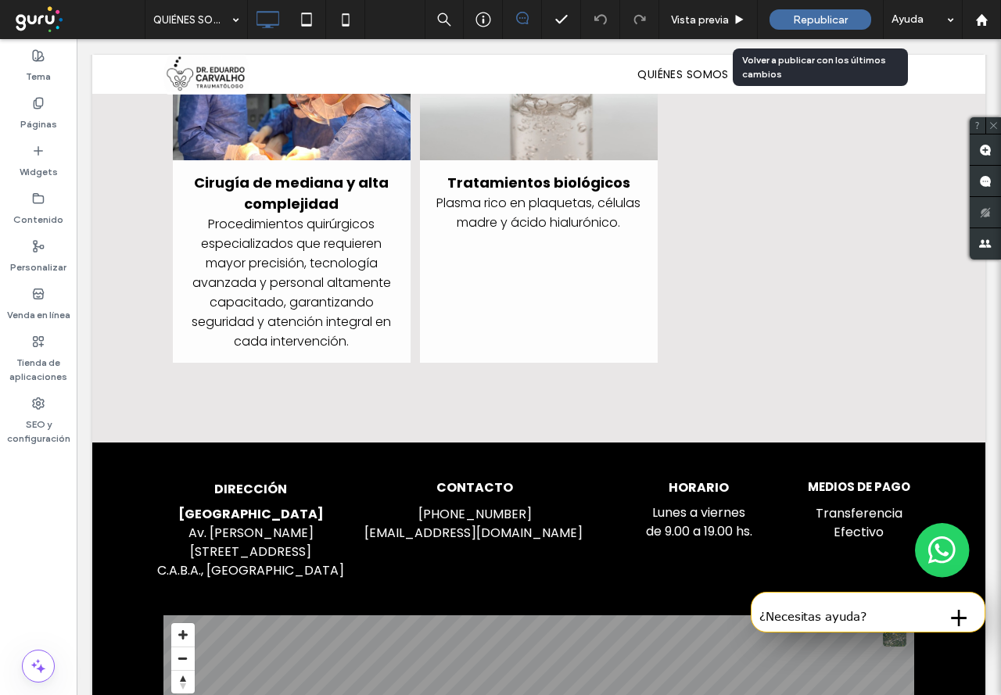
click at [803, 18] on span "Republicar" at bounding box center [820, 19] width 55 height 13
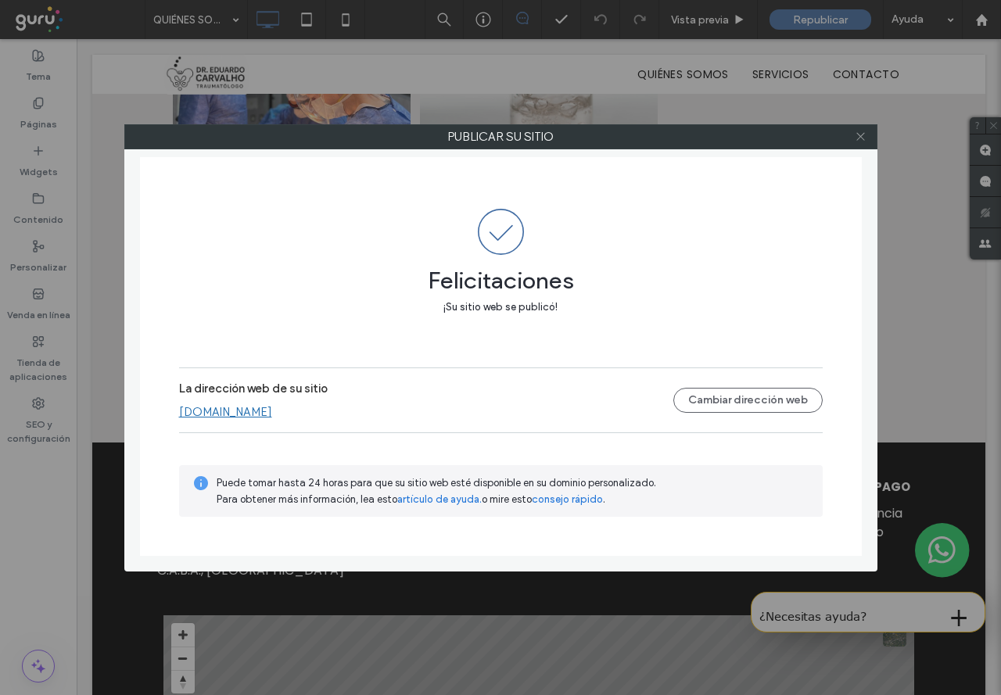
click at [861, 135] on icon at bounding box center [861, 137] width 12 height 12
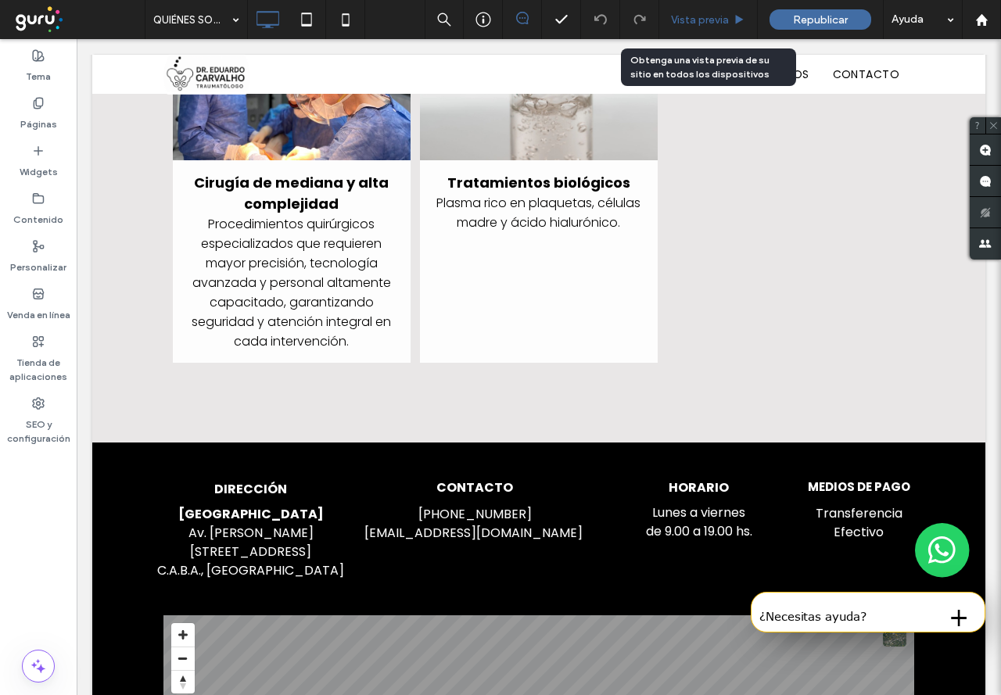
click at [709, 19] on span "Vista previa" at bounding box center [700, 19] width 58 height 13
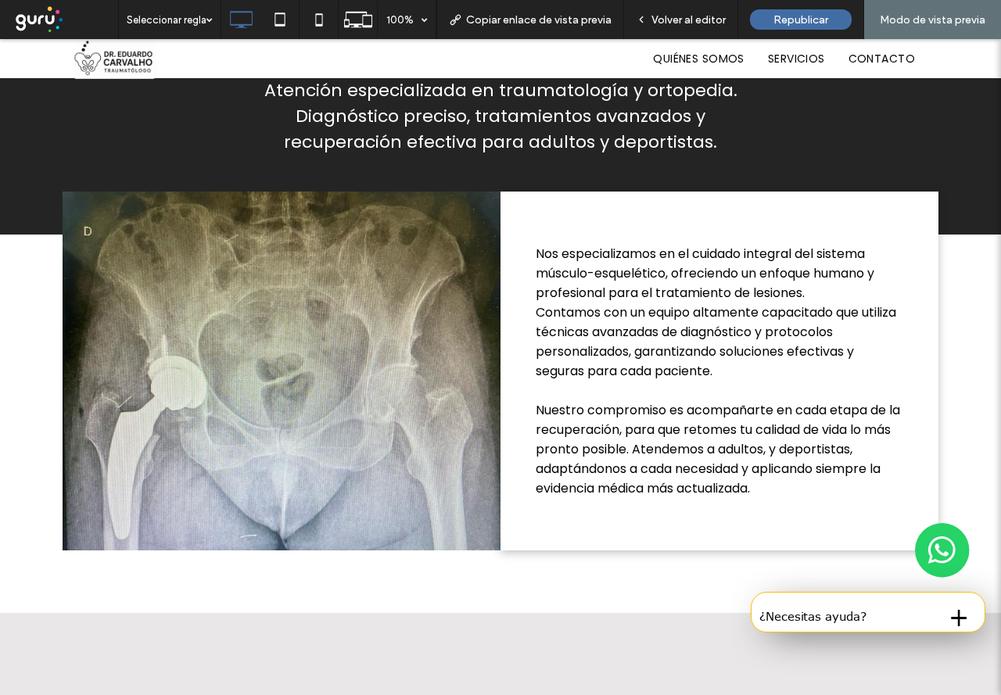
scroll to position [694, 0]
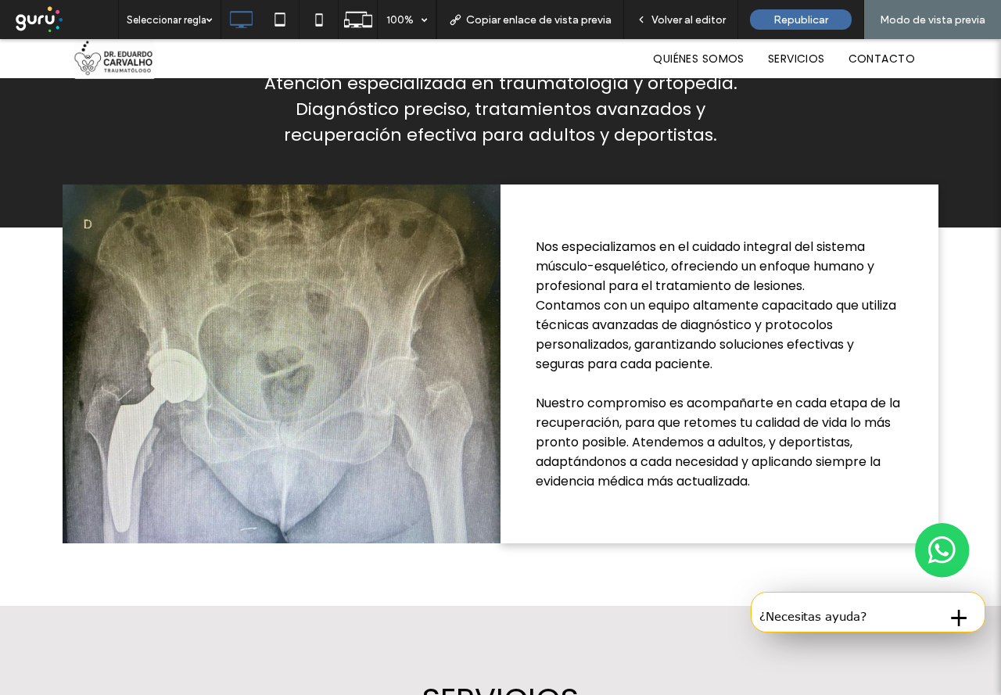
click at [932, 549] on img at bounding box center [942, 550] width 55 height 55
click at [922, 552] on img at bounding box center [942, 550] width 55 height 55
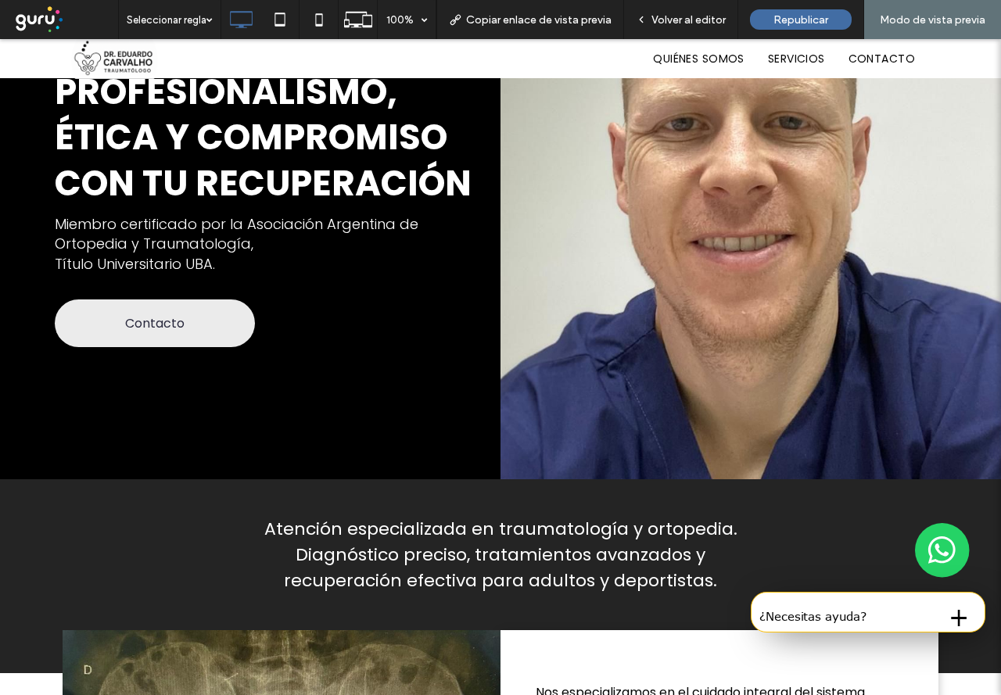
scroll to position [0, 0]
